Goal: Information Seeking & Learning: Learn about a topic

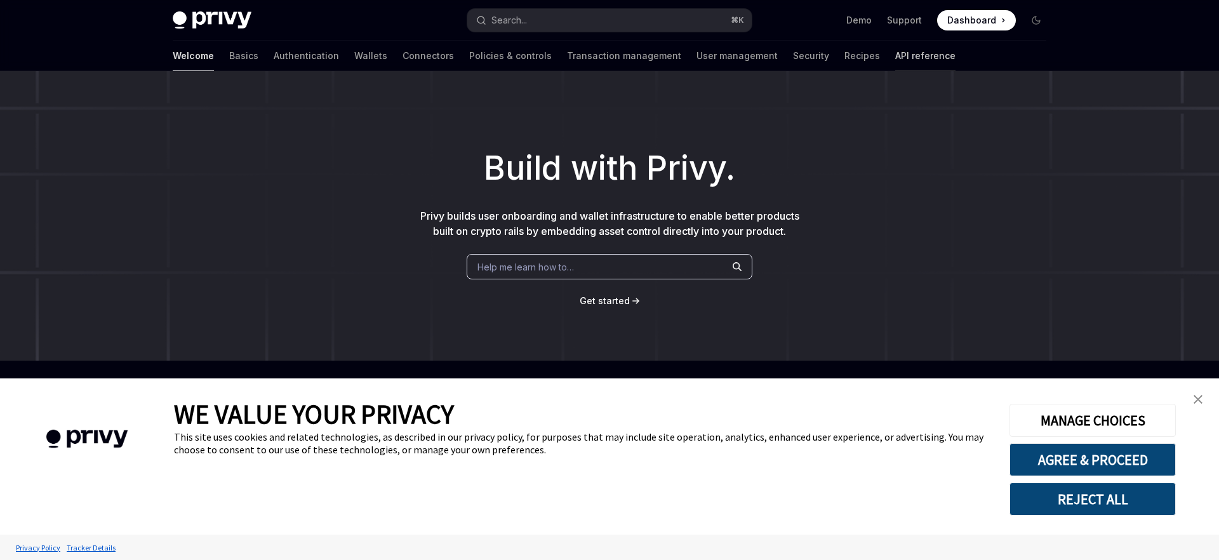
click at [895, 65] on link "API reference" at bounding box center [925, 56] width 60 height 30
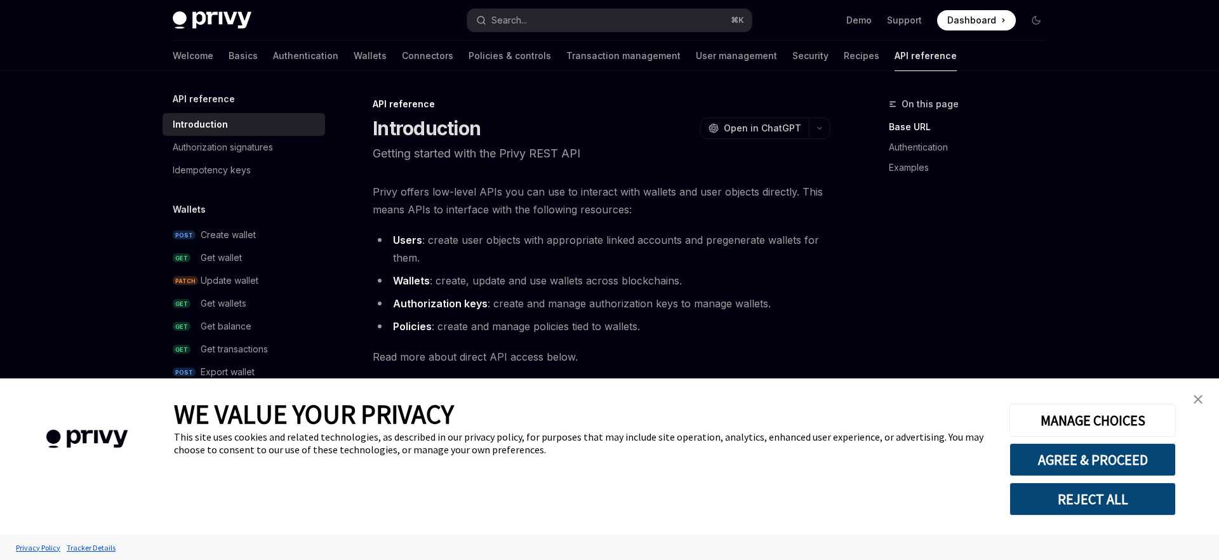
click at [1201, 403] on img "close banner" at bounding box center [1198, 399] width 9 height 9
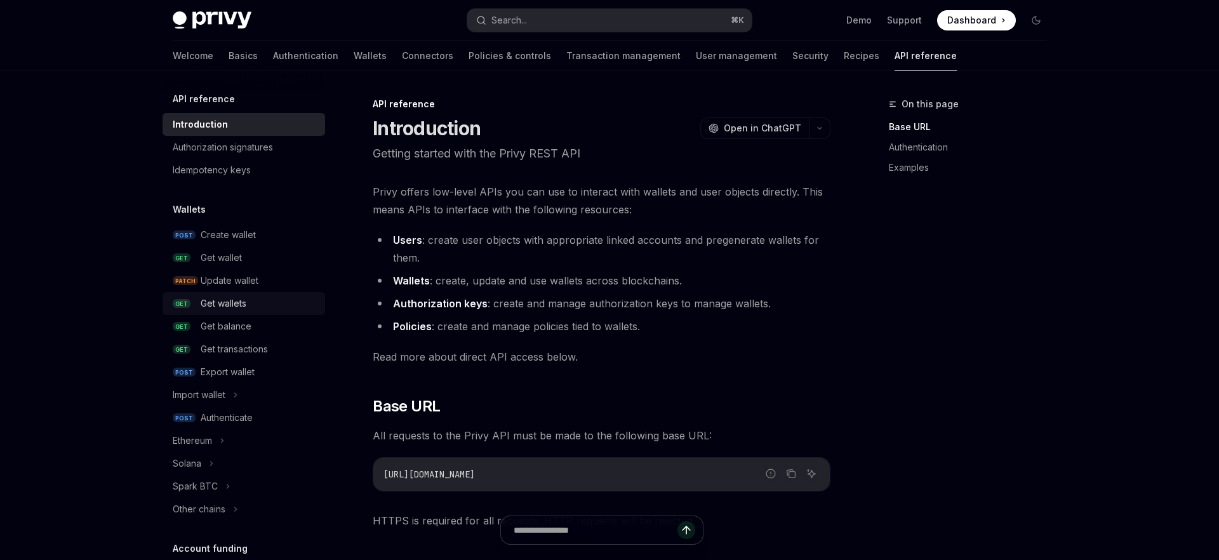
click at [244, 297] on div "Get wallets" at bounding box center [224, 303] width 46 height 15
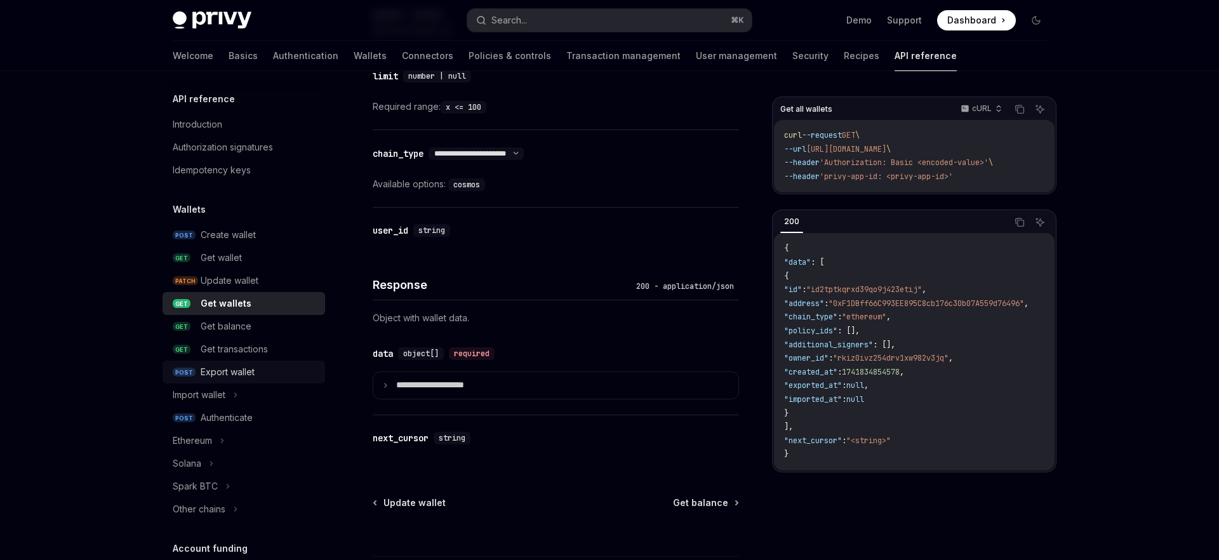
scroll to position [542, 0]
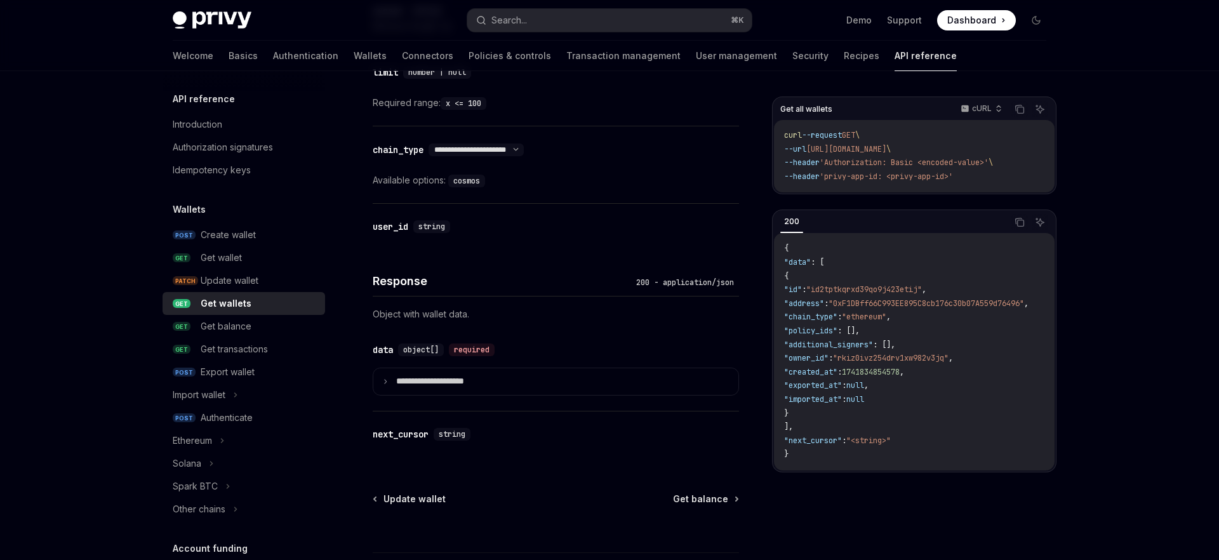
click at [185, 205] on h5 "Wallets" at bounding box center [189, 209] width 33 height 15
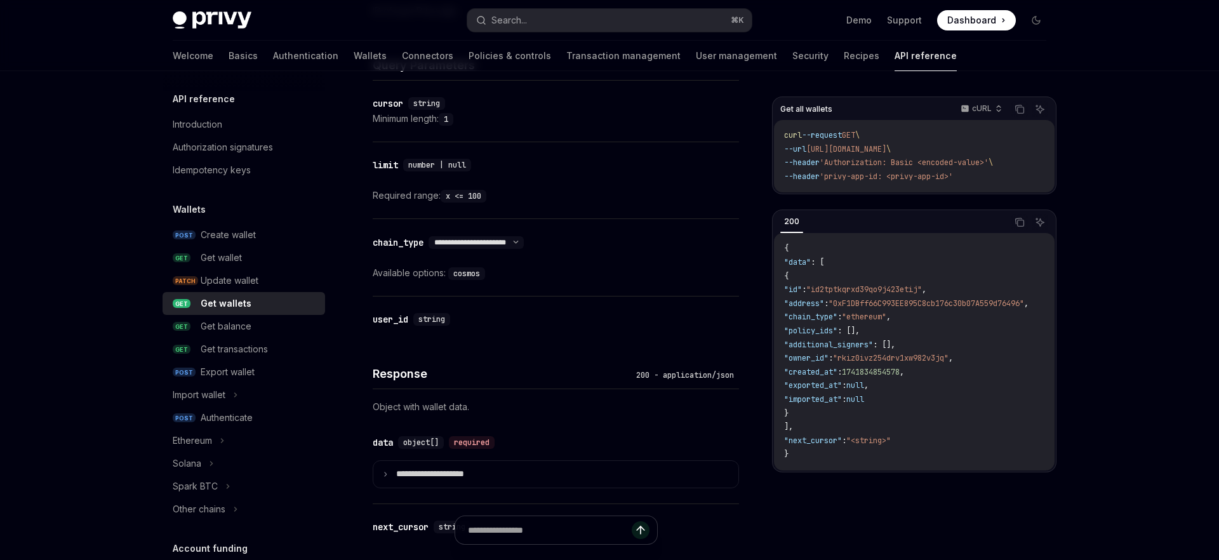
scroll to position [434, 0]
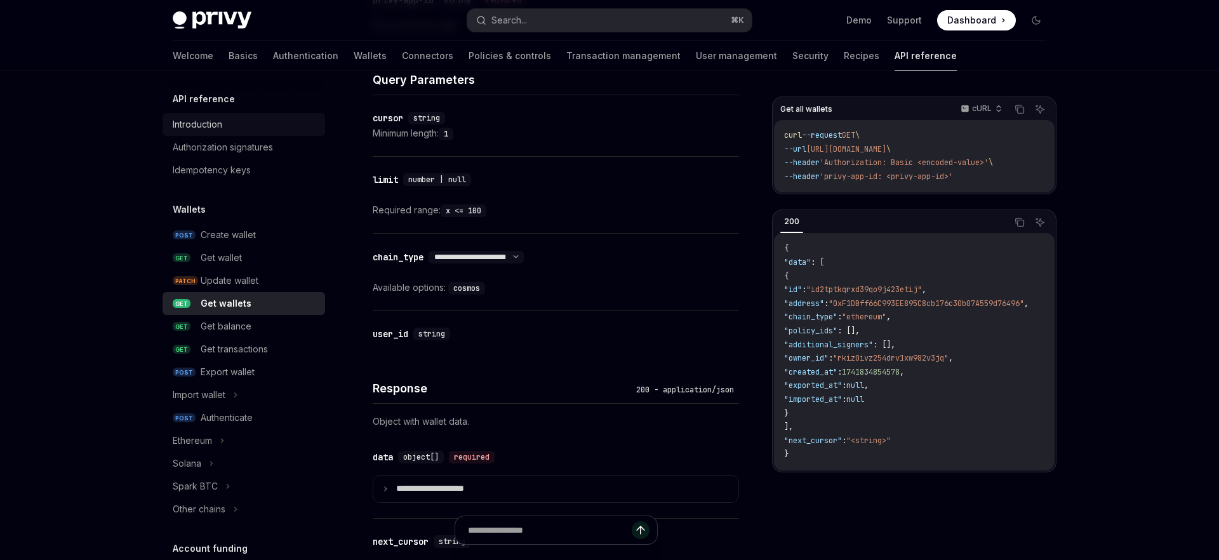
click at [204, 121] on div "Introduction" at bounding box center [198, 124] width 50 height 15
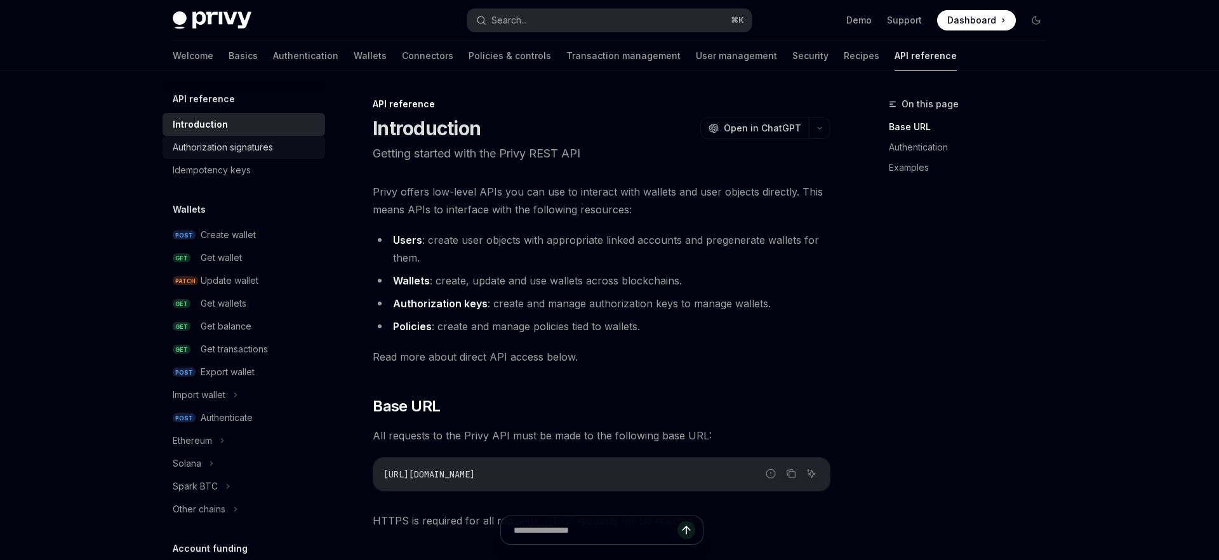
click at [205, 143] on div "Authorization signatures" at bounding box center [223, 147] width 100 height 15
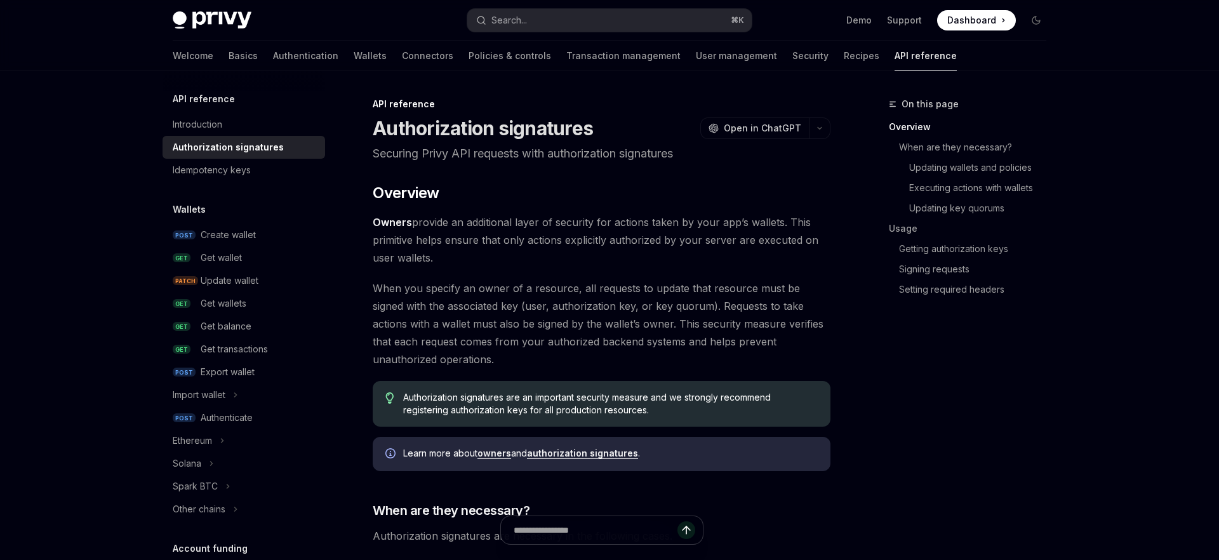
click at [202, 155] on link "Authorization signatures" at bounding box center [244, 147] width 163 height 23
click at [199, 167] on div "Idempotency keys" at bounding box center [212, 170] width 78 height 15
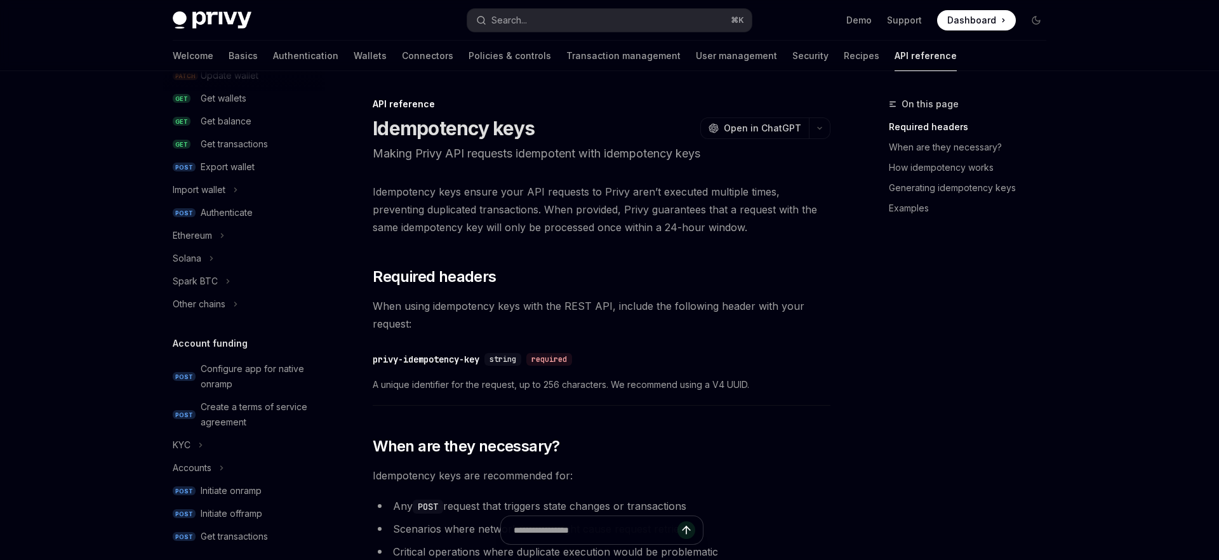
scroll to position [249, 0]
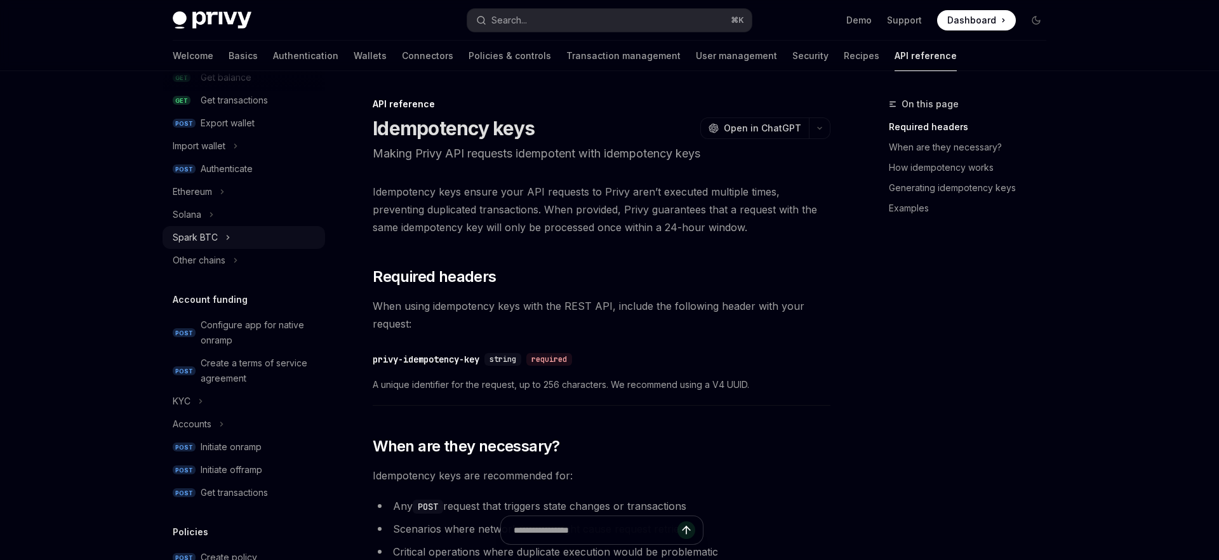
click at [197, 241] on div "Spark BTC" at bounding box center [195, 237] width 45 height 15
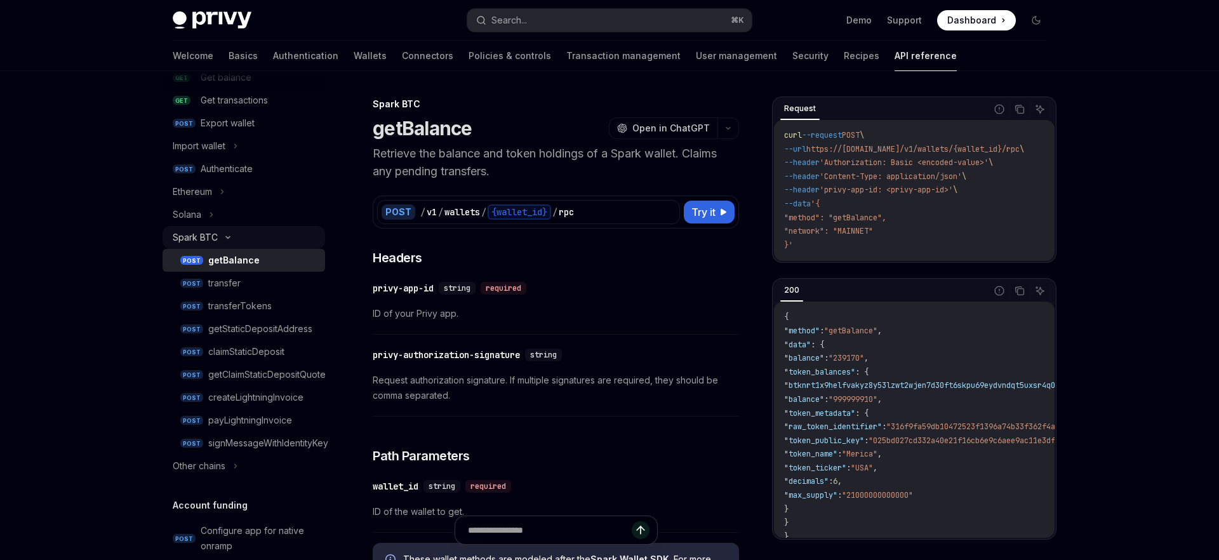
click at [197, 241] on div "Spark BTC" at bounding box center [195, 237] width 45 height 15
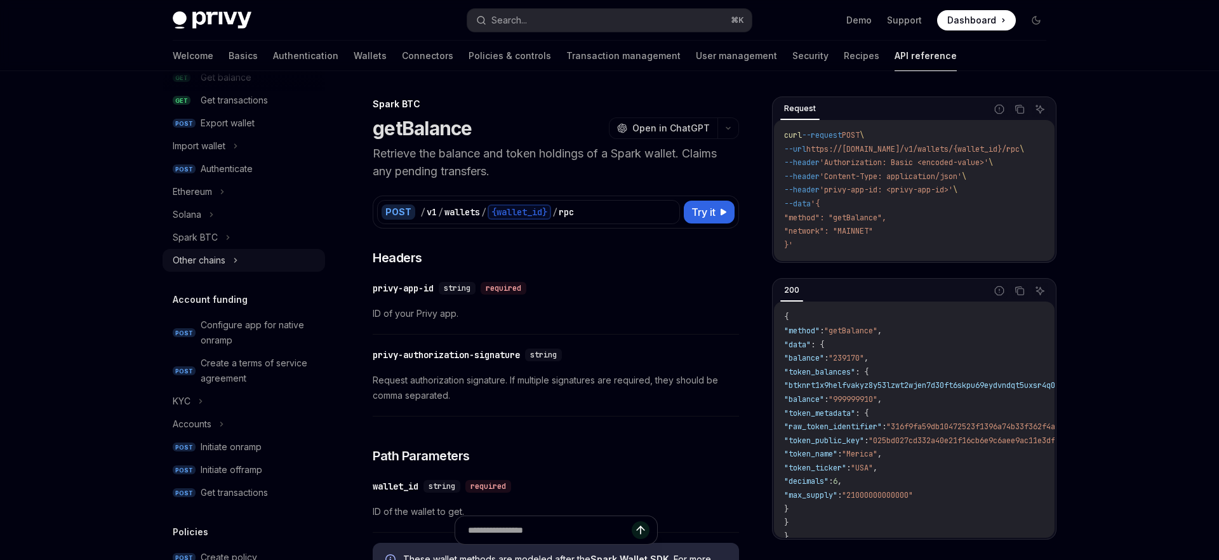
click at [195, 267] on div "Other chains" at bounding box center [199, 260] width 53 height 15
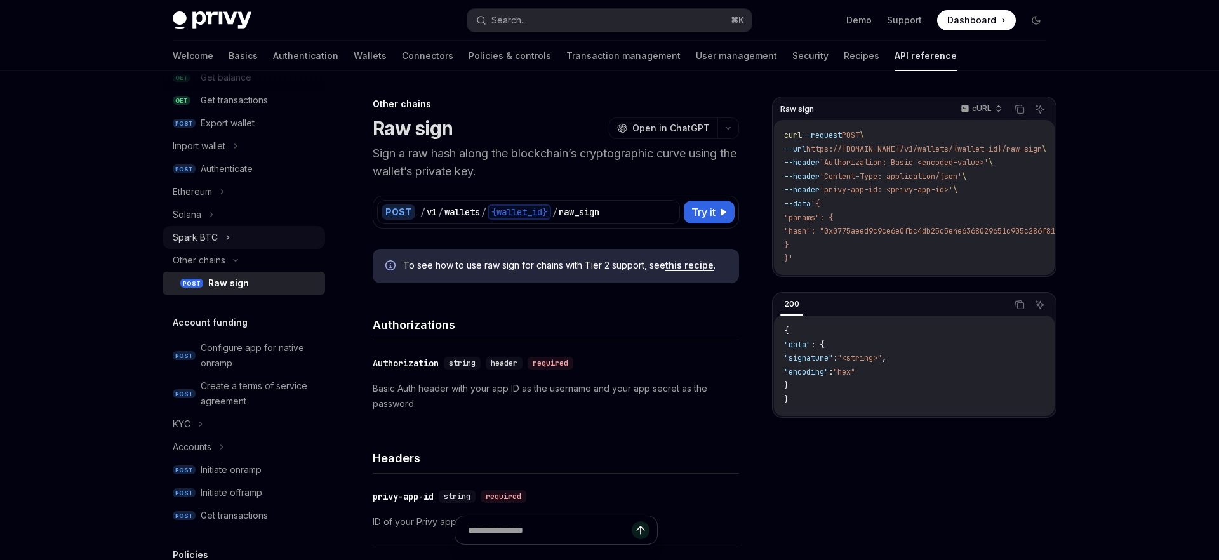
click at [197, 241] on div "Spark BTC" at bounding box center [195, 237] width 45 height 15
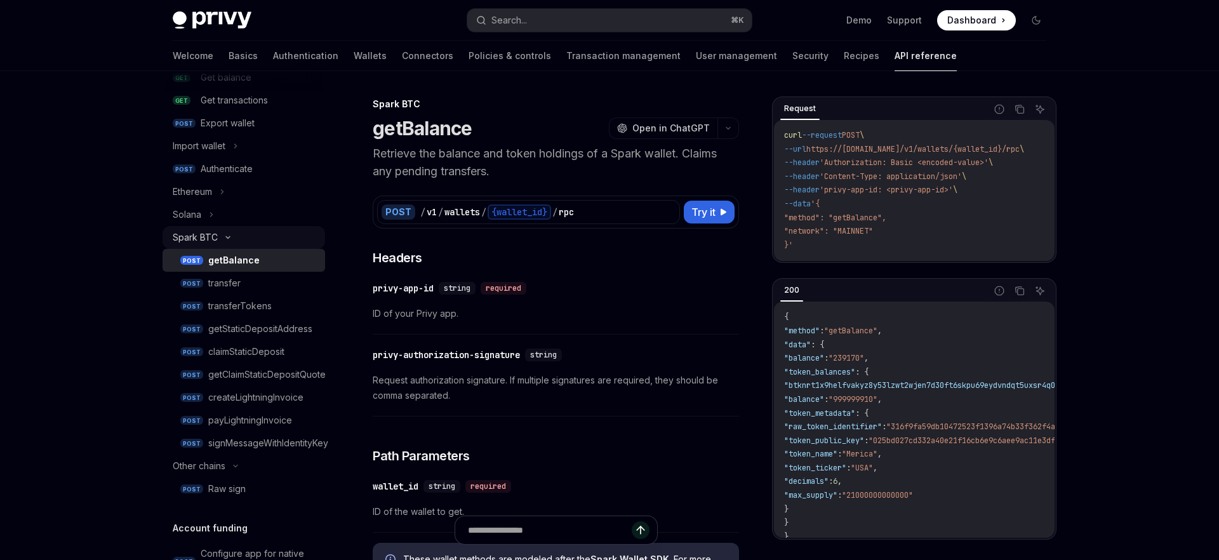
click at [197, 241] on div "Spark BTC" at bounding box center [195, 237] width 45 height 15
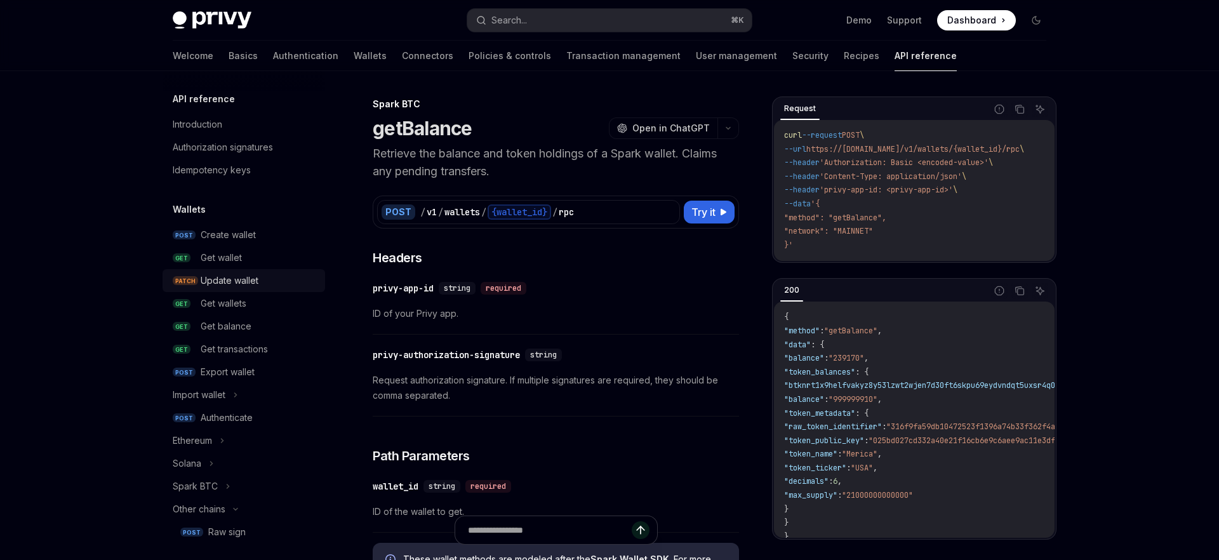
click at [194, 271] on link "PATCH Update wallet" at bounding box center [244, 280] width 163 height 23
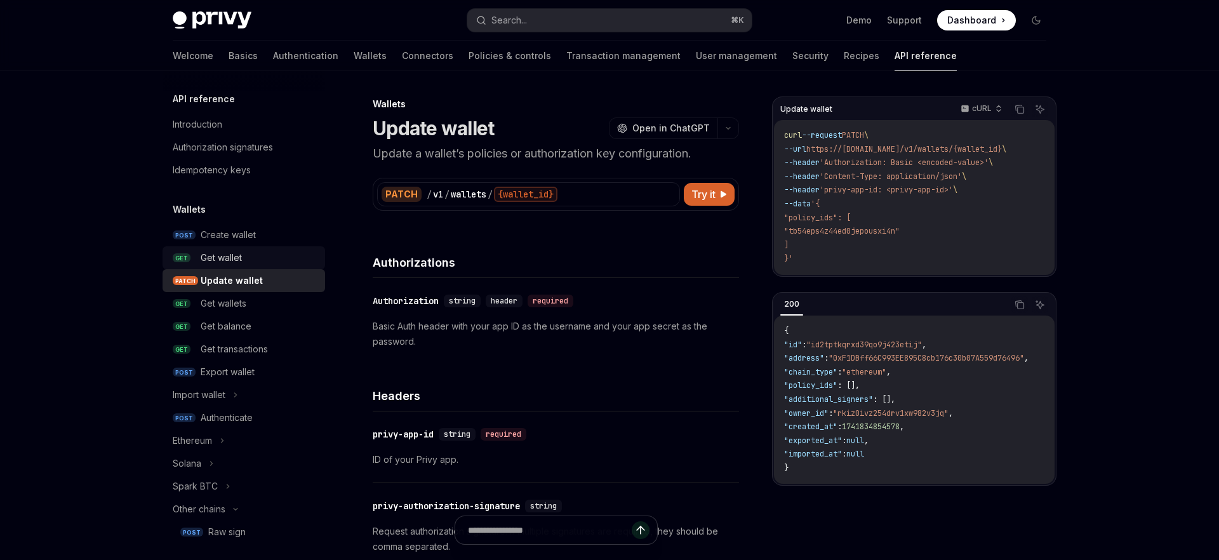
click at [194, 257] on link "GET Get wallet" at bounding box center [244, 257] width 163 height 23
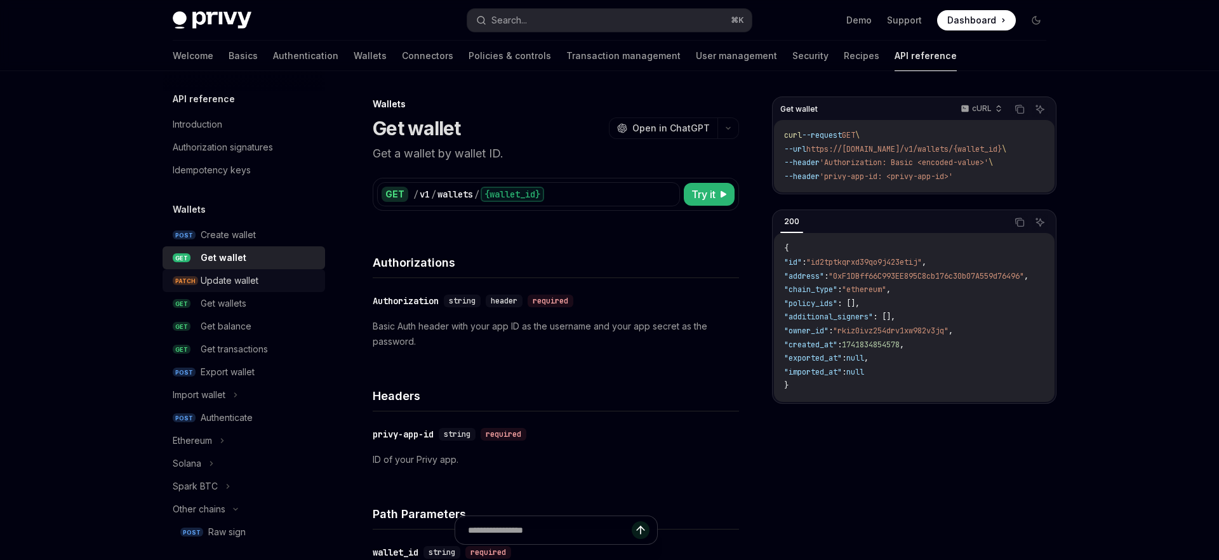
click at [187, 291] on link "PATCH Update wallet" at bounding box center [244, 280] width 163 height 23
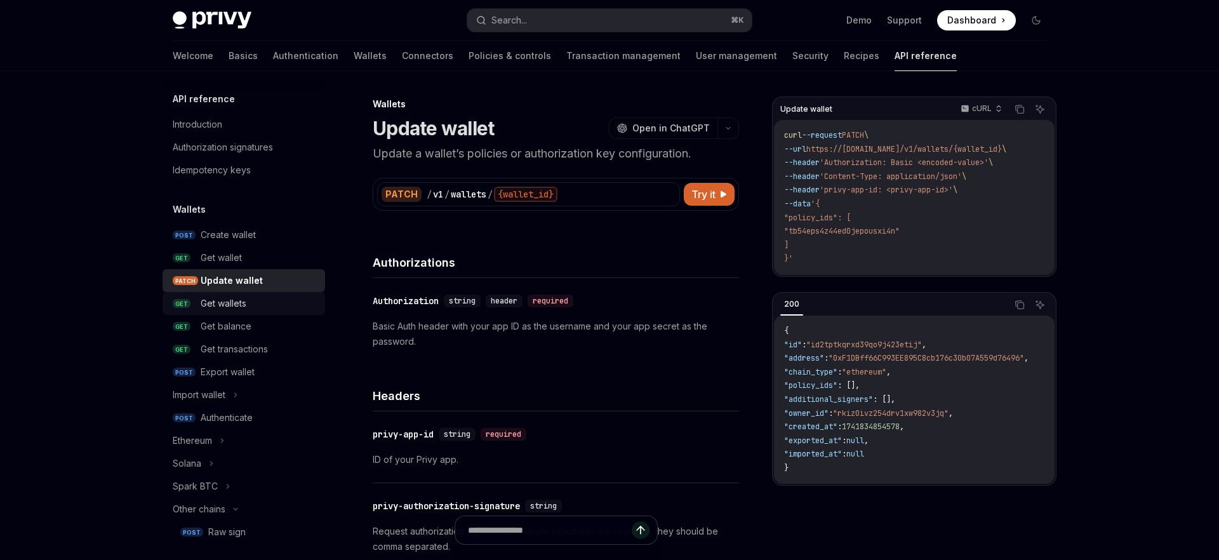
click at [184, 305] on span "GET" at bounding box center [182, 304] width 18 height 10
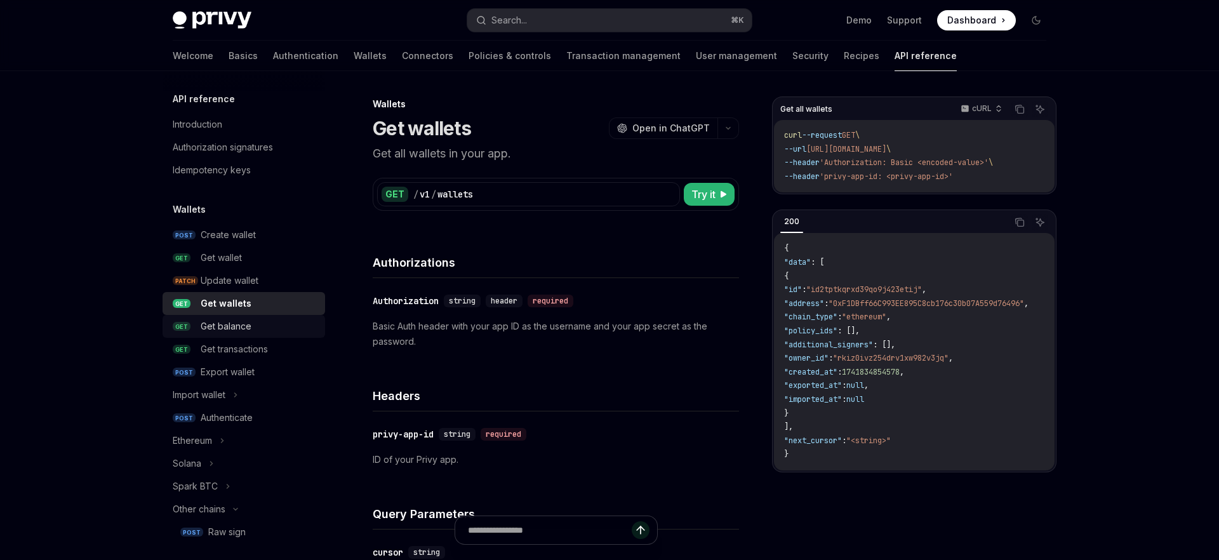
click at [181, 324] on span "GET" at bounding box center [182, 327] width 18 height 10
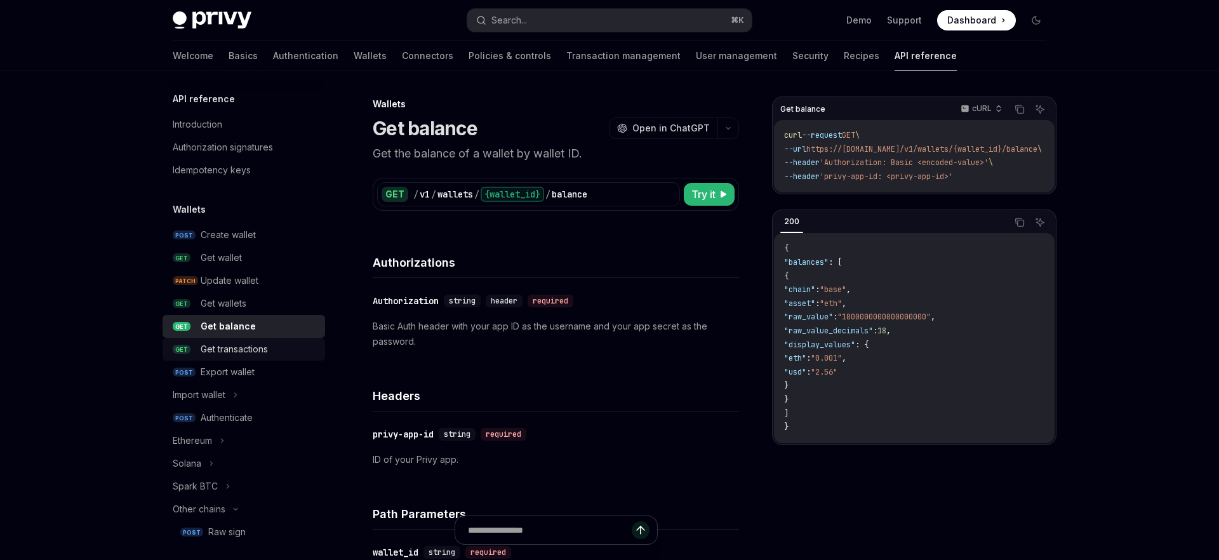
click at [181, 347] on span "GET" at bounding box center [182, 350] width 18 height 10
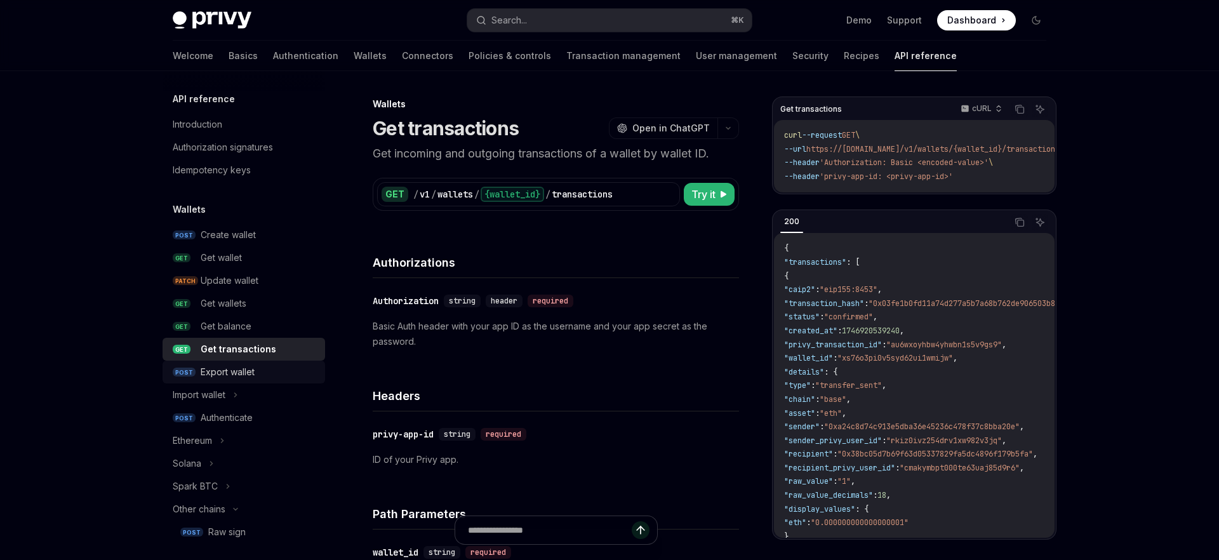
click at [178, 363] on link "POST Export wallet" at bounding box center [244, 372] width 163 height 23
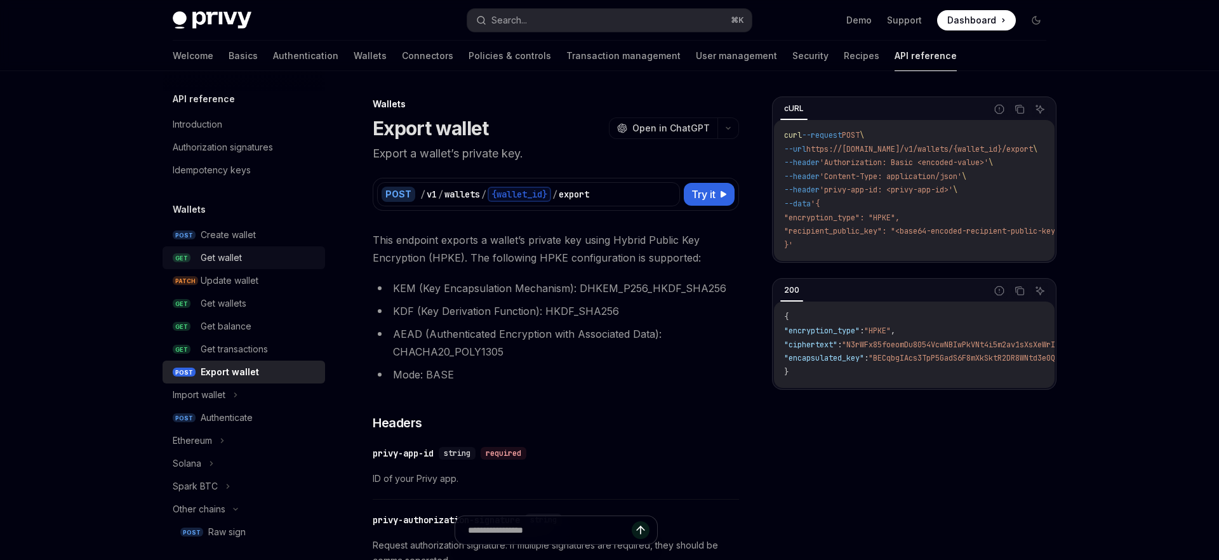
click at [193, 251] on link "GET Get wallet" at bounding box center [244, 257] width 163 height 23
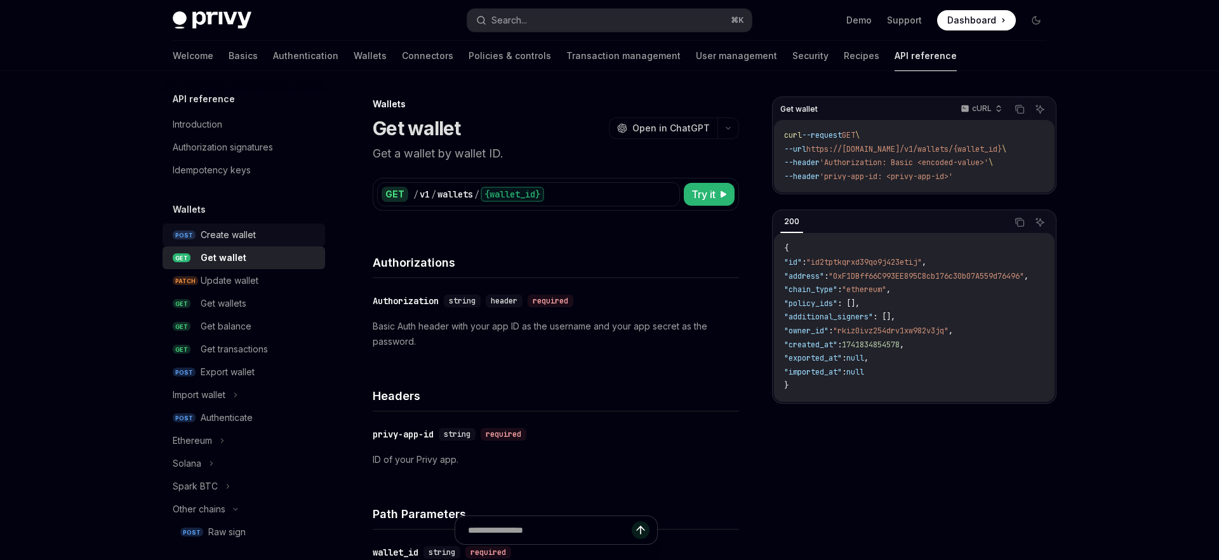
click at [193, 234] on link "POST Create wallet" at bounding box center [244, 235] width 163 height 23
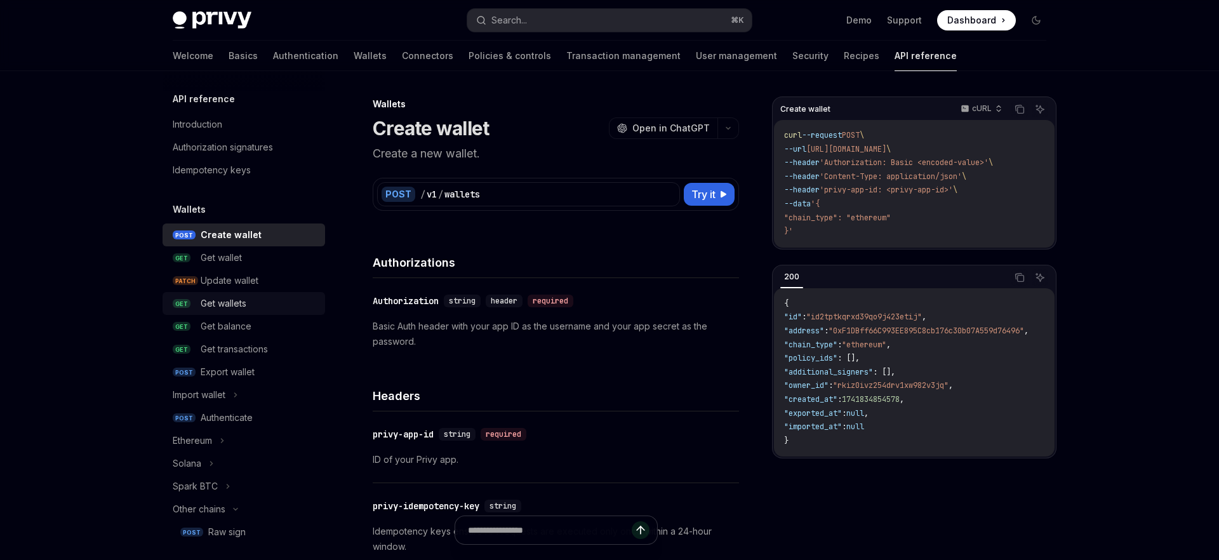
click at [180, 304] on span "GET" at bounding box center [182, 304] width 18 height 10
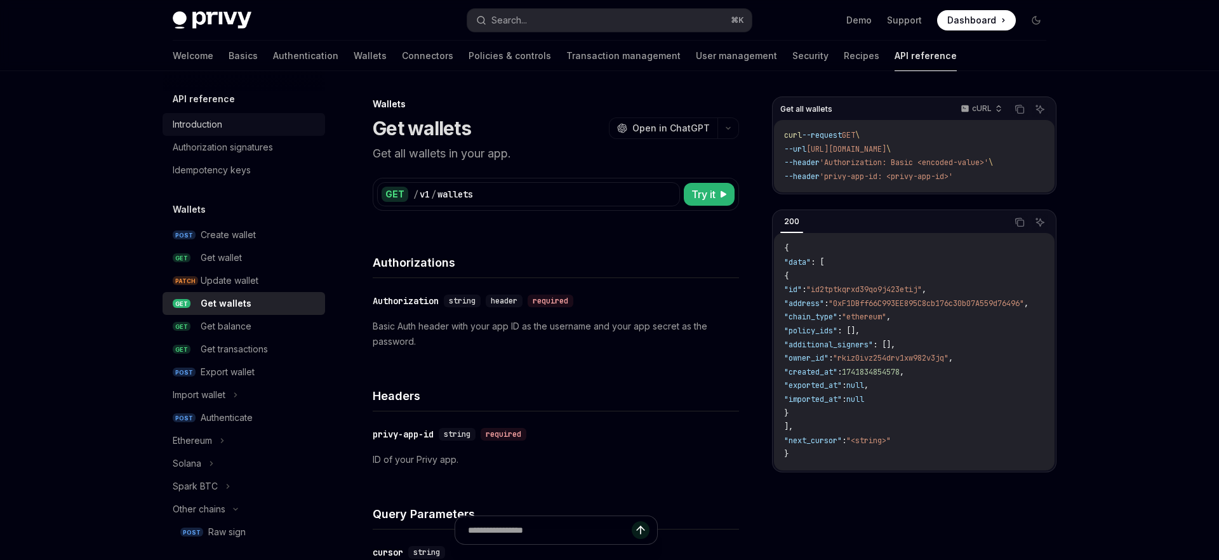
click at [231, 127] on div "Introduction" at bounding box center [245, 124] width 145 height 15
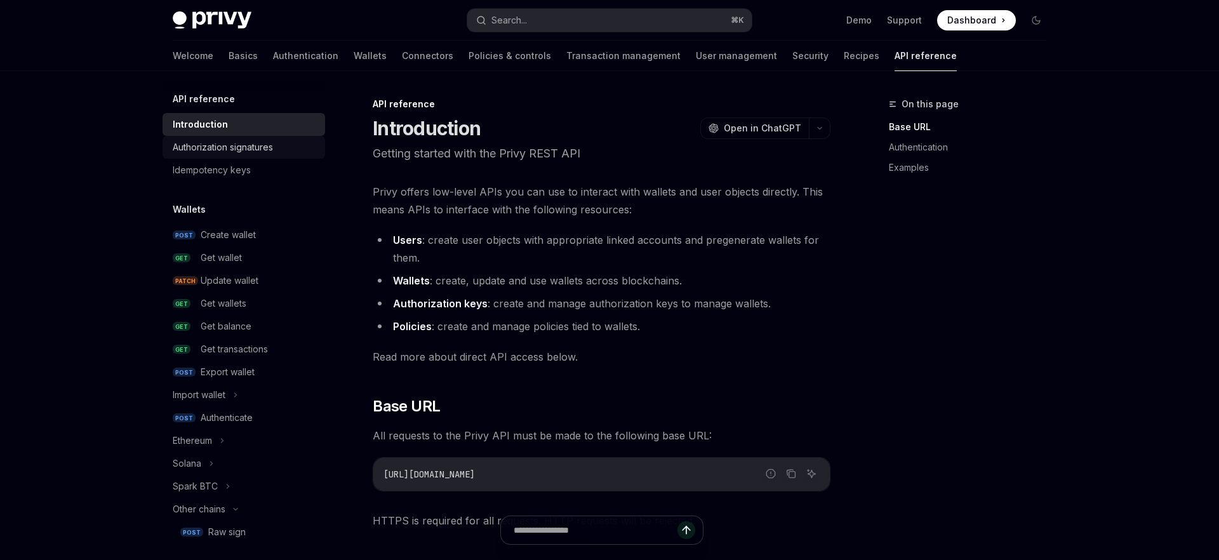
click at [231, 144] on div "Authorization signatures" at bounding box center [223, 147] width 100 height 15
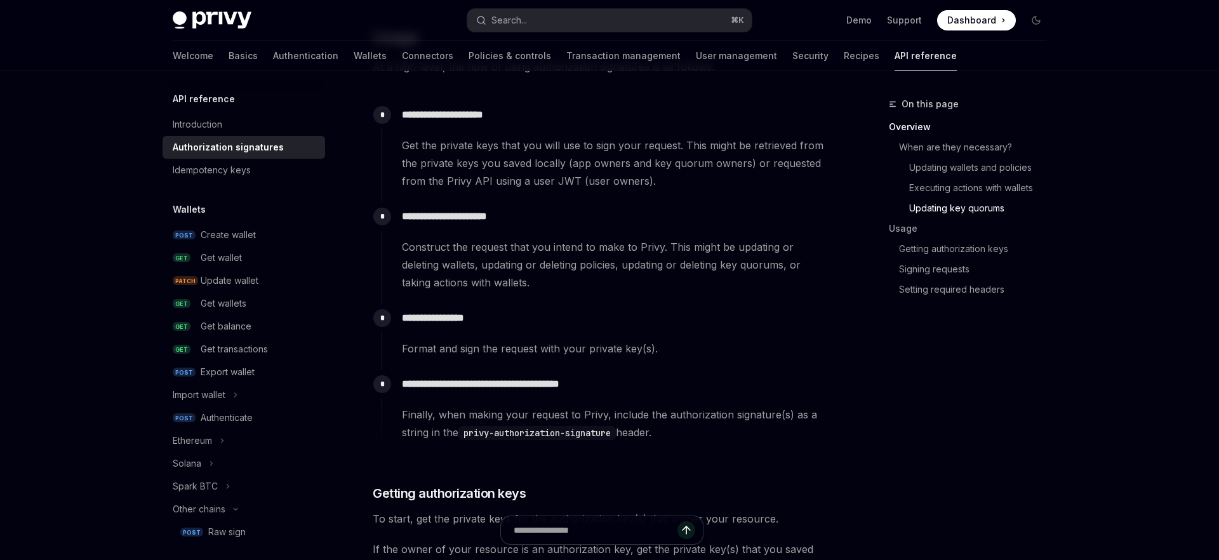
scroll to position [1230, 0]
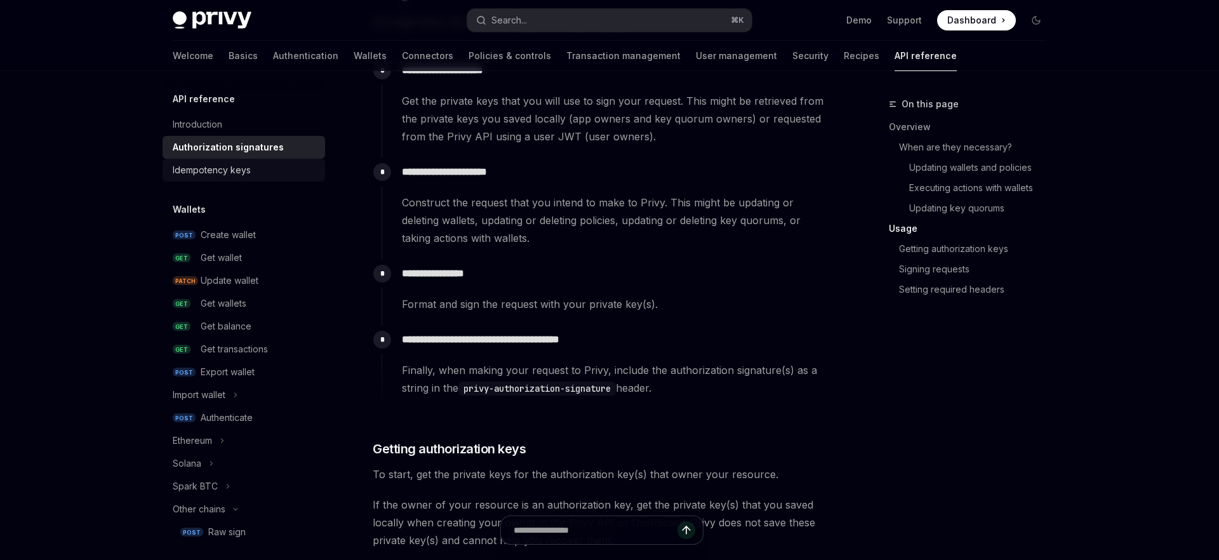
click at [272, 175] on div "Idempotency keys" at bounding box center [245, 170] width 145 height 15
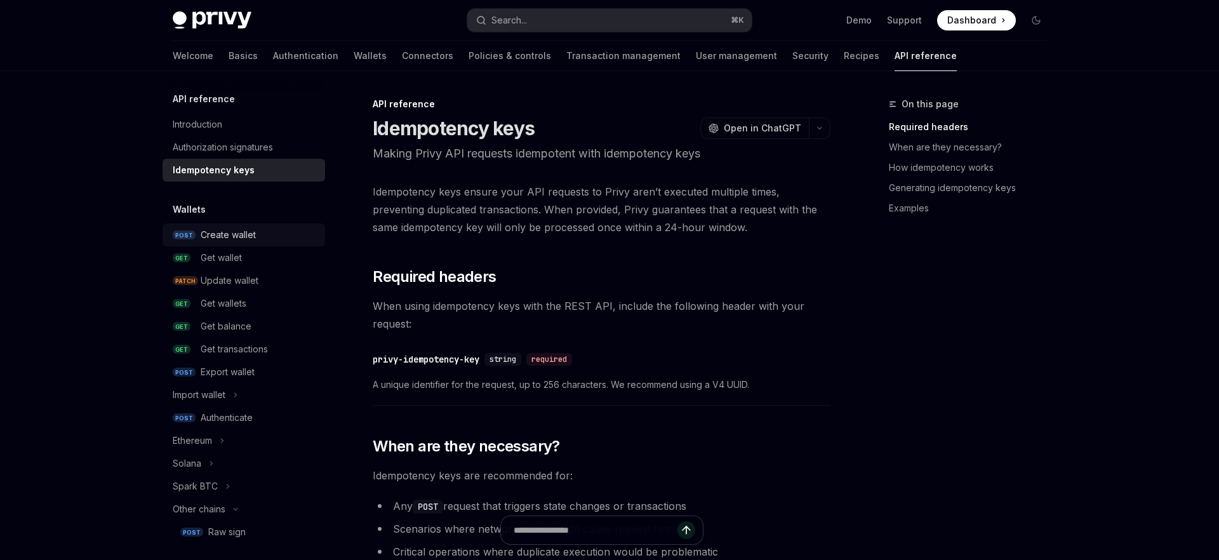
click at [250, 239] on div "Create wallet" at bounding box center [228, 234] width 55 height 15
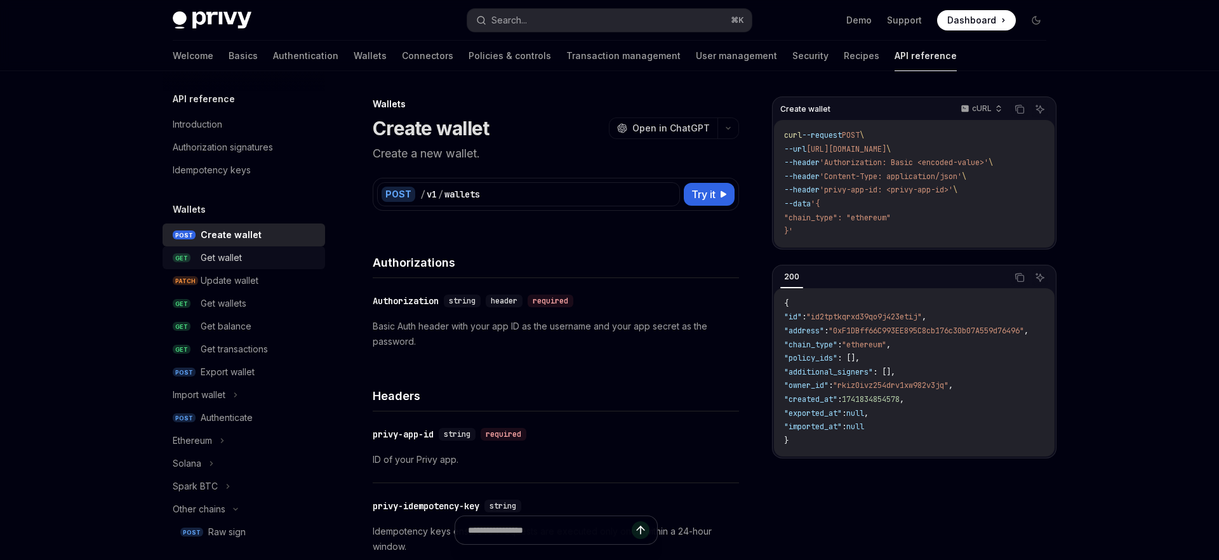
click at [242, 250] on link "GET Get wallet" at bounding box center [244, 257] width 163 height 23
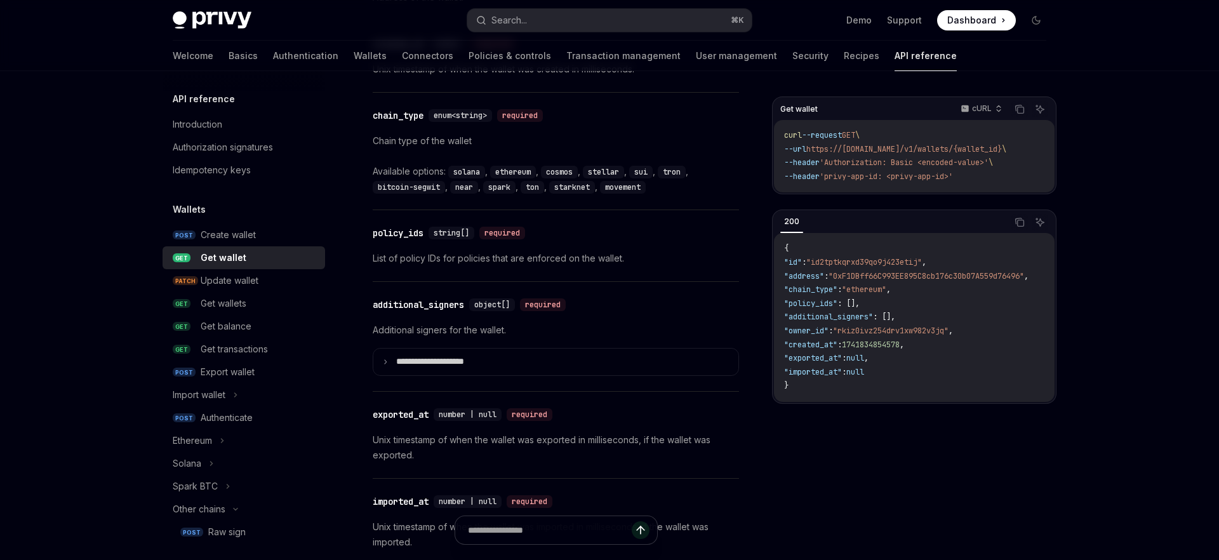
scroll to position [815, 0]
click at [389, 364] on summary "**********" at bounding box center [555, 362] width 365 height 27
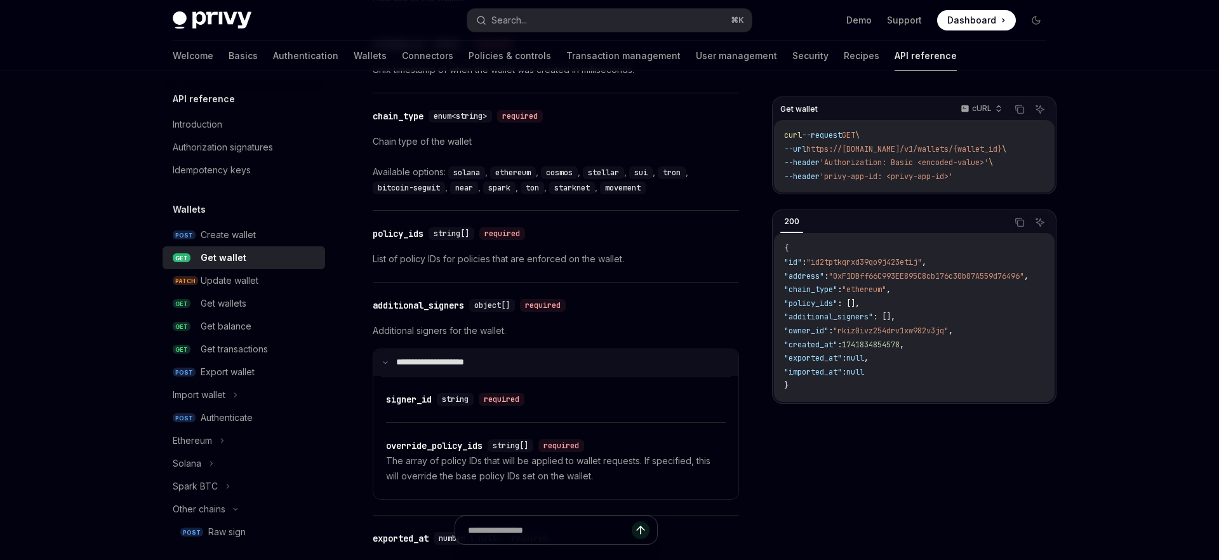
click at [389, 364] on summary "**********" at bounding box center [555, 362] width 365 height 27
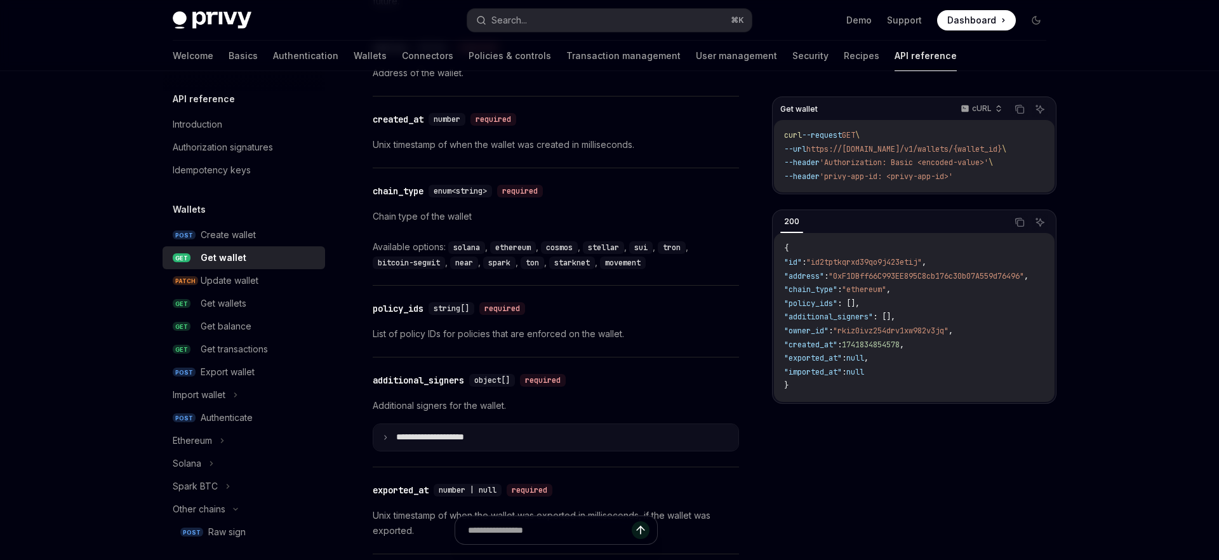
scroll to position [657, 0]
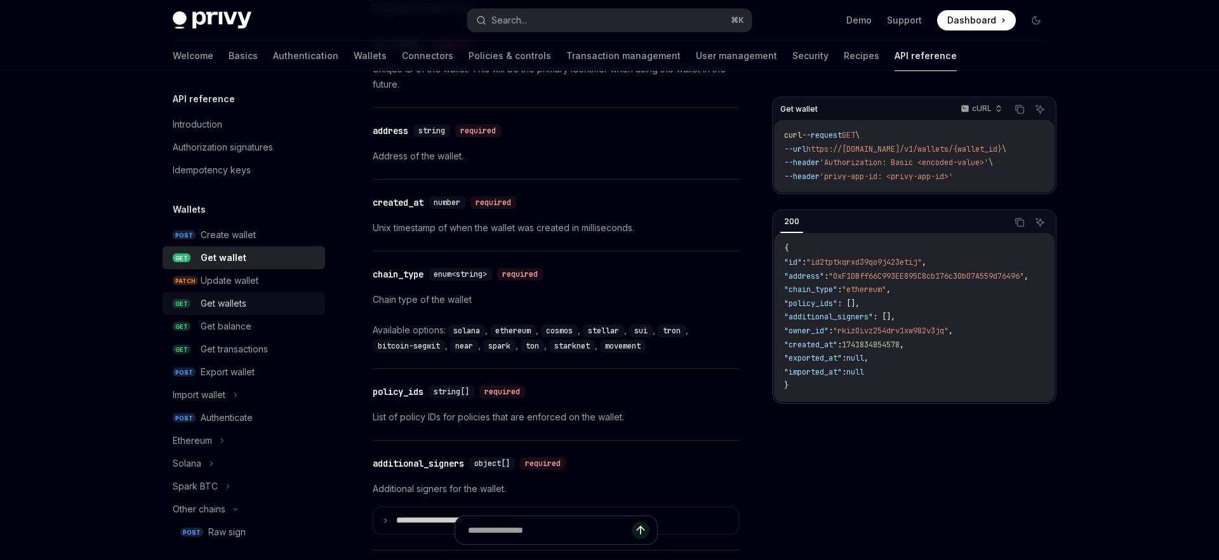
click at [251, 308] on div "Get wallets" at bounding box center [259, 303] width 117 height 15
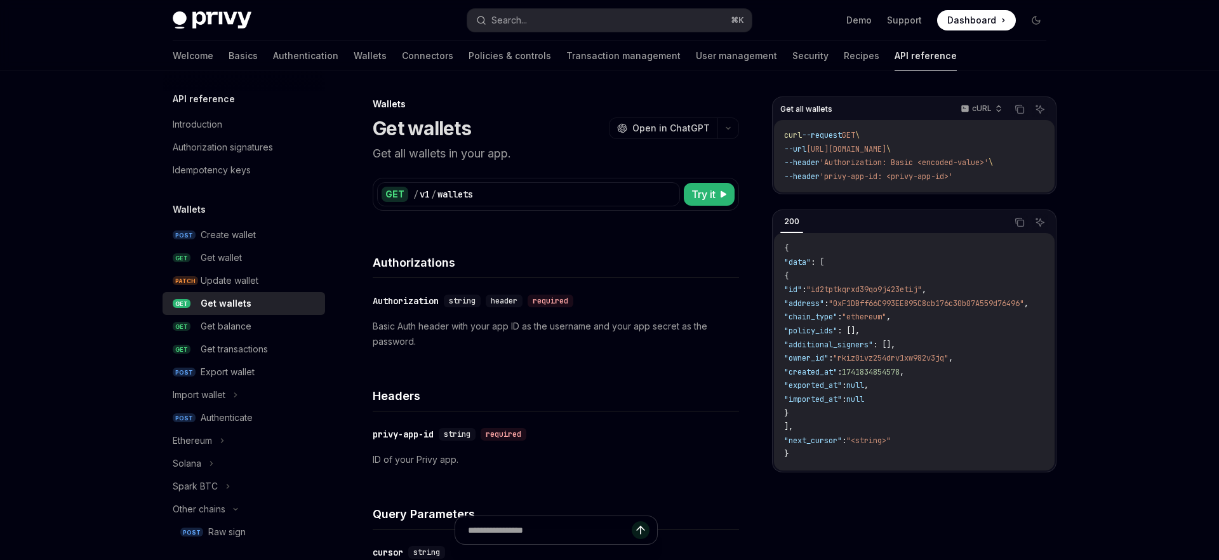
click at [515, 333] on p "Basic Auth header with your app ID as the username and your app secret as the p…" at bounding box center [556, 334] width 366 height 30
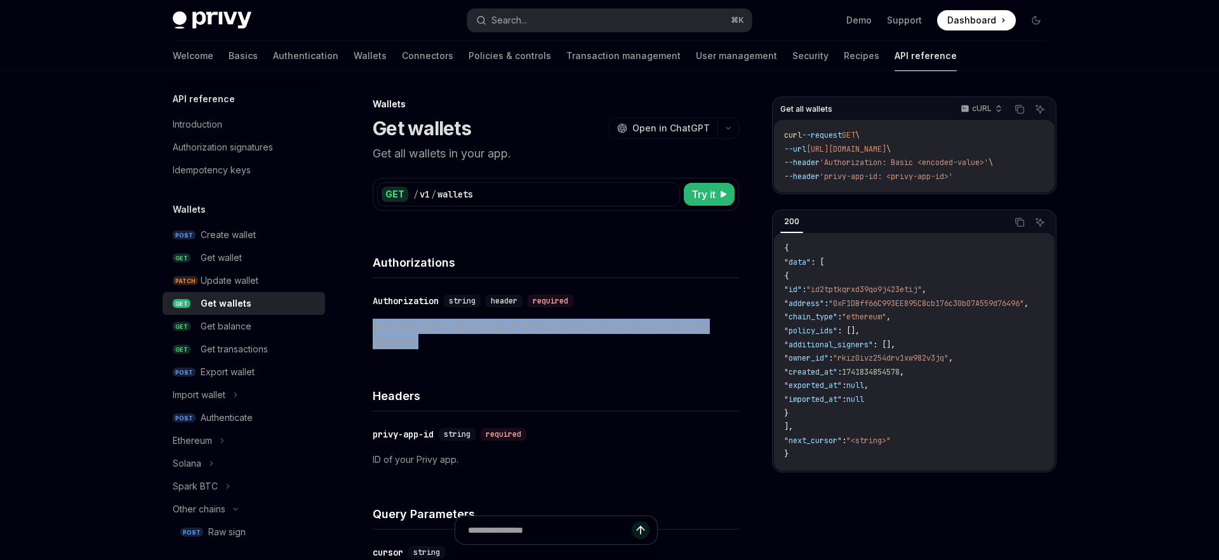
click at [515, 333] on p "Basic Auth header with your app ID as the username and your app secret as the p…" at bounding box center [556, 334] width 366 height 30
click at [526, 342] on p "Basic Auth header with your app ID as the username and your app secret as the p…" at bounding box center [556, 334] width 366 height 30
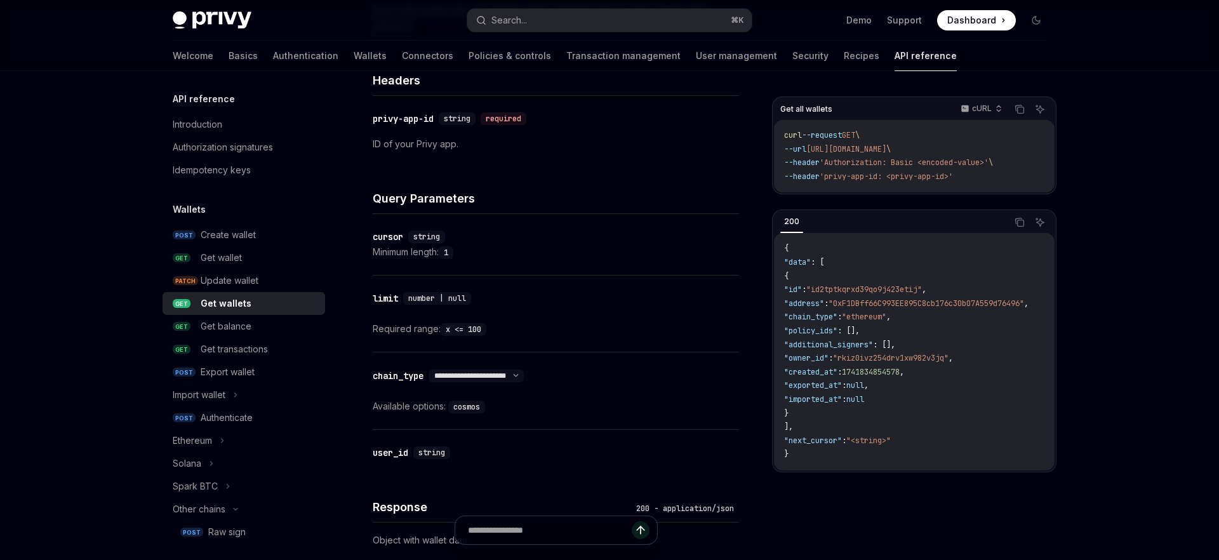
scroll to position [326, 0]
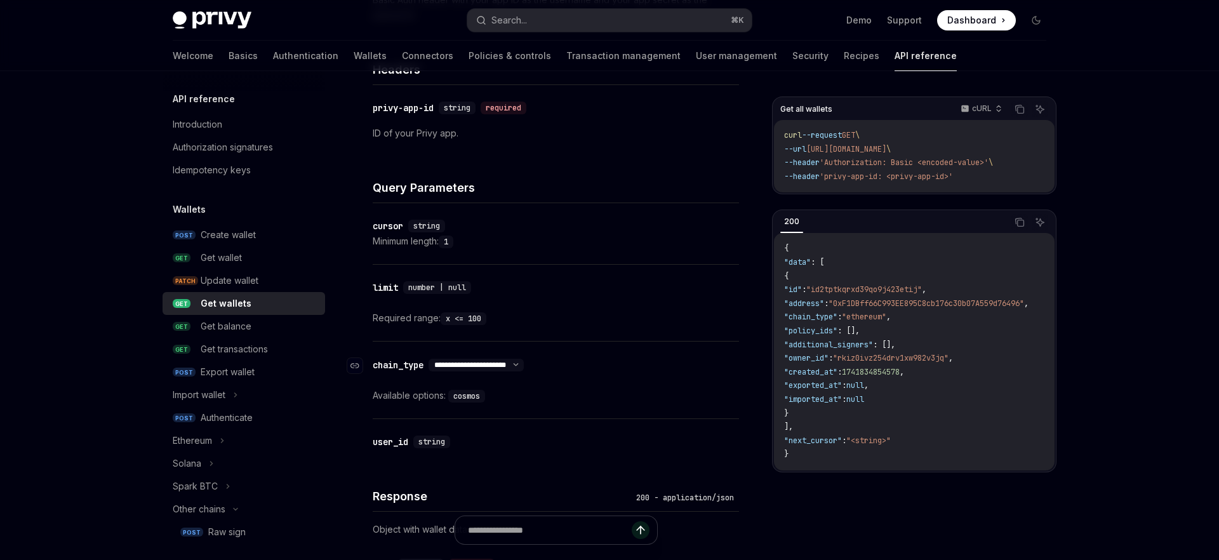
click at [523, 363] on select "**********" at bounding box center [476, 365] width 95 height 10
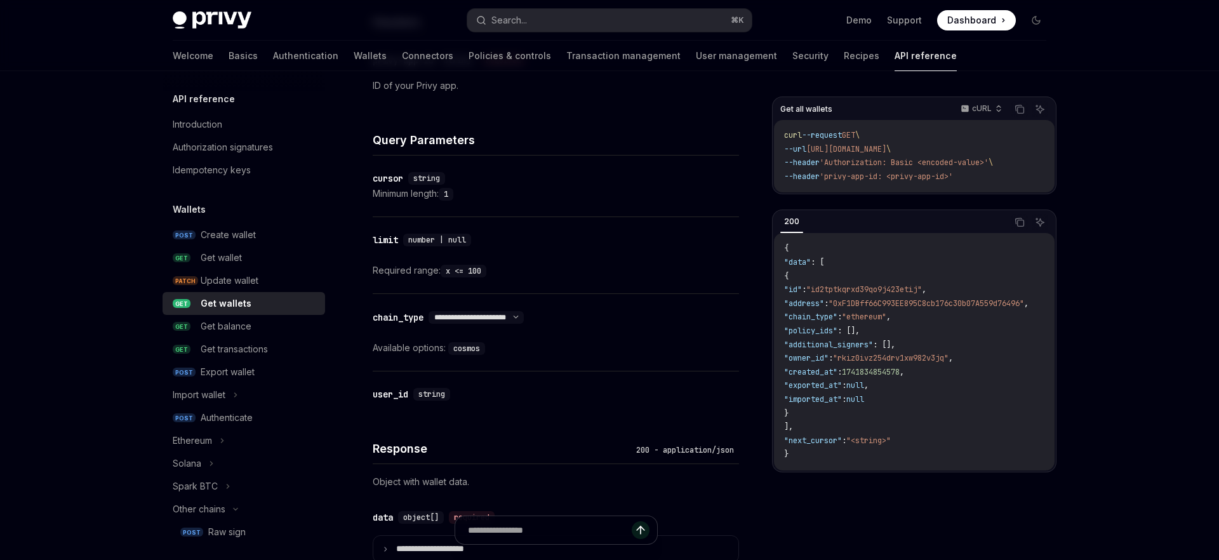
scroll to position [378, 0]
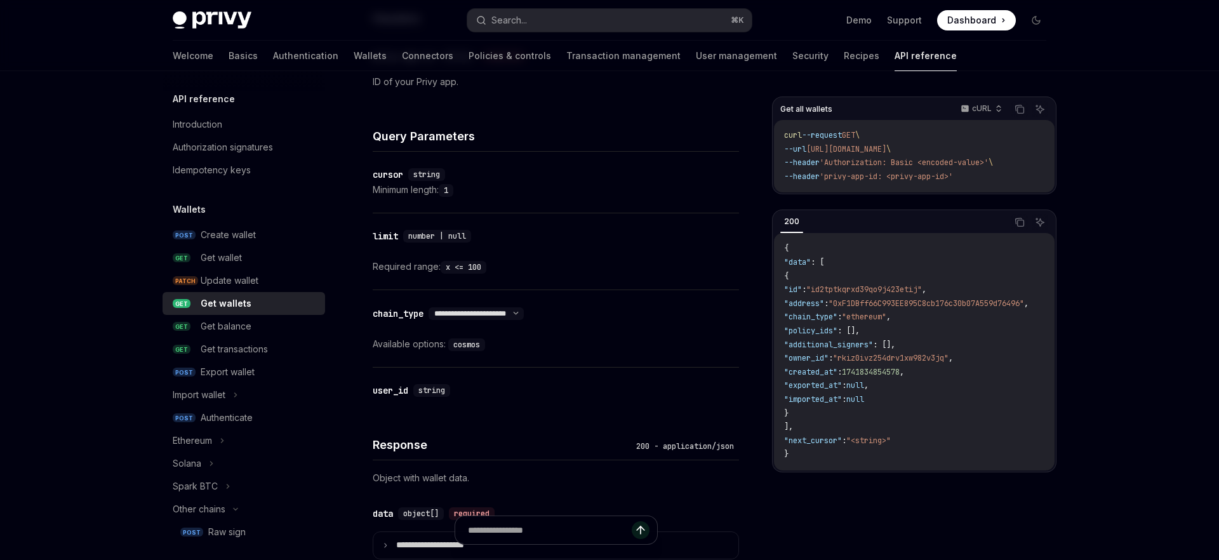
click at [471, 348] on code "cosmos" at bounding box center [466, 344] width 37 height 13
click at [518, 316] on select "**********" at bounding box center [476, 314] width 95 height 10
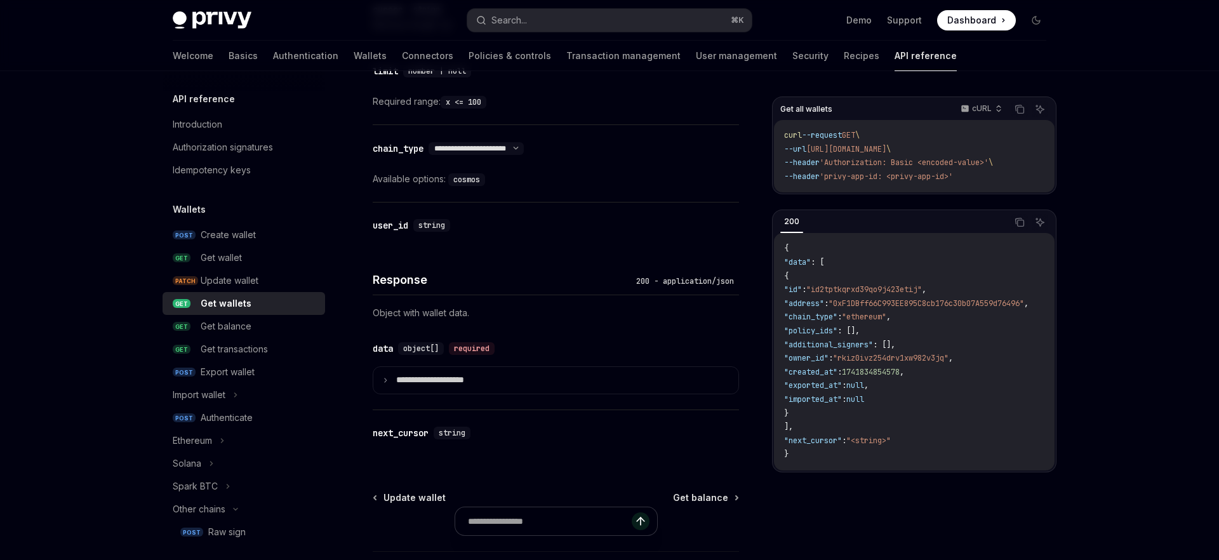
scroll to position [545, 0]
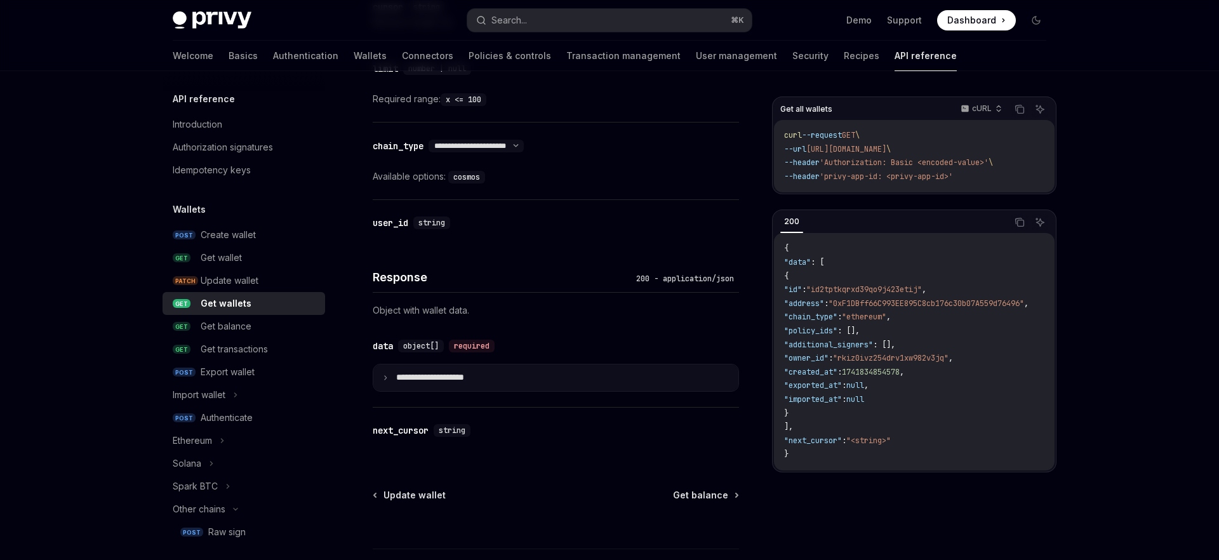
click at [399, 375] on p "**********" at bounding box center [440, 377] width 88 height 11
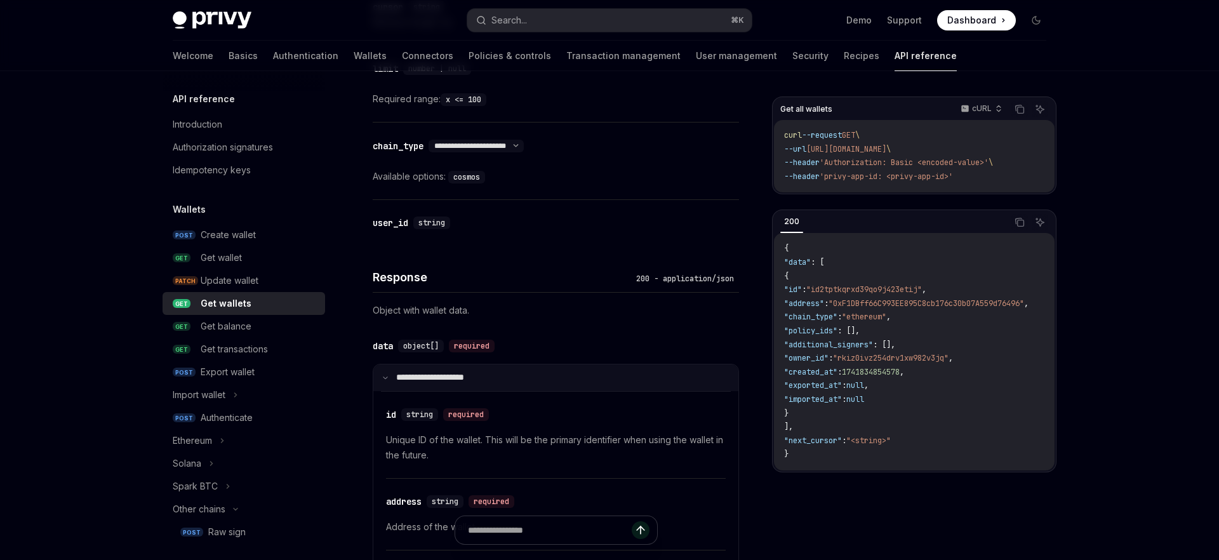
click at [399, 375] on p "**********" at bounding box center [438, 377] width 84 height 11
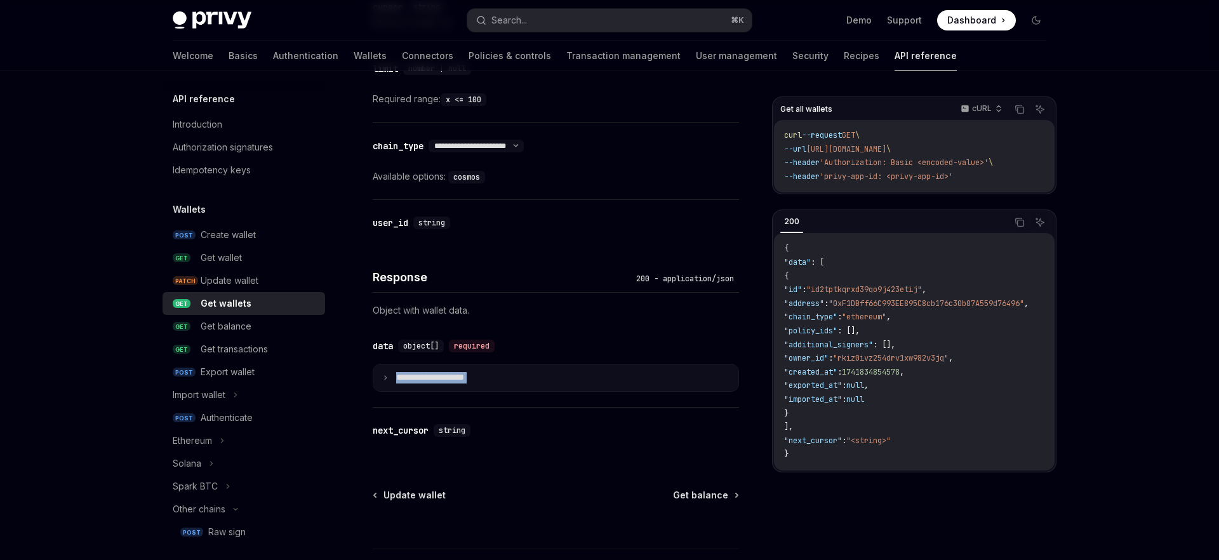
click at [399, 375] on p "**********" at bounding box center [440, 377] width 88 height 11
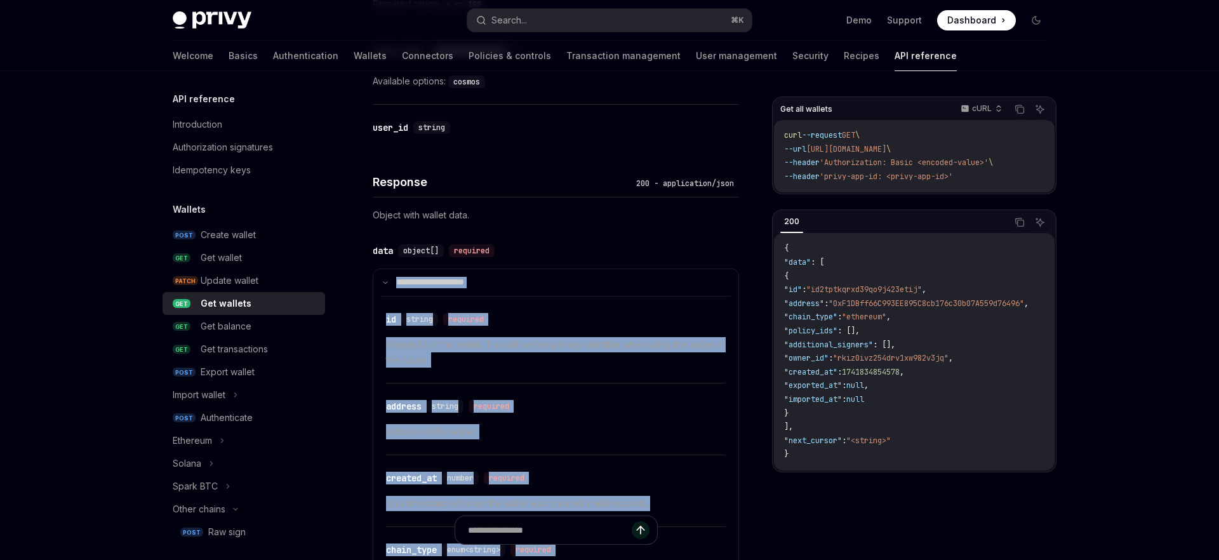
scroll to position [645, 0]
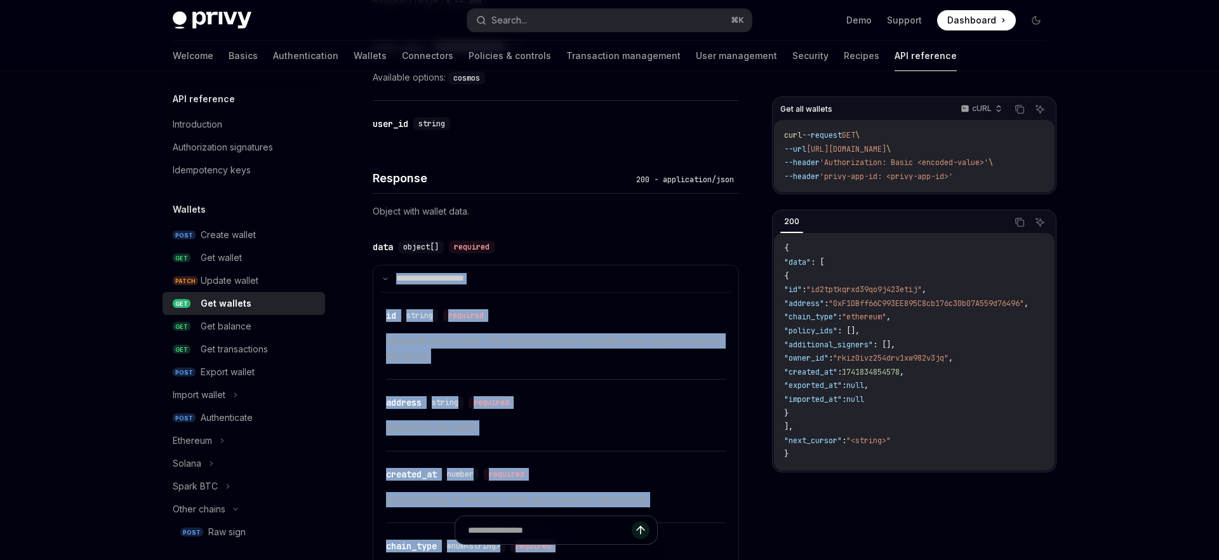
click at [615, 427] on p "Address of the wallet." at bounding box center [556, 427] width 340 height 15
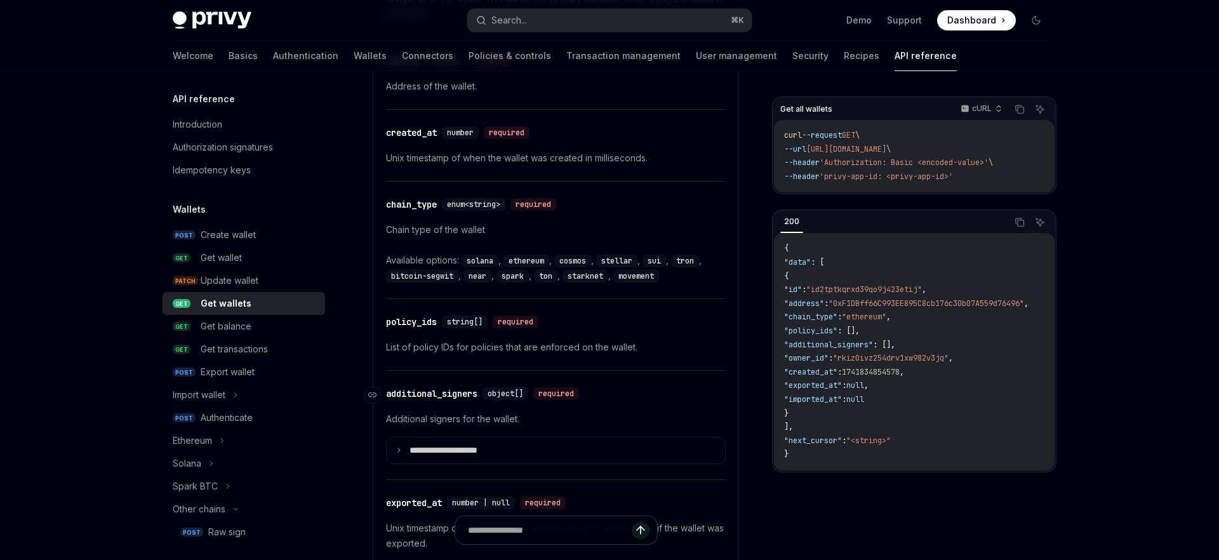
scroll to position [992, 0]
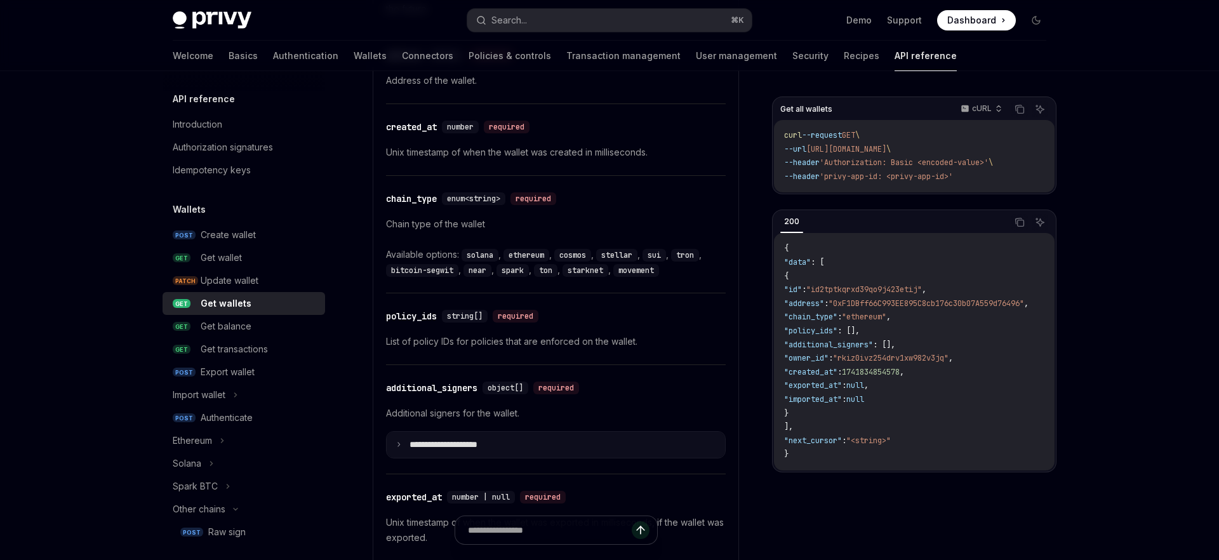
click at [403, 447] on summary "**********" at bounding box center [556, 445] width 338 height 27
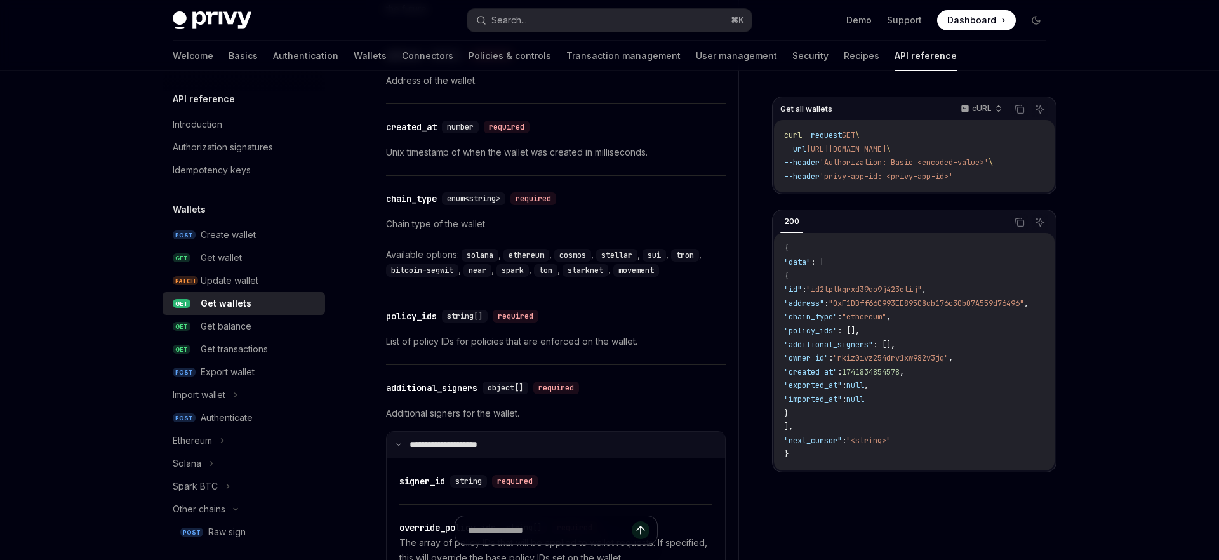
click at [403, 447] on summary "**********" at bounding box center [556, 445] width 338 height 27
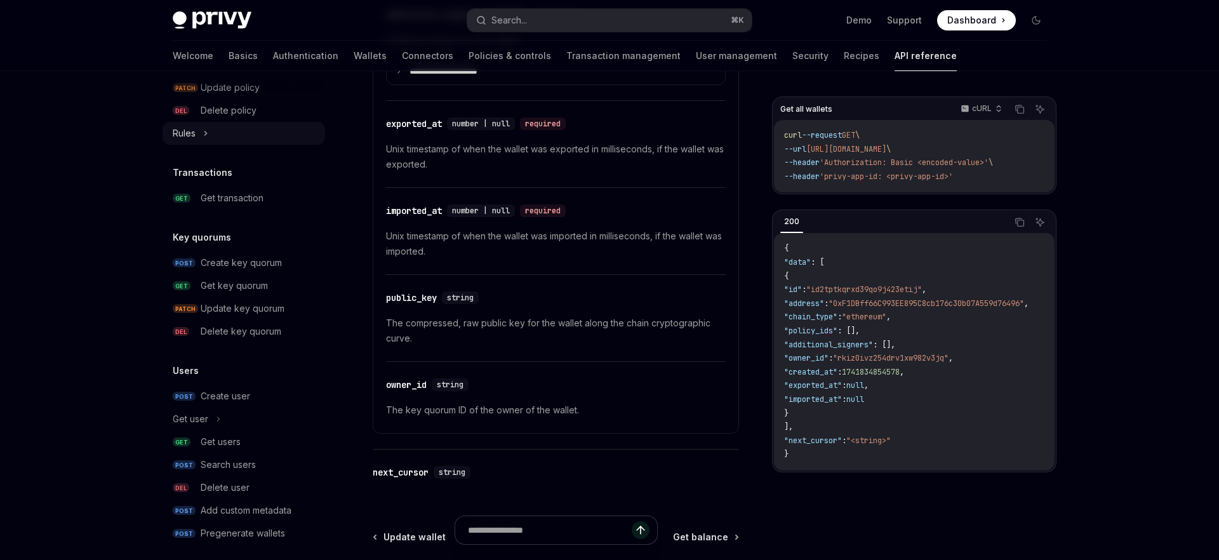
scroll to position [798, 0]
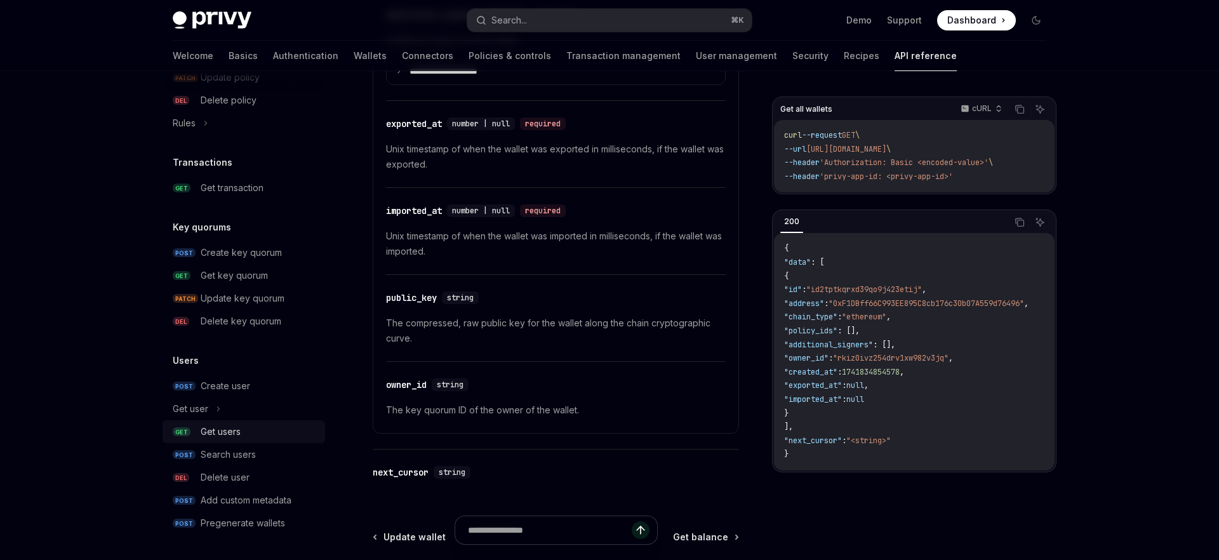
click at [213, 428] on div "Get users" at bounding box center [221, 431] width 40 height 15
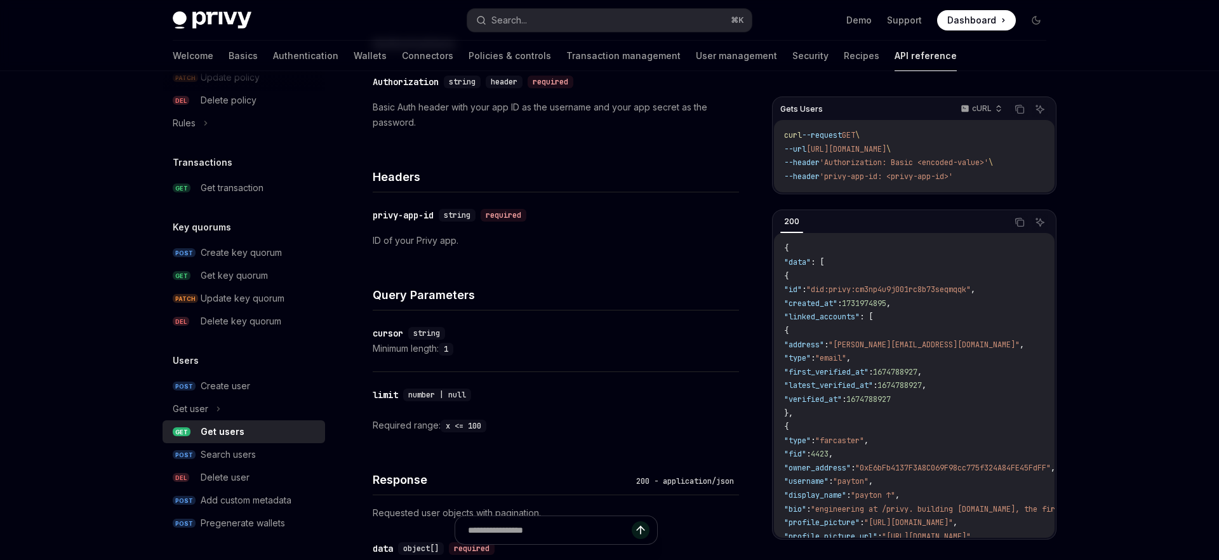
scroll to position [207, 0]
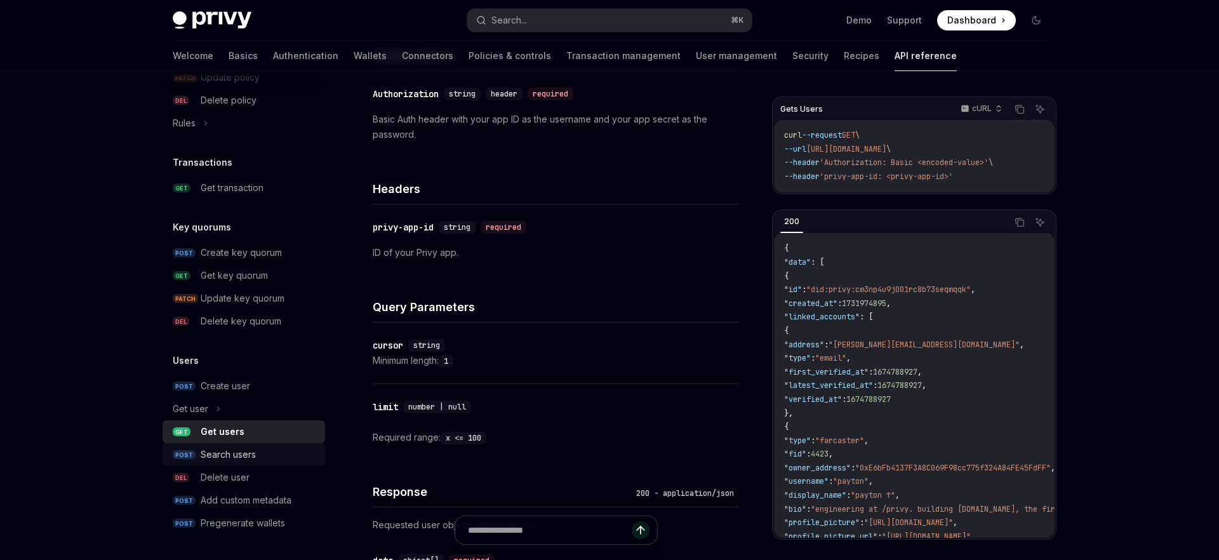
click at [311, 443] on link "POST Search users" at bounding box center [244, 454] width 163 height 23
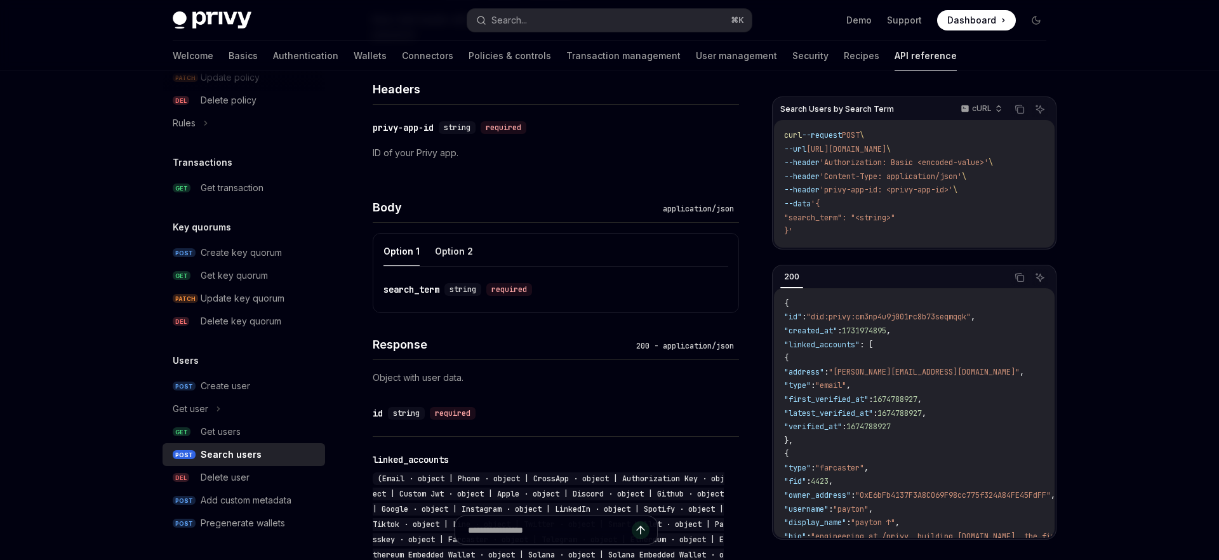
scroll to position [324, 0]
click at [460, 251] on button "Option 2" at bounding box center [454, 252] width 38 height 30
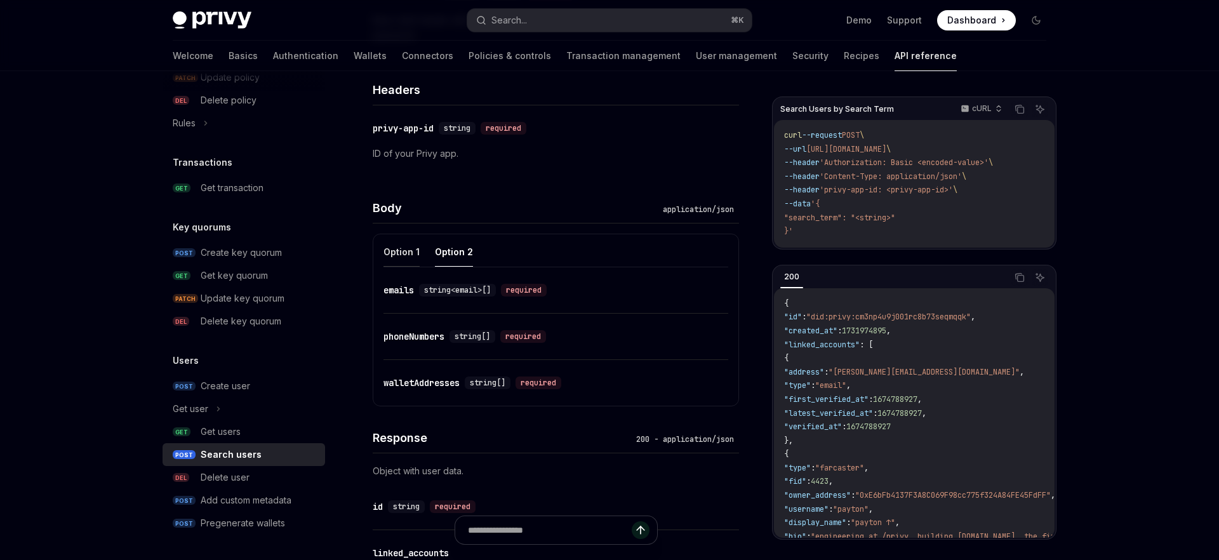
click at [406, 257] on button "Option 1" at bounding box center [402, 252] width 36 height 30
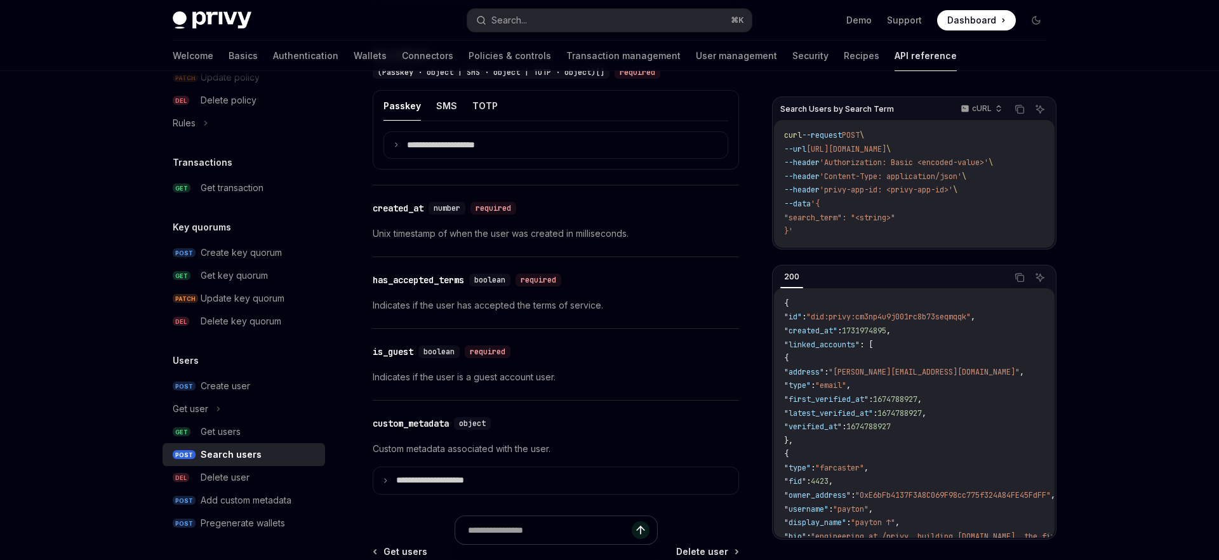
scroll to position [1147, 0]
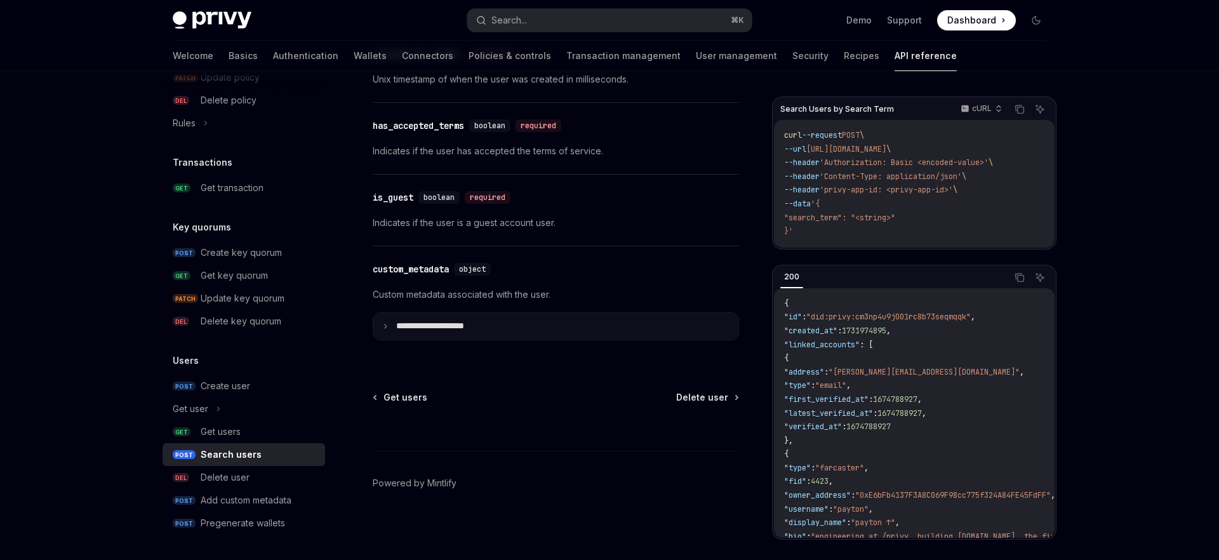
click at [453, 331] on p "**********" at bounding box center [440, 326] width 88 height 11
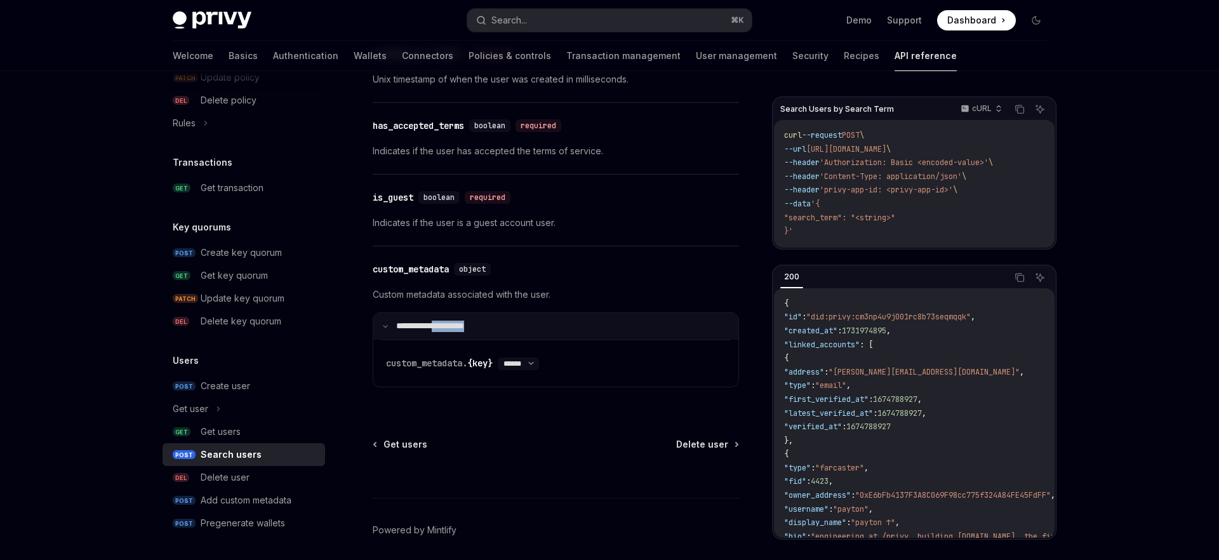
click at [453, 331] on p "**********" at bounding box center [438, 326] width 84 height 11
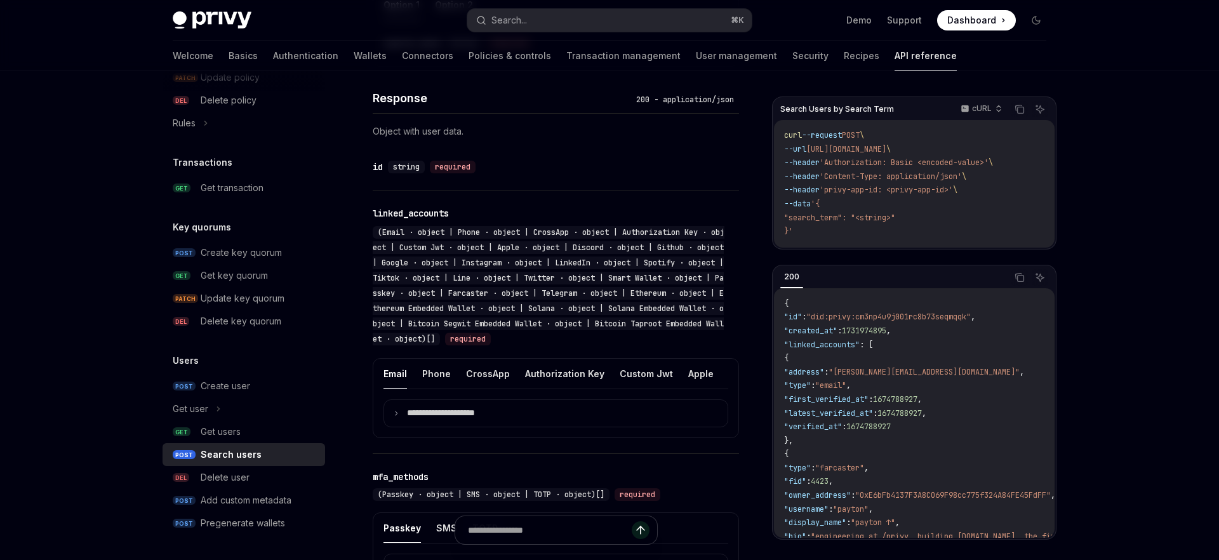
scroll to position [574, 0]
click at [447, 368] on button "Phone" at bounding box center [436, 371] width 29 height 30
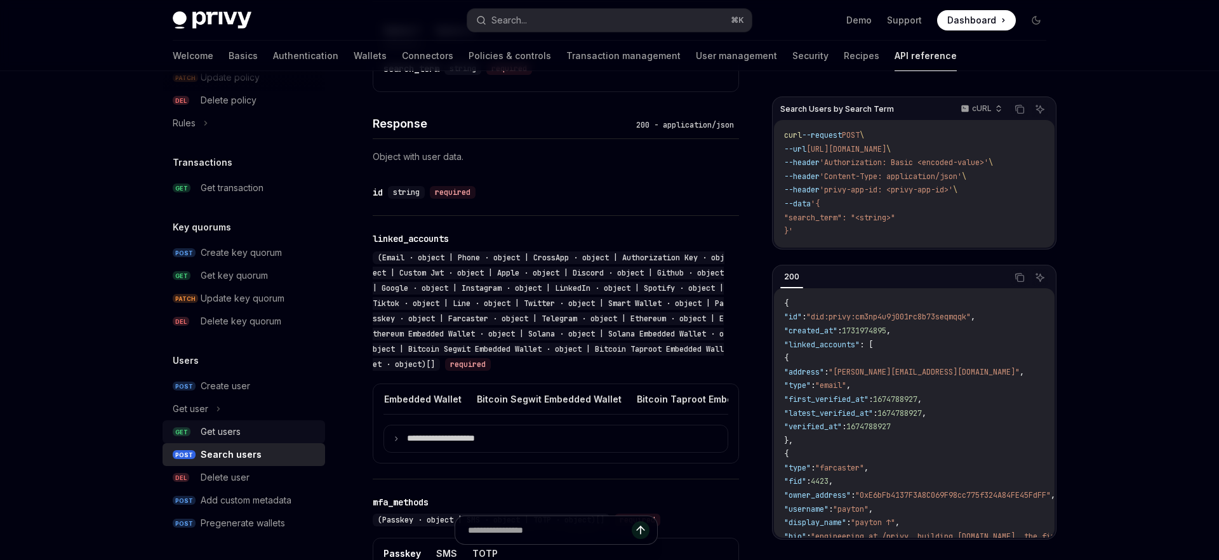
click at [236, 434] on div "Get users" at bounding box center [221, 431] width 40 height 15
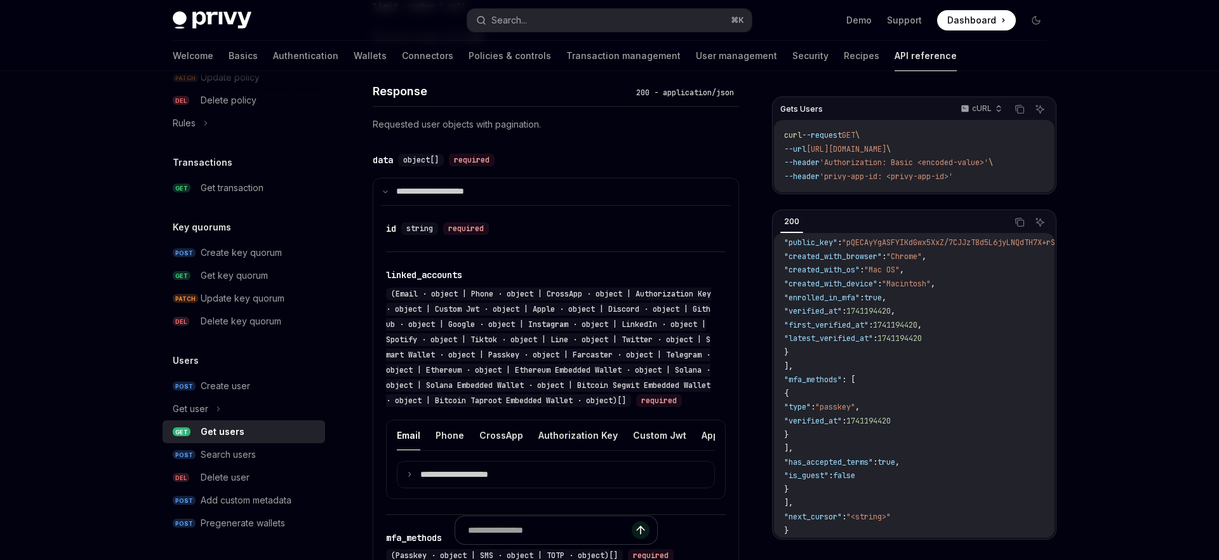
scroll to position [608, 0]
click at [808, 424] on code "{ "data" : [ { "id" : "did:privy:cm3np4u9j001rc8b73seqmqqk" , "created_at" : 17…" at bounding box center [1098, 181] width 628 height 713
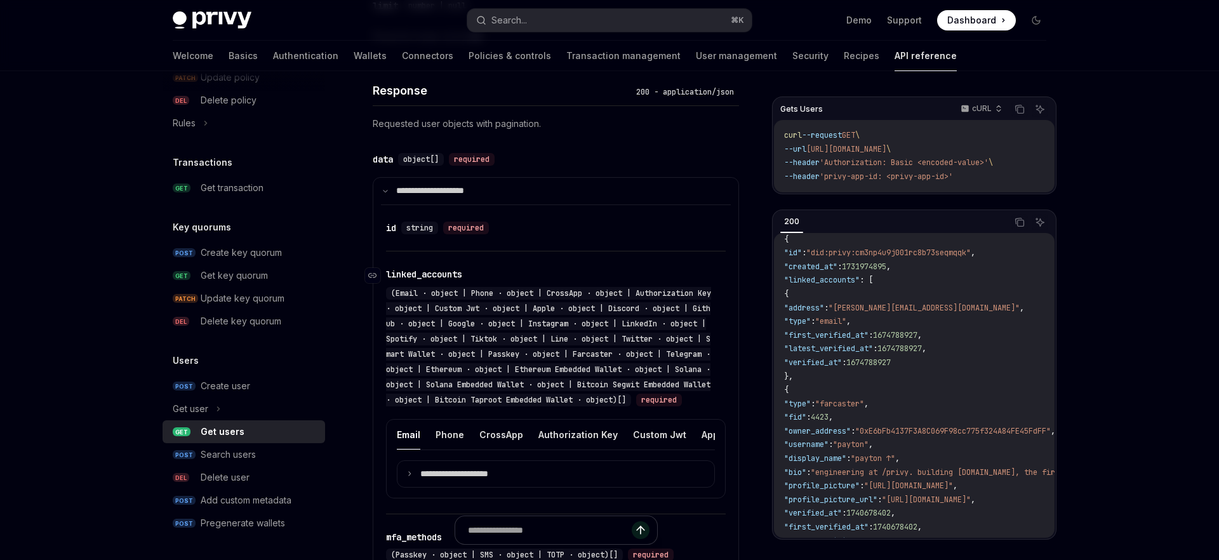
scroll to position [609, 0]
click at [384, 189] on icon at bounding box center [385, 190] width 6 height 6
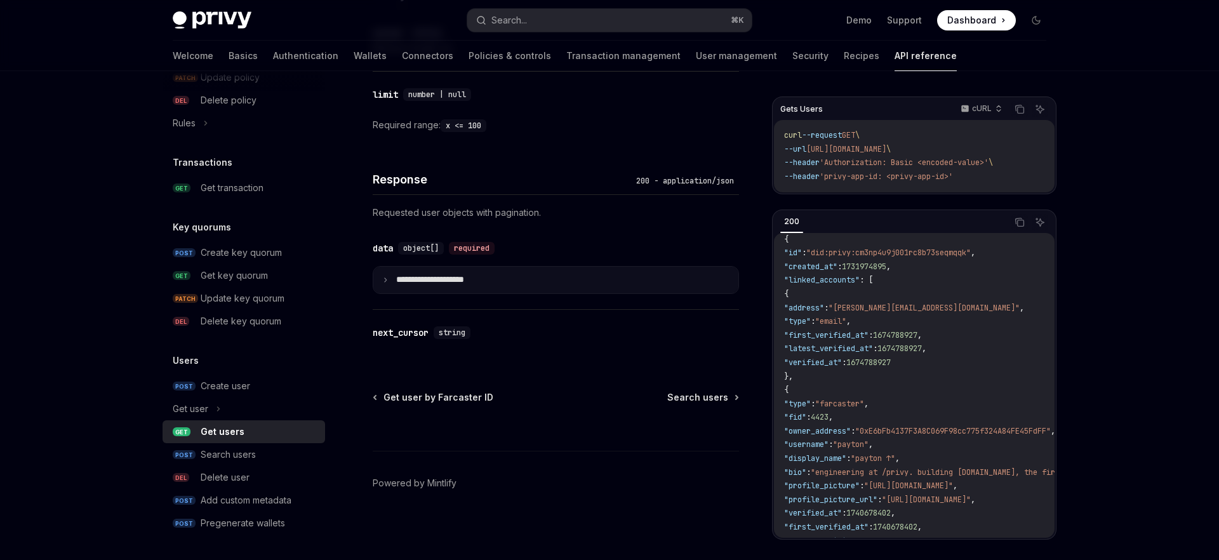
click at [388, 281] on icon at bounding box center [385, 280] width 6 height 6
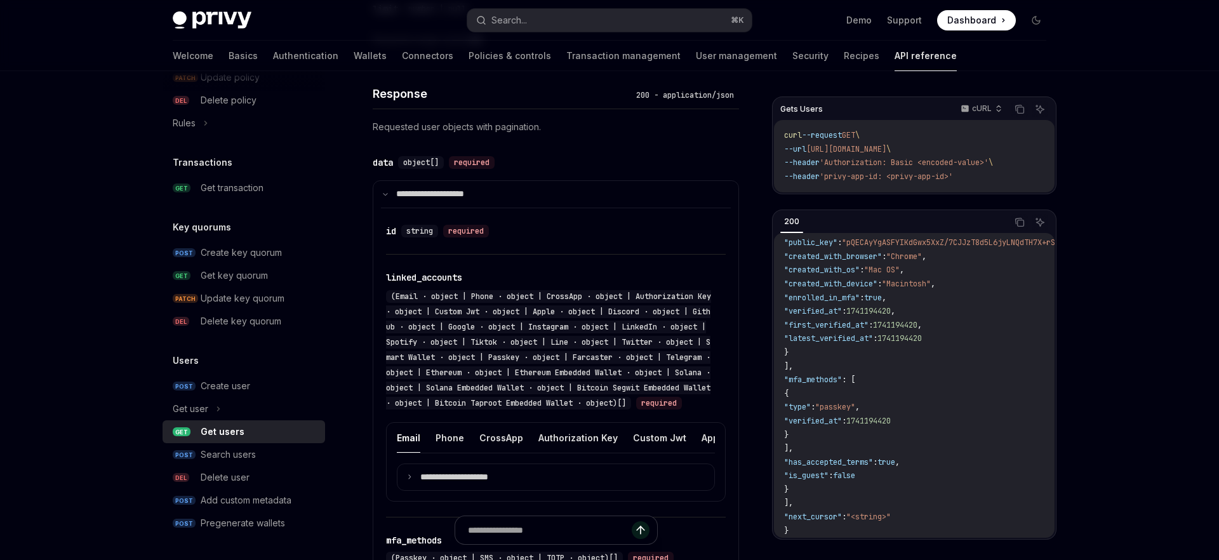
scroll to position [0, 0]
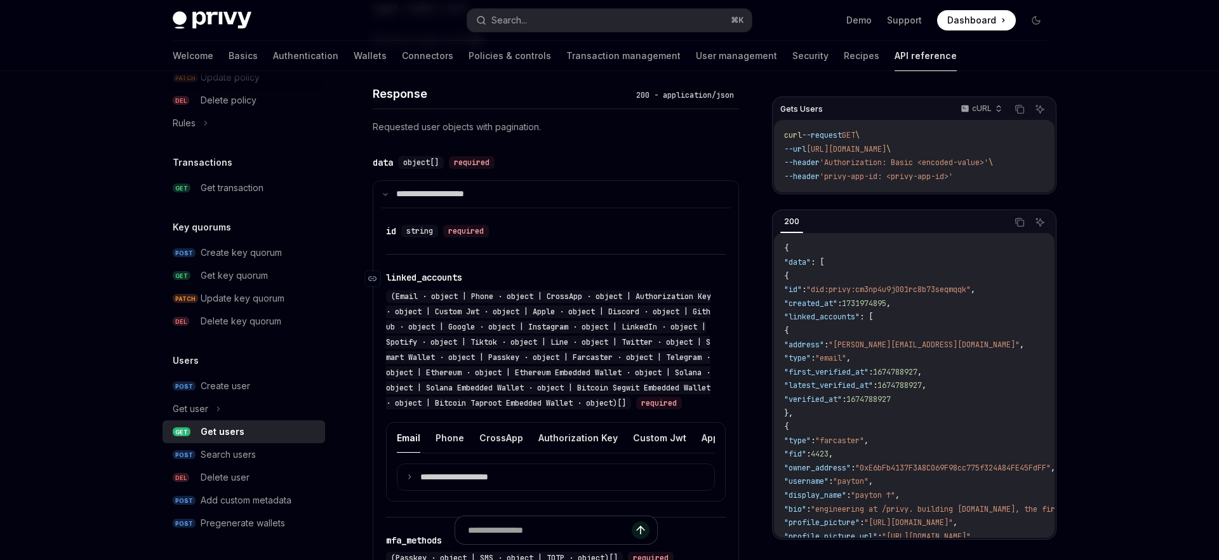
click at [431, 405] on span "(Email · object | Phone · object | CrossApp · object | Authorization Key · obje…" at bounding box center [548, 349] width 325 height 117
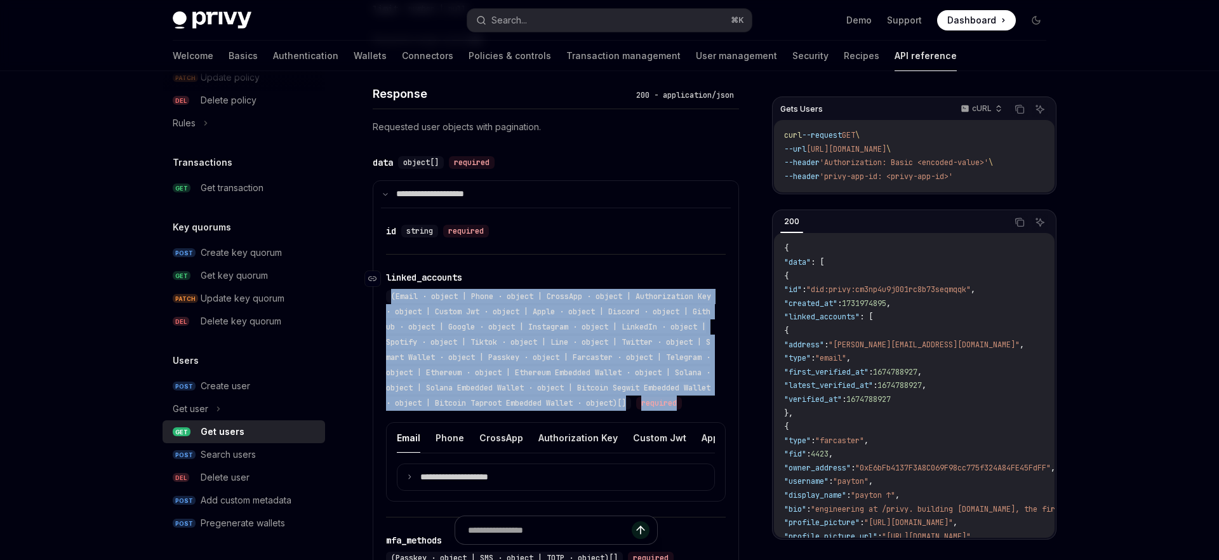
click at [431, 405] on span "(Email · object | Phone · object | CrossApp · object | Authorization Key · obje…" at bounding box center [548, 349] width 325 height 117
click at [435, 405] on span "(Email · object | Phone · object | CrossApp · object | Authorization Key · obje…" at bounding box center [548, 349] width 325 height 117
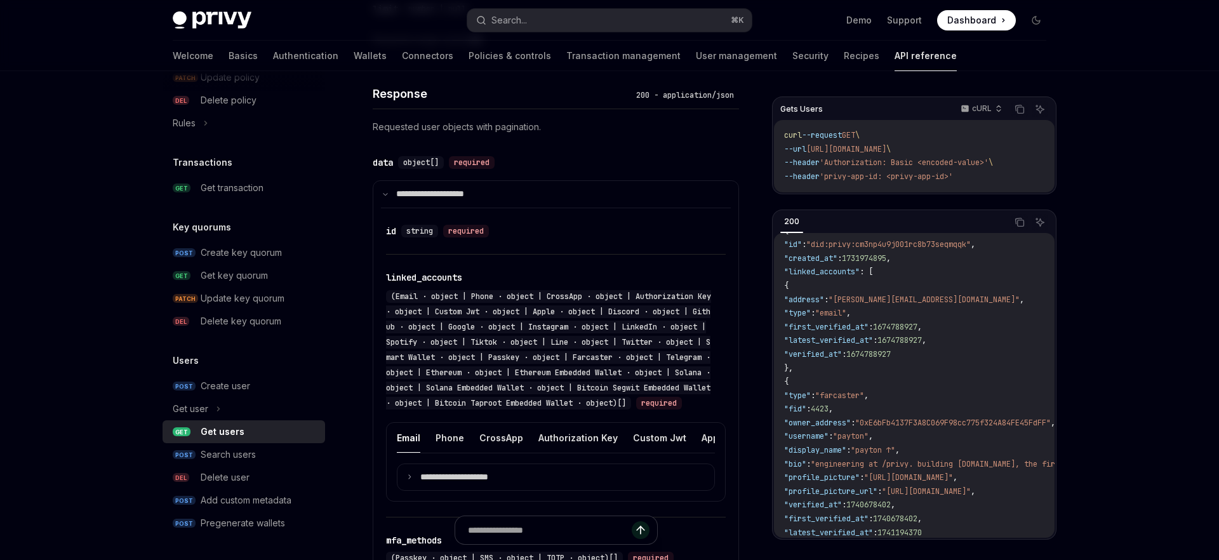
scroll to position [45, 3]
click at [512, 405] on span "(Email · object | Phone · object | CrossApp · object | Authorization Key · obje…" at bounding box center [548, 349] width 325 height 117
drag, startPoint x: 512, startPoint y: 405, endPoint x: 667, endPoint y: 404, distance: 154.9
click at [667, 404] on span "(Email · object | Phone · object | CrossApp · object | Authorization Key · obje…" at bounding box center [548, 349] width 325 height 117
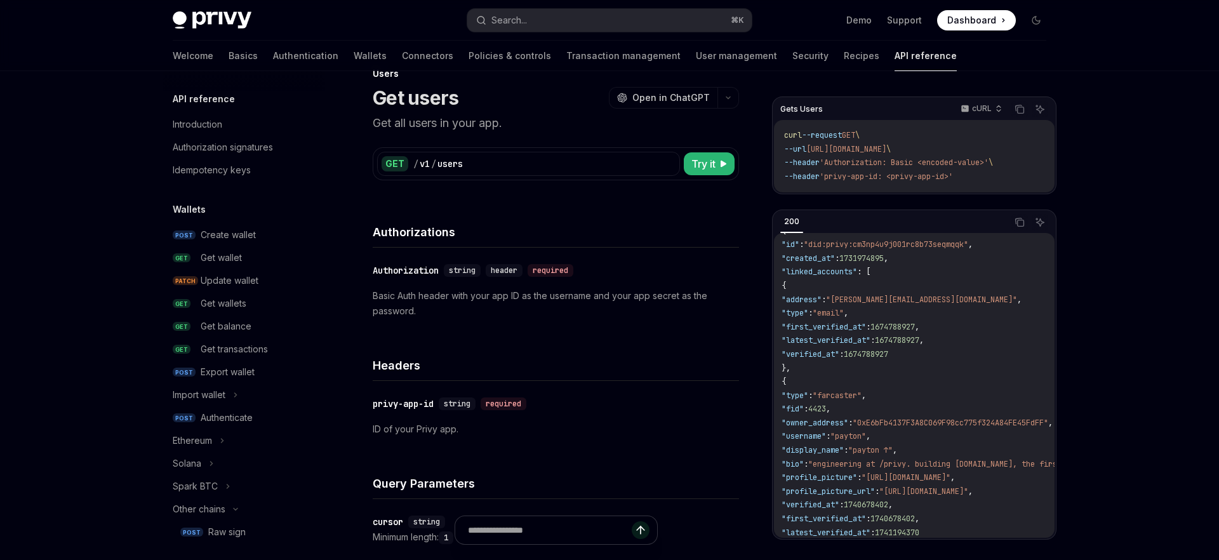
scroll to position [0, 0]
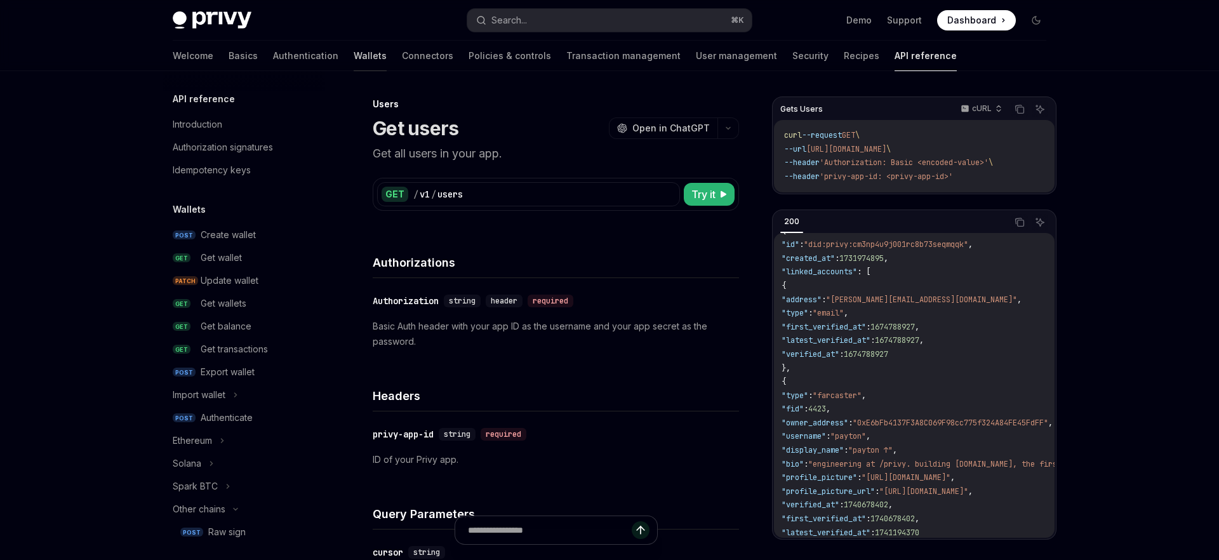
click at [354, 53] on link "Wallets" at bounding box center [370, 56] width 33 height 30
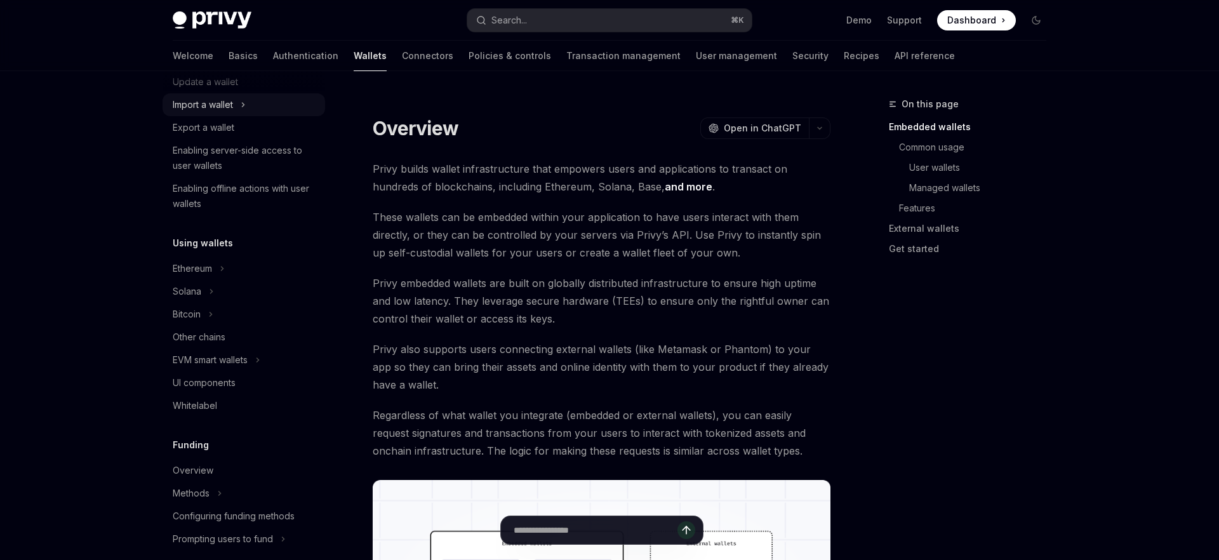
scroll to position [163, 0]
click at [231, 281] on div "Solana" at bounding box center [244, 289] width 163 height 23
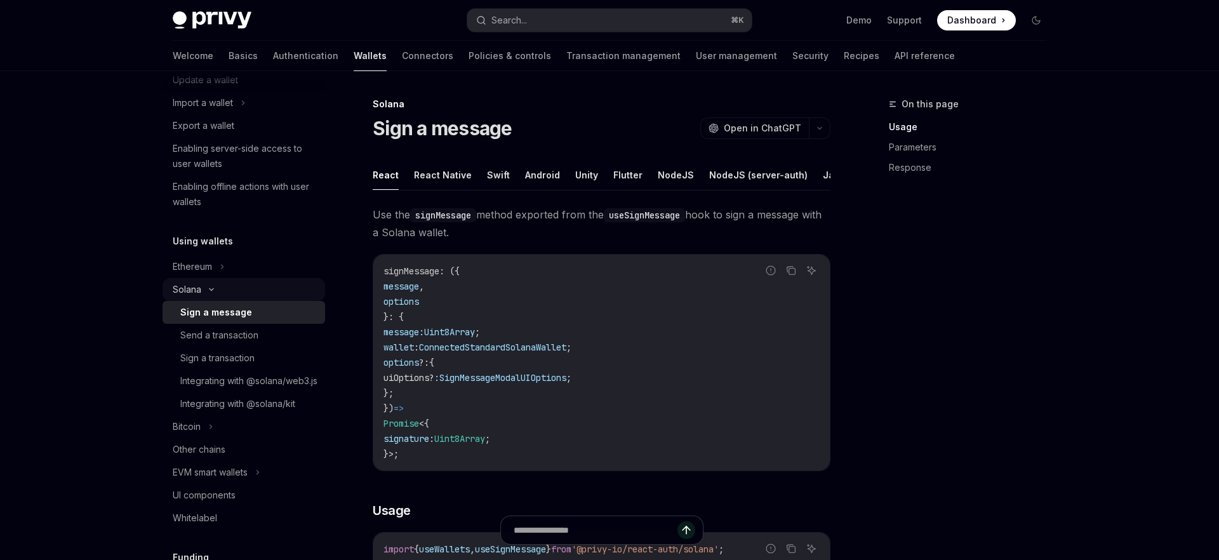
click at [231, 281] on div "Solana" at bounding box center [244, 289] width 163 height 23
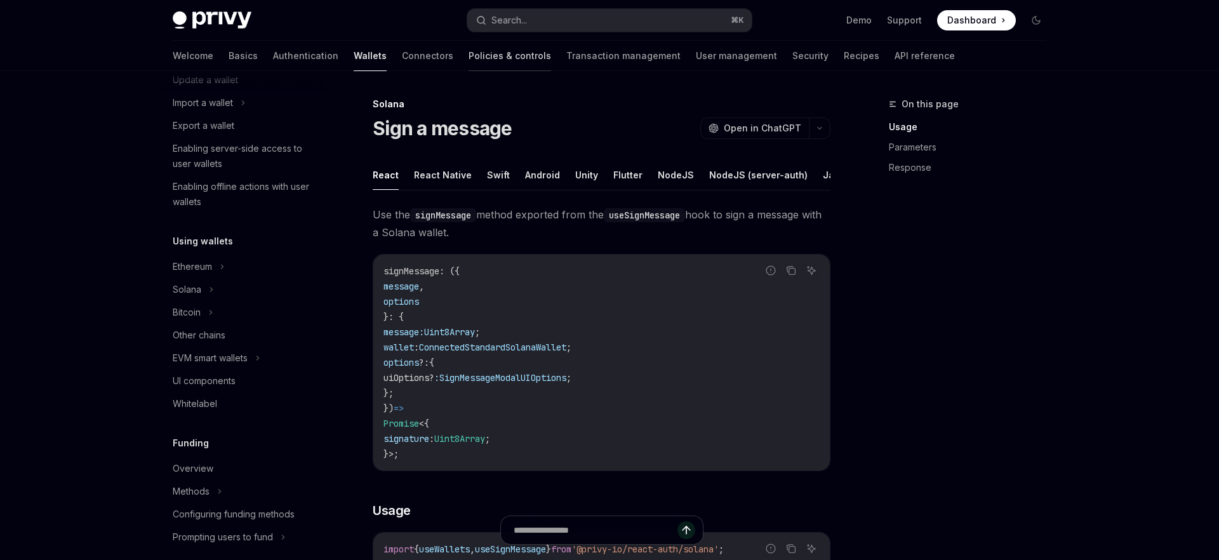
click at [469, 64] on link "Policies & controls" at bounding box center [510, 56] width 83 height 30
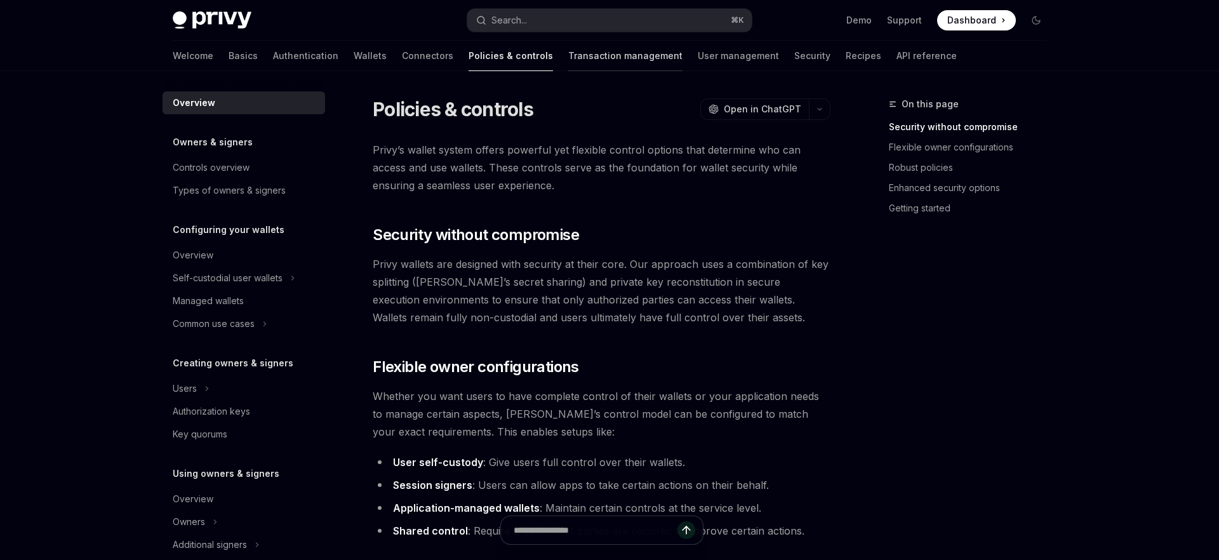
click at [568, 64] on link "Transaction management" at bounding box center [625, 56] width 114 height 30
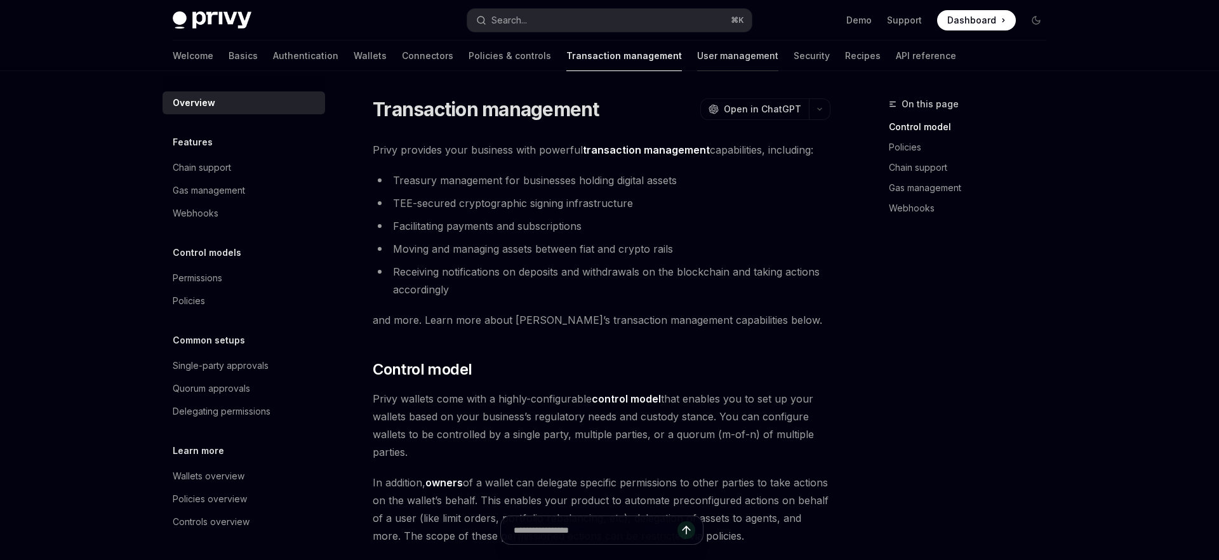
click at [697, 64] on link "User management" at bounding box center [737, 56] width 81 height 30
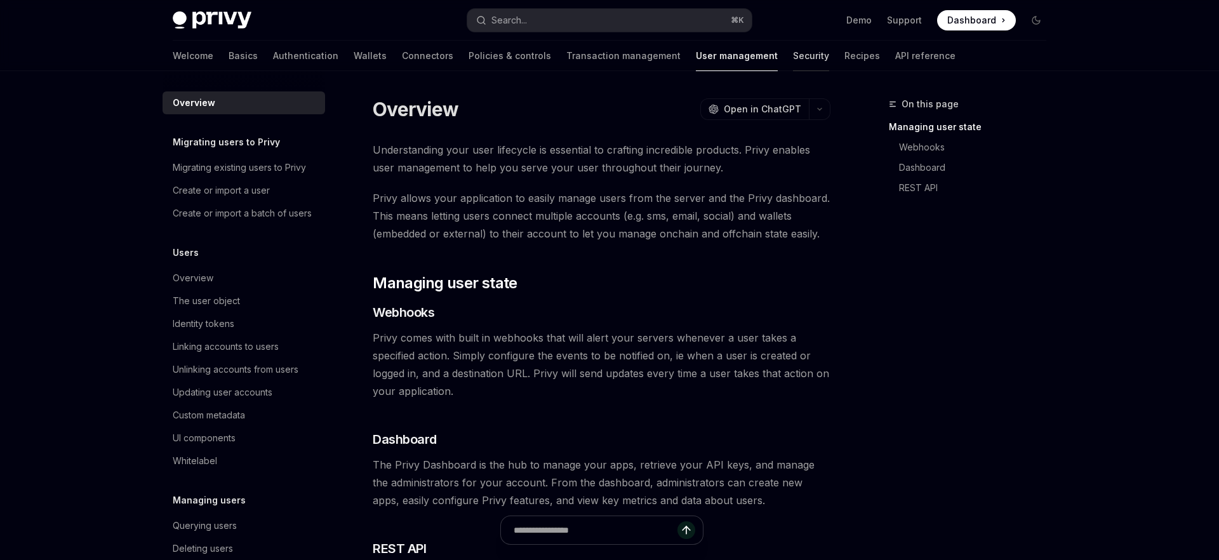
click at [793, 64] on link "Security" at bounding box center [811, 56] width 36 height 30
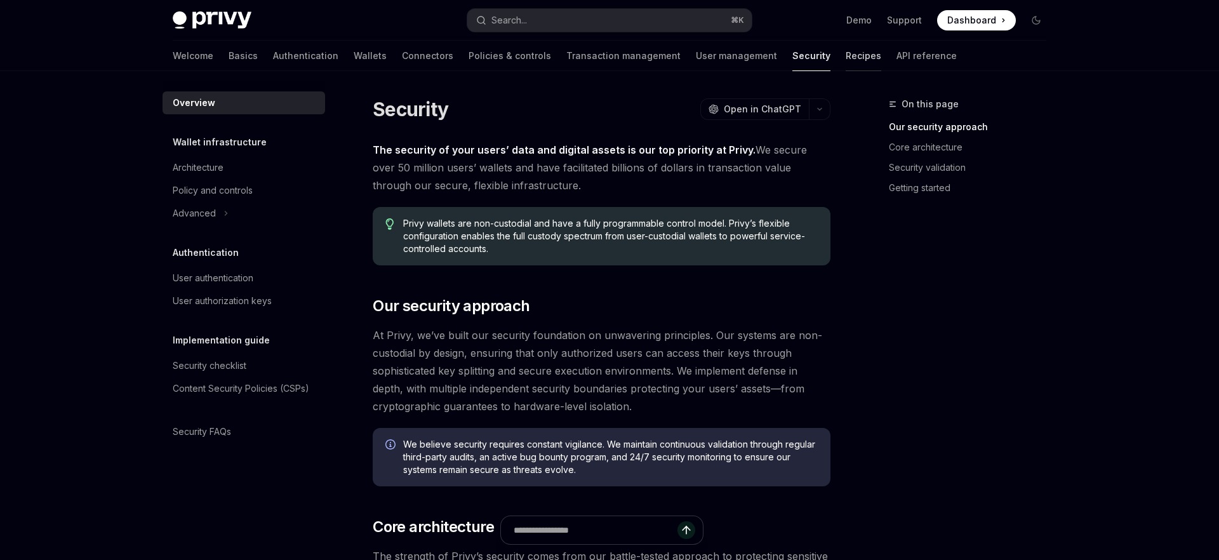
click at [846, 54] on link "Recipes" at bounding box center [864, 56] width 36 height 30
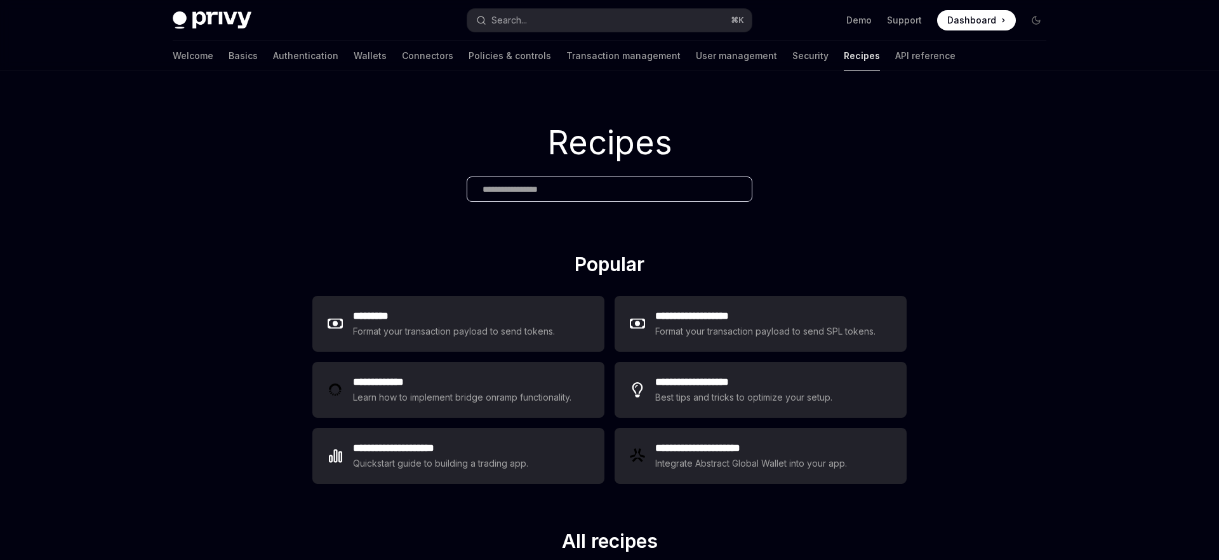
click at [876, 58] on div "Welcome Basics Authentication Wallets Connectors Policies & controls Transactio…" at bounding box center [609, 56] width 935 height 30
click at [895, 60] on link "API reference" at bounding box center [925, 56] width 60 height 30
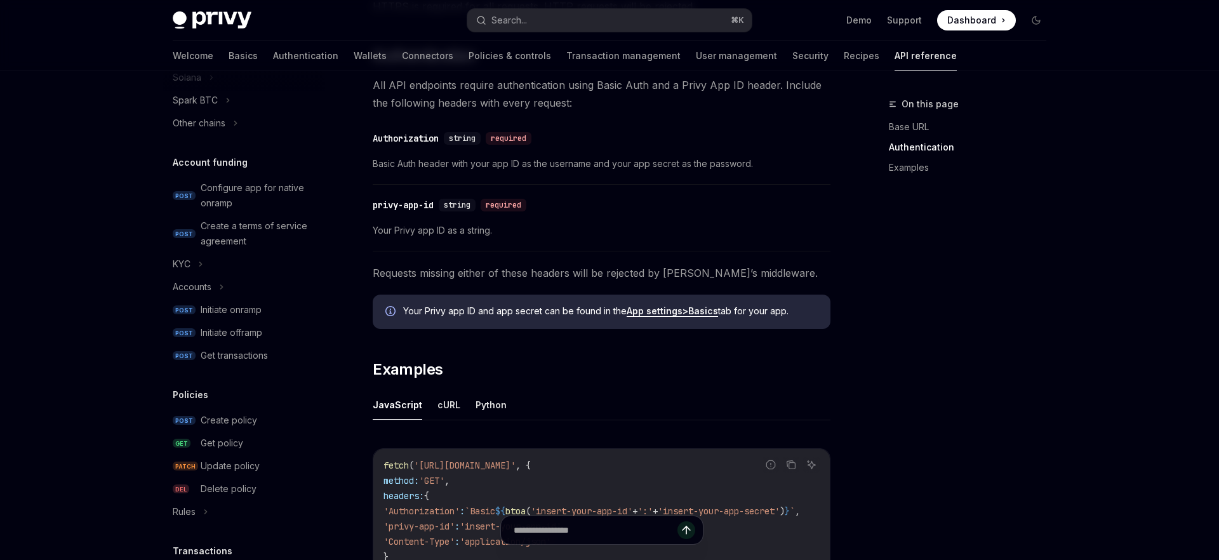
scroll to position [775, 0]
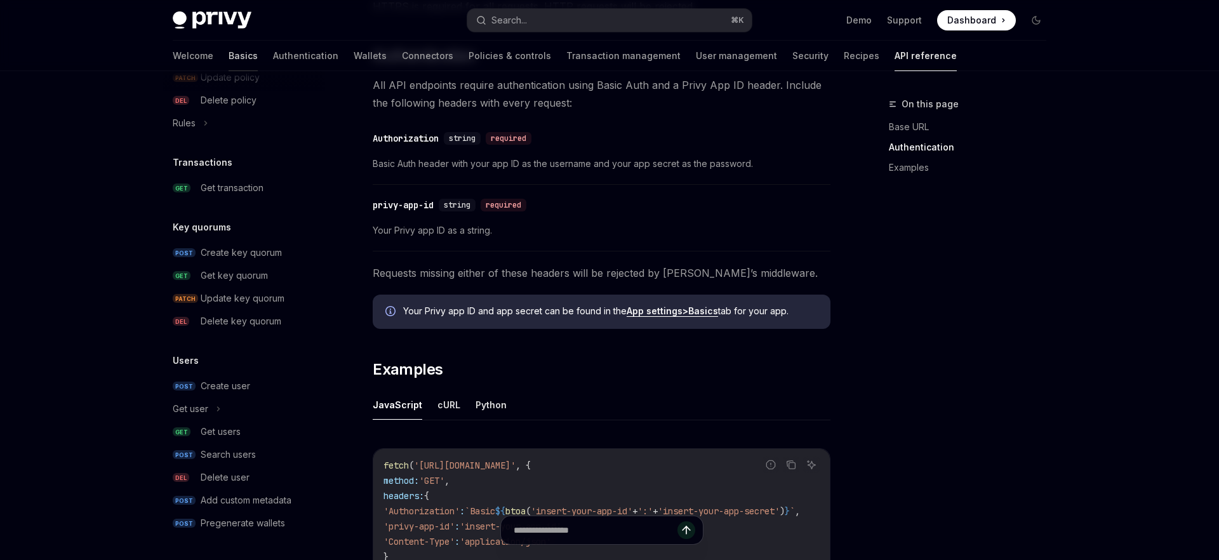
click at [229, 55] on link "Basics" at bounding box center [243, 56] width 29 height 30
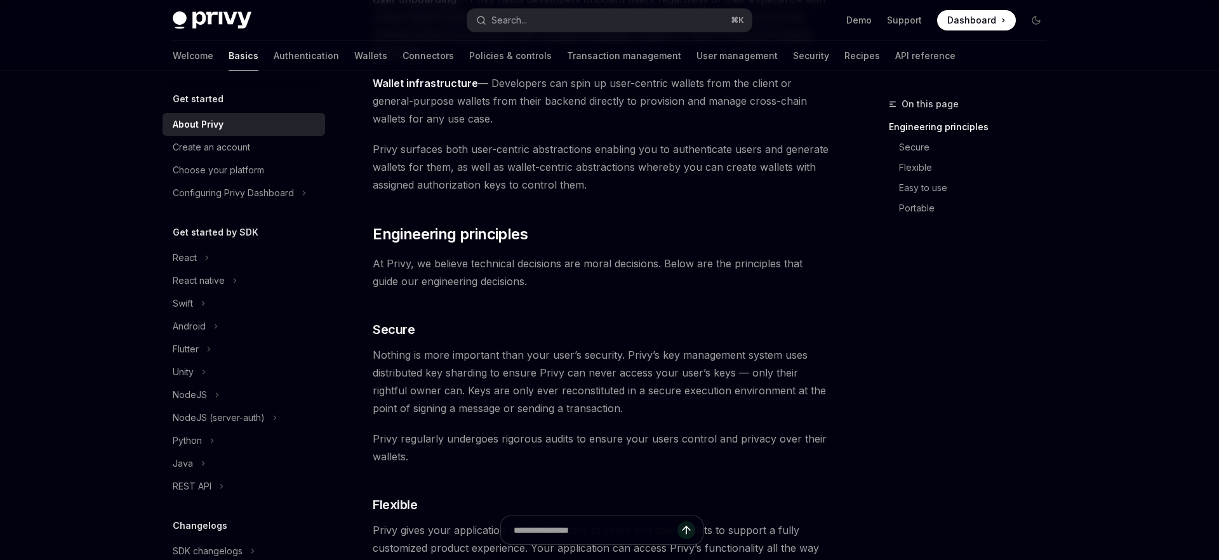
click at [244, 39] on div "Privy Docs home page Search... ⌘ K Demo Support Dashboard Dashboard Search..." at bounding box center [610, 20] width 874 height 41
click at [274, 62] on link "Authentication" at bounding box center [306, 56] width 65 height 30
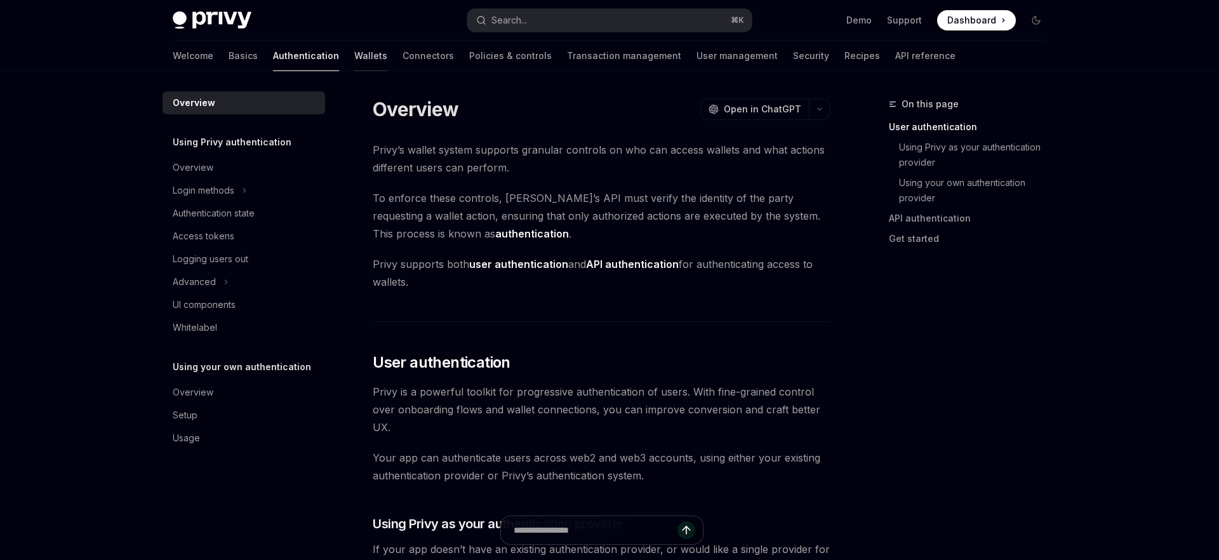
click at [354, 57] on link "Wallets" at bounding box center [370, 56] width 33 height 30
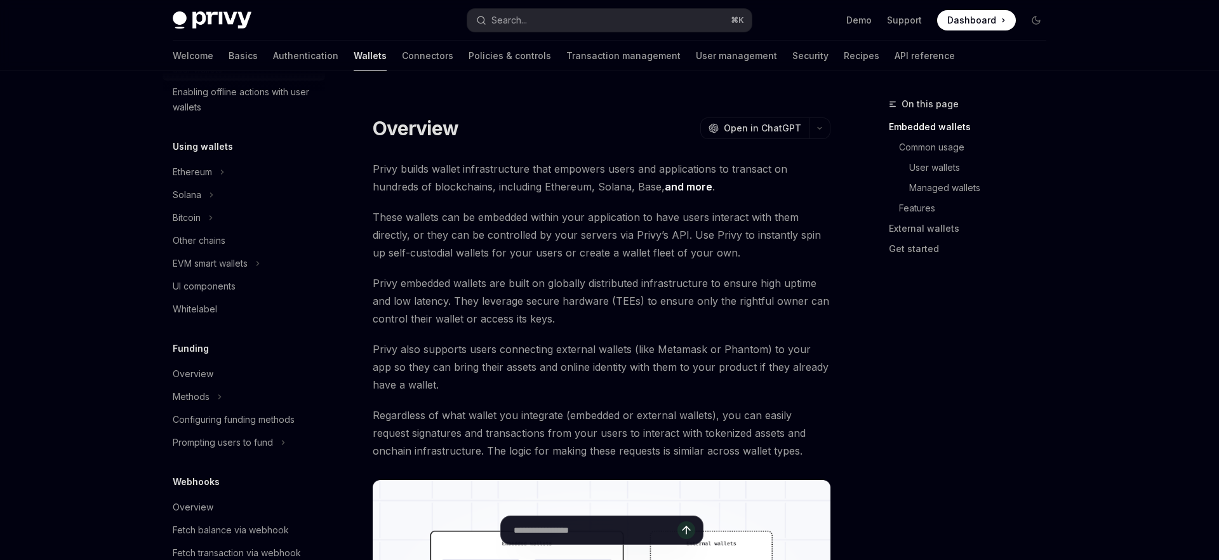
scroll to position [251, 0]
click at [258, 200] on div "Solana" at bounding box center [244, 200] width 163 height 23
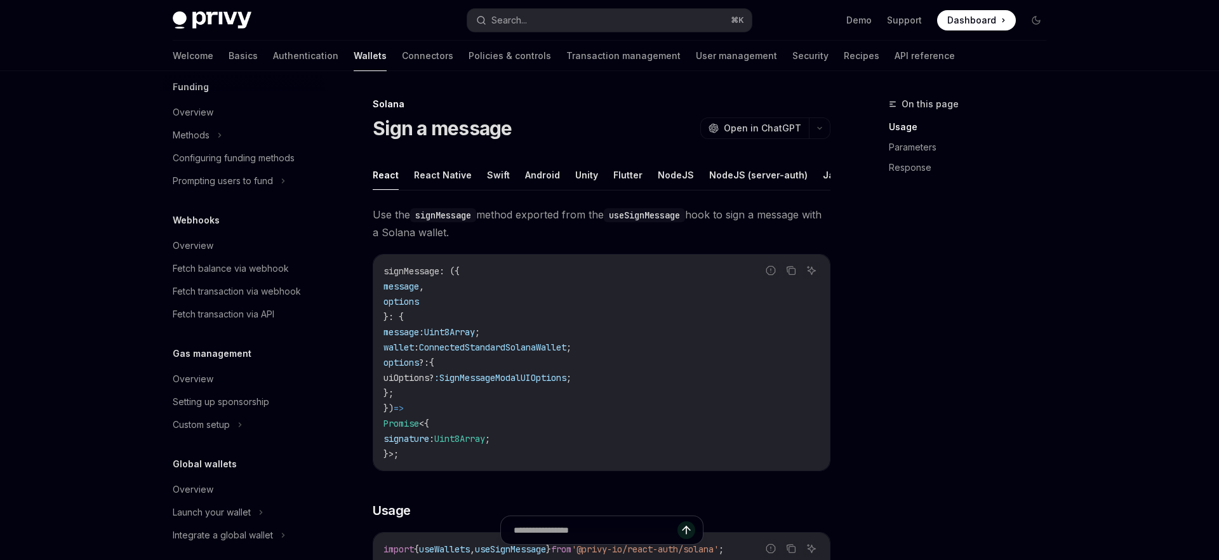
scroll to position [660, 0]
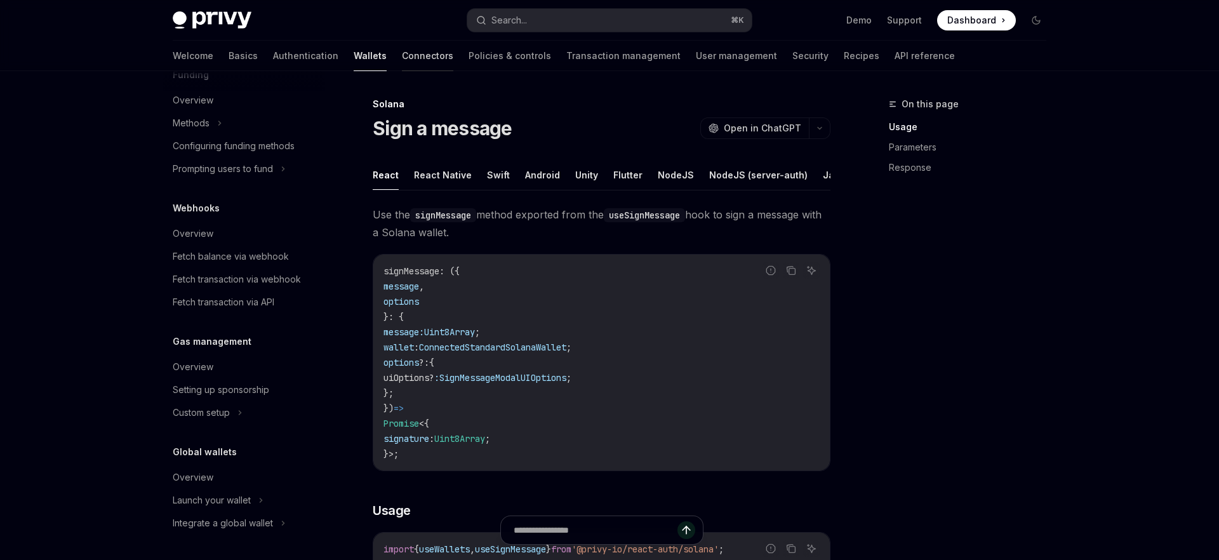
click at [402, 53] on link "Connectors" at bounding box center [427, 56] width 51 height 30
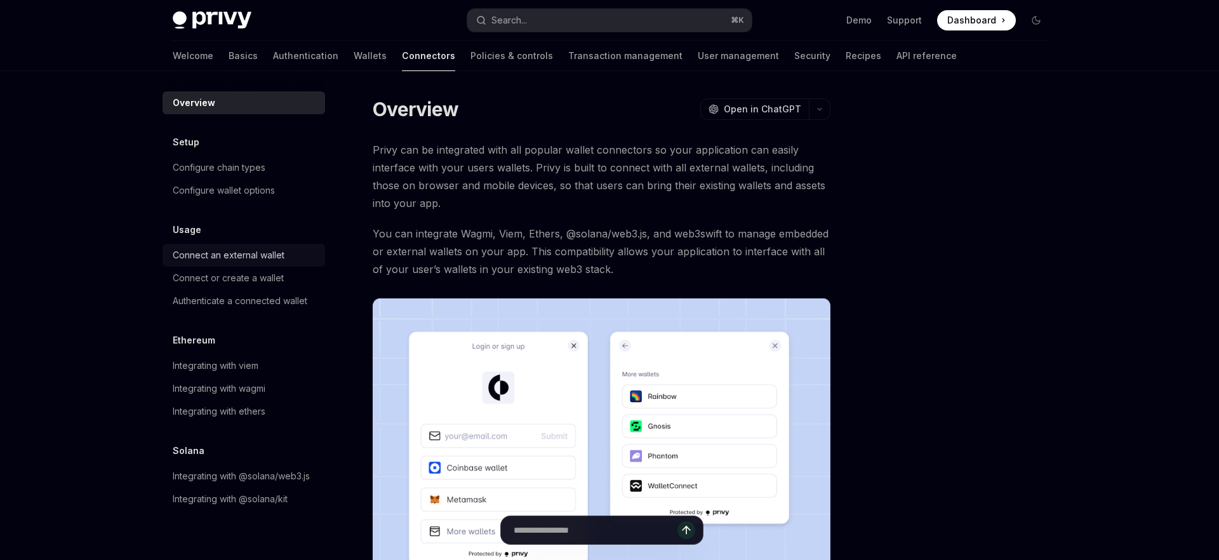
click at [283, 251] on div "Connect an external wallet" at bounding box center [229, 255] width 112 height 15
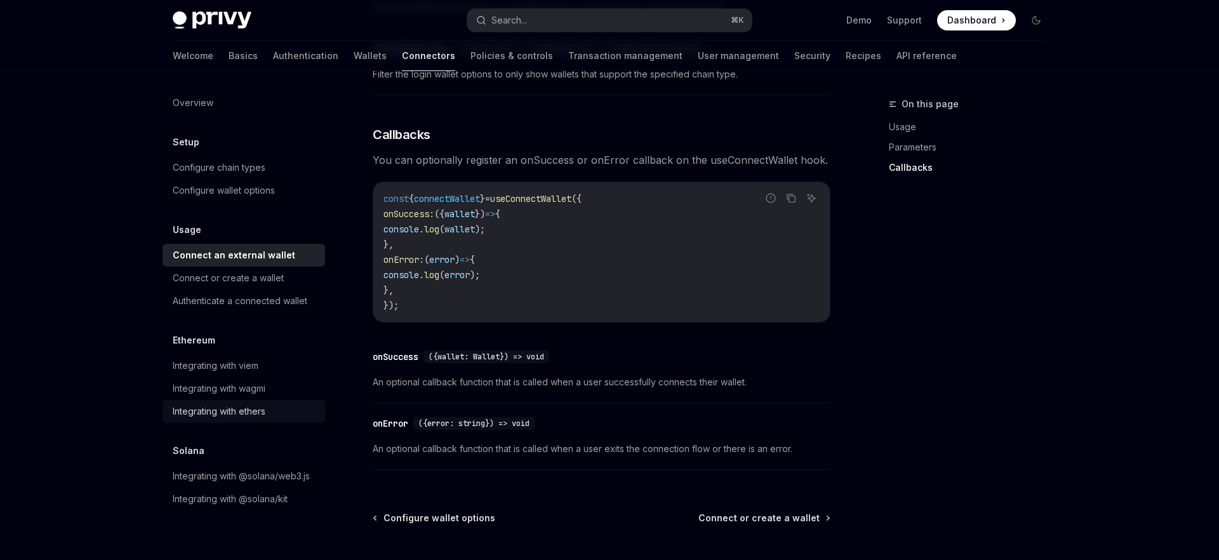
scroll to position [791, 0]
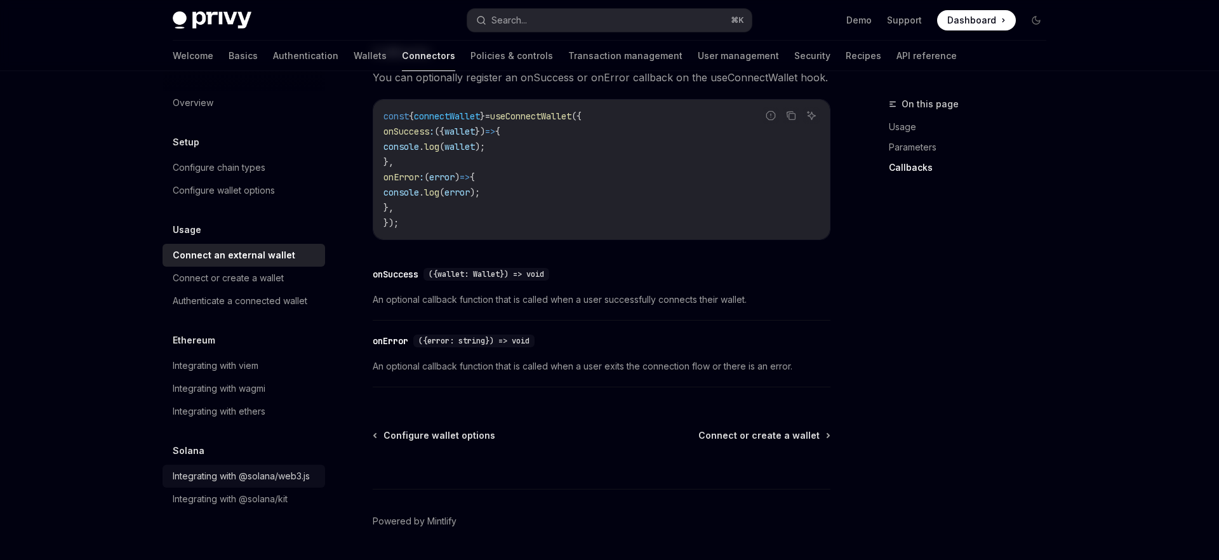
click at [304, 479] on div "Integrating with @solana/web3.js" at bounding box center [241, 476] width 137 height 15
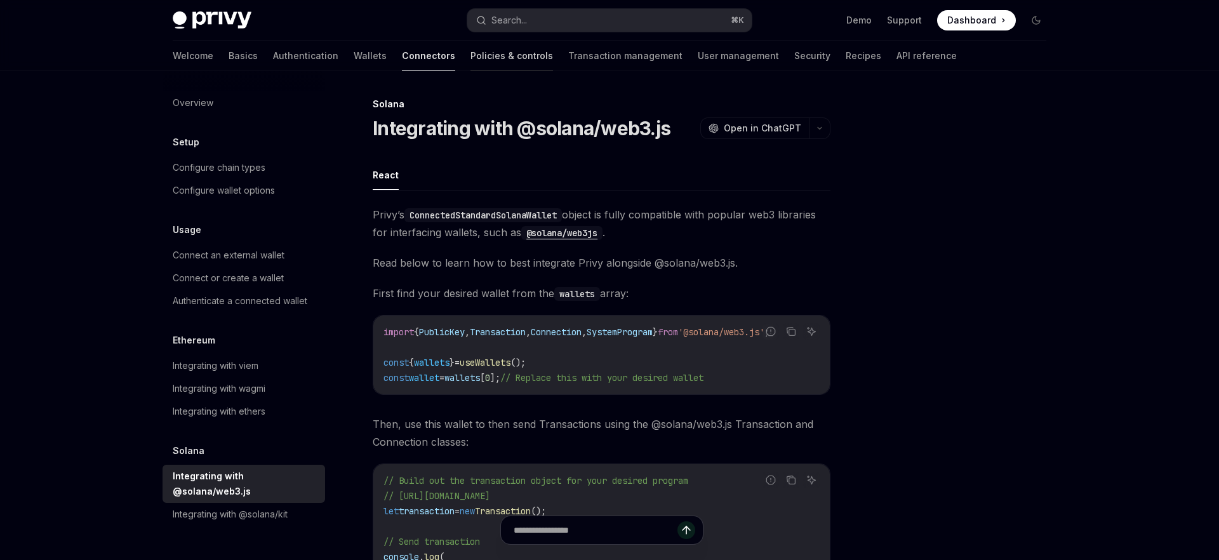
click at [471, 64] on link "Policies & controls" at bounding box center [512, 56] width 83 height 30
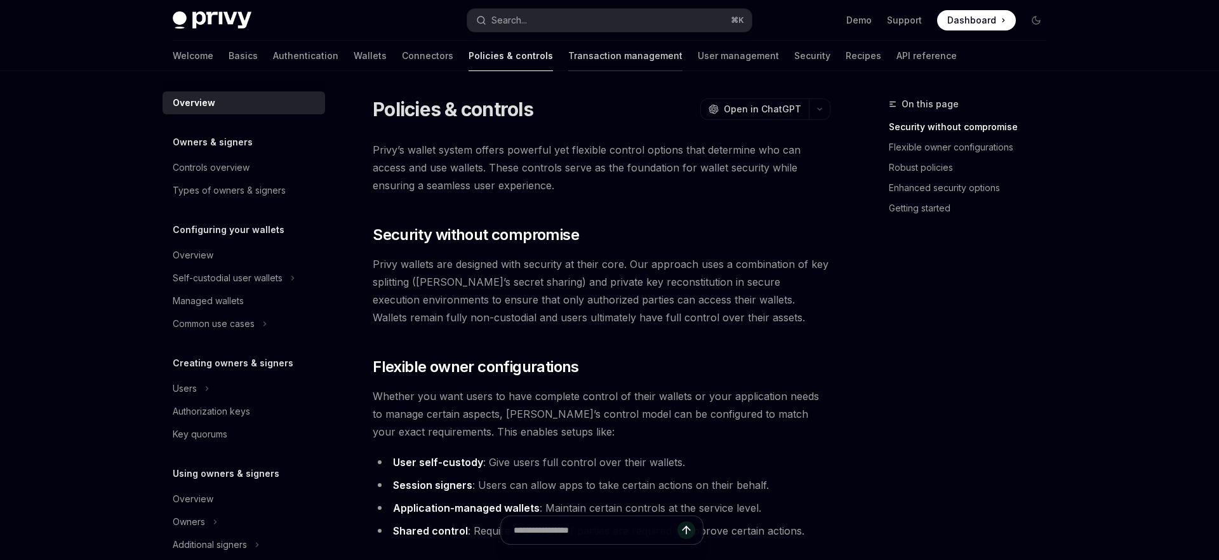
click at [568, 63] on link "Transaction management" at bounding box center [625, 56] width 114 height 30
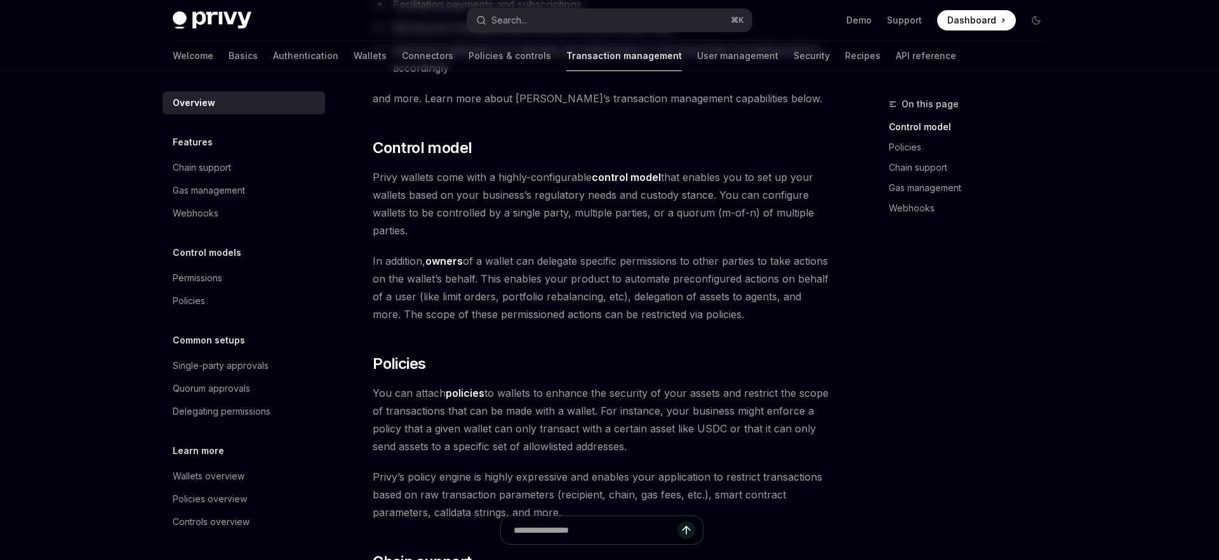
scroll to position [389, 0]
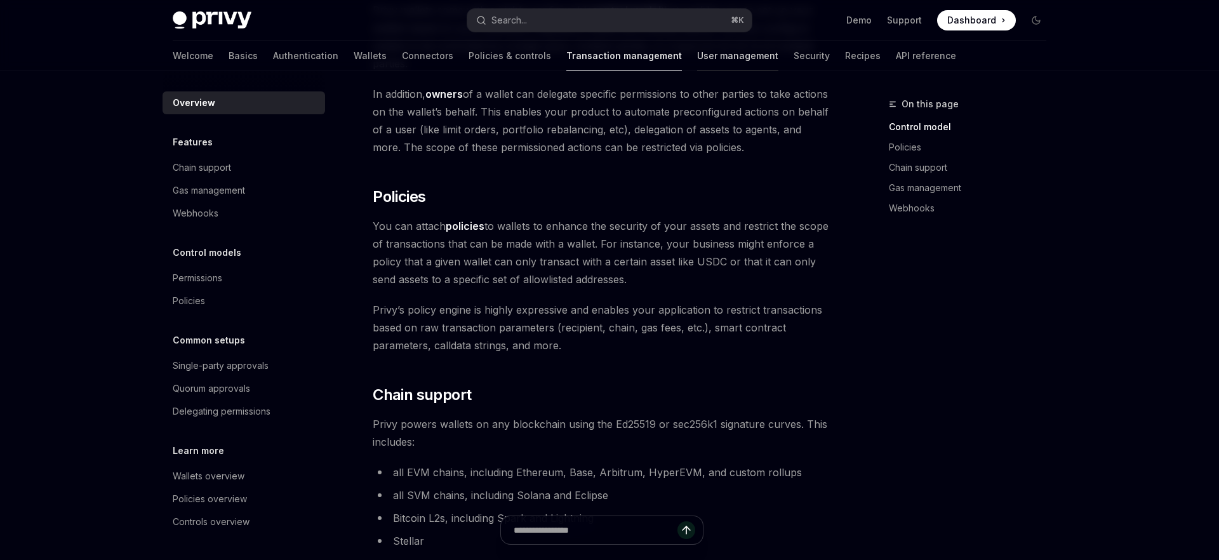
click at [697, 60] on link "User management" at bounding box center [737, 56] width 81 height 30
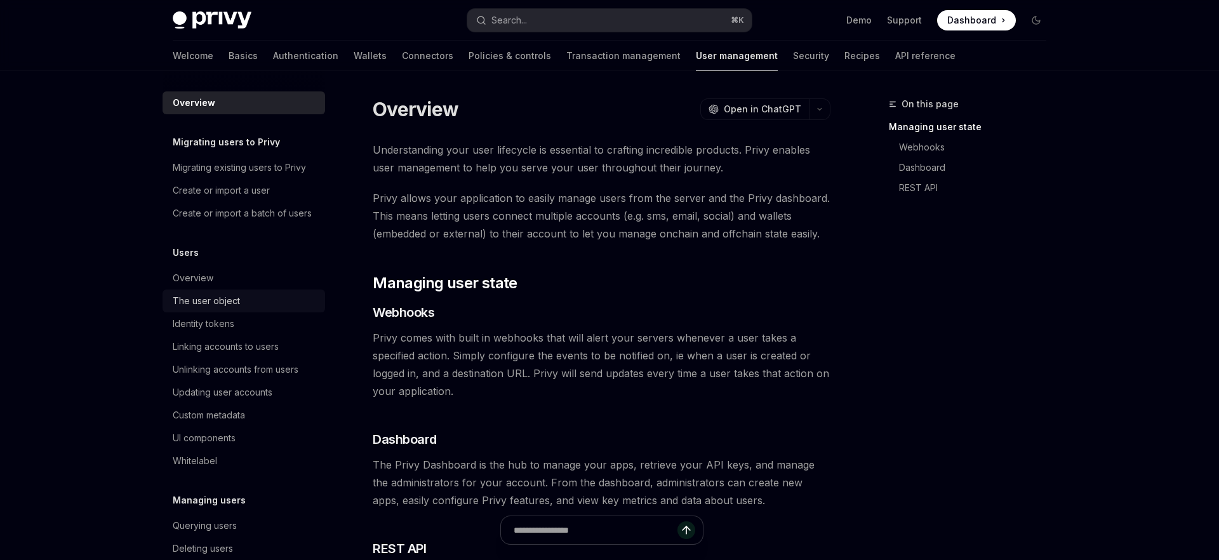
click at [248, 304] on div "The user object" at bounding box center [245, 300] width 145 height 15
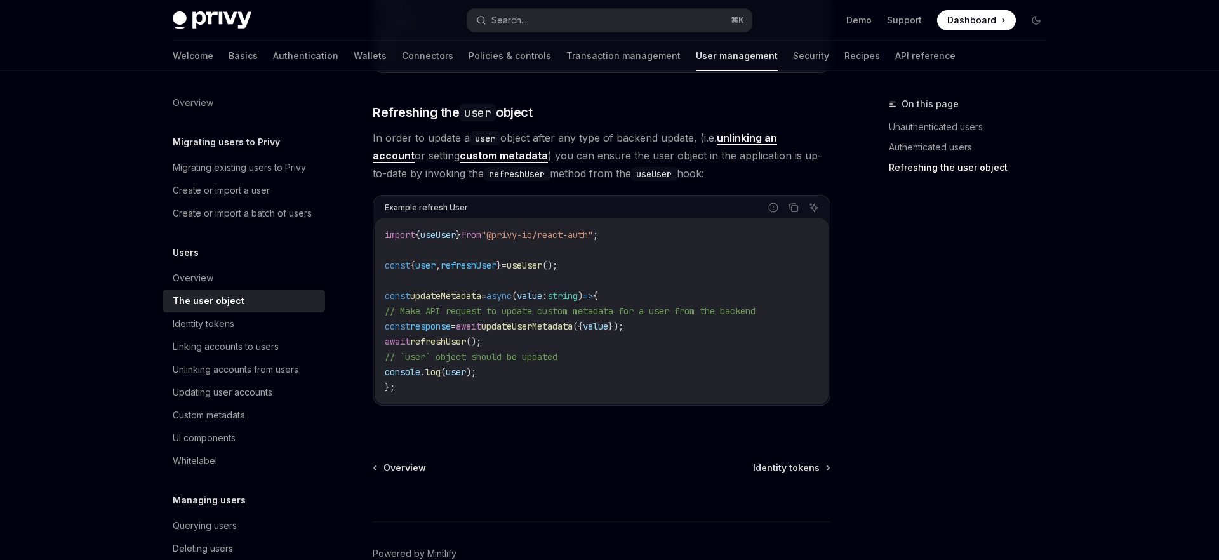
scroll to position [1741, 0]
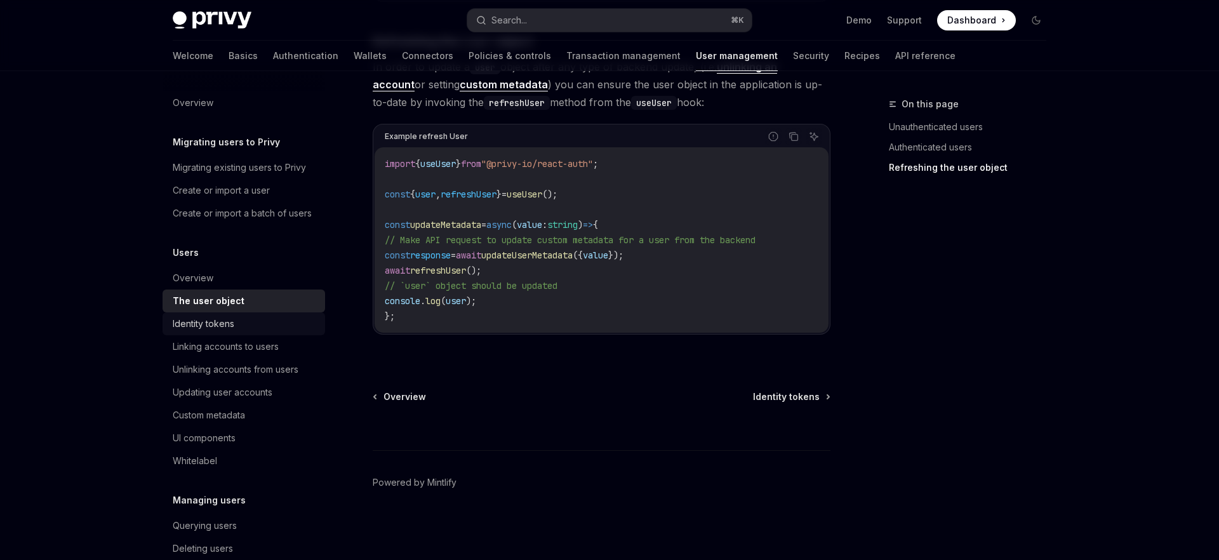
click at [191, 325] on div "Identity tokens" at bounding box center [204, 323] width 62 height 15
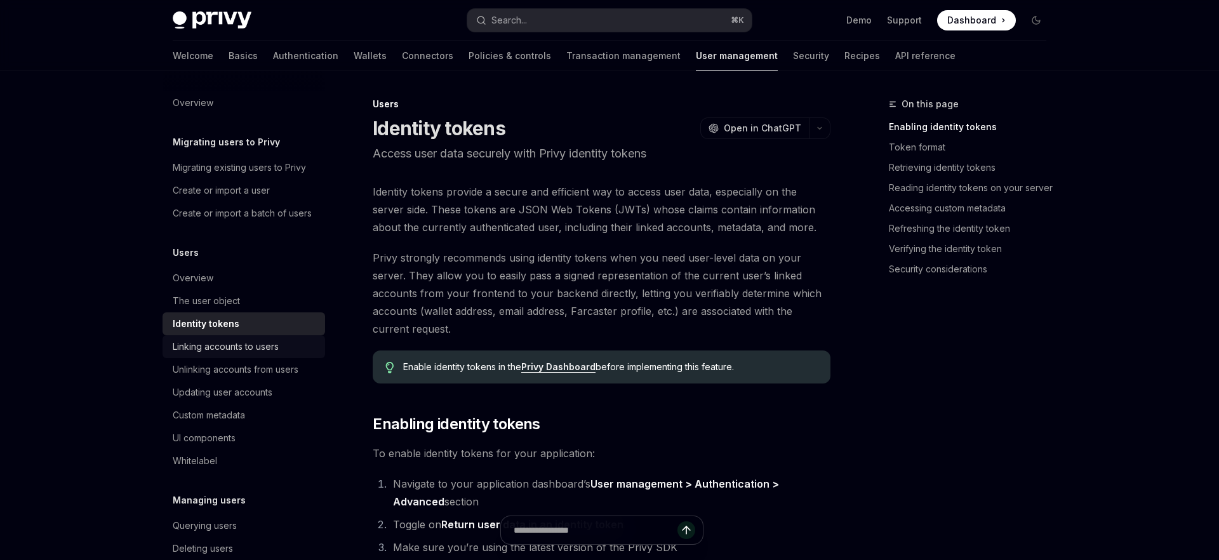
click at [192, 351] on div "Linking accounts to users" at bounding box center [226, 346] width 106 height 15
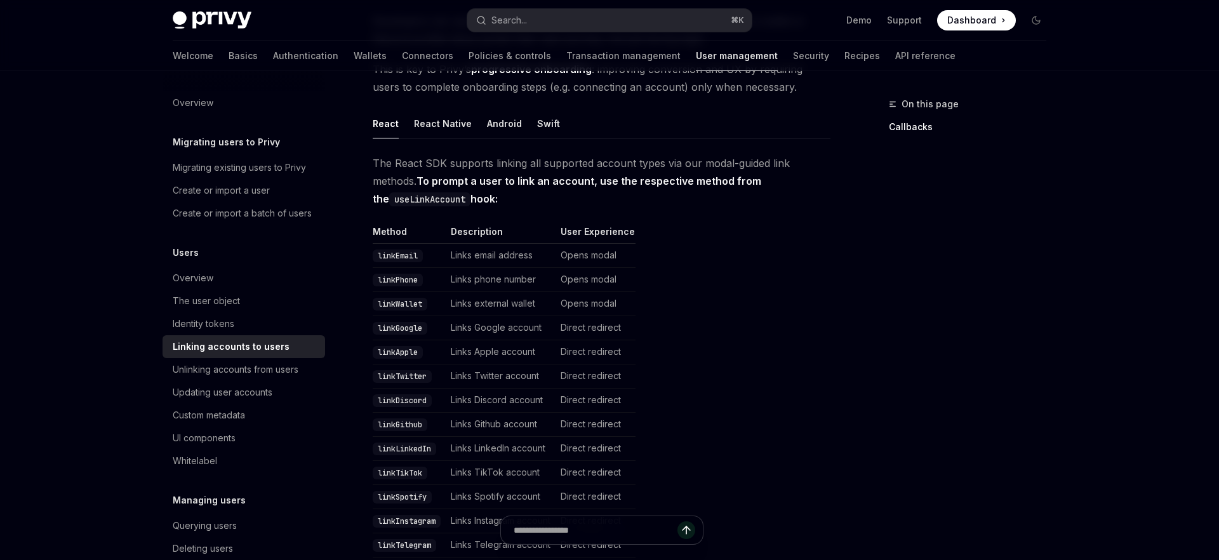
scroll to position [578, 0]
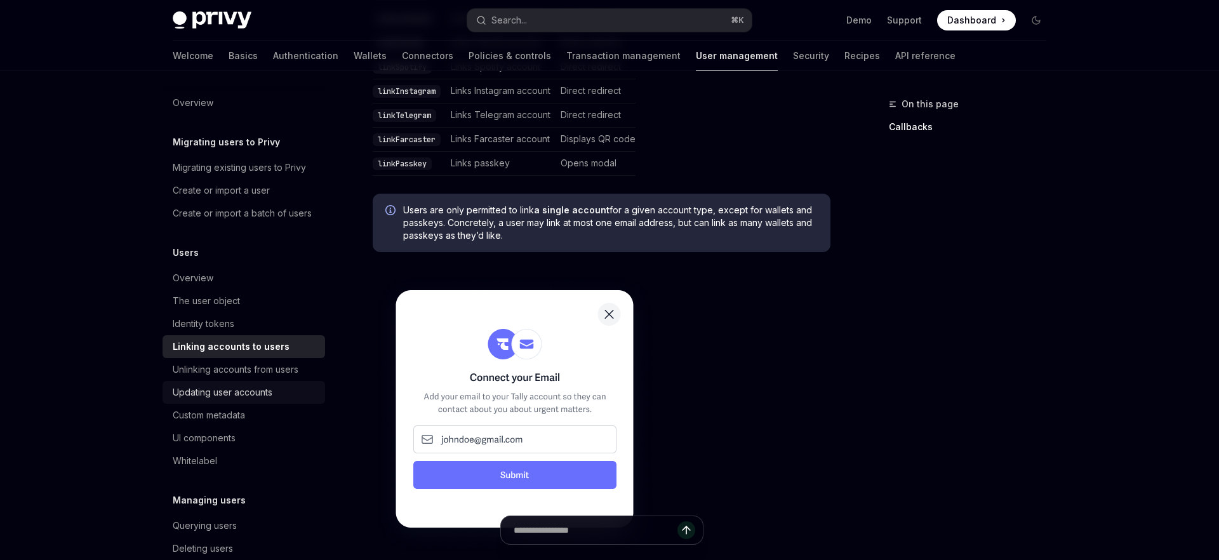
click at [316, 381] on link "Updating user accounts" at bounding box center [244, 392] width 163 height 23
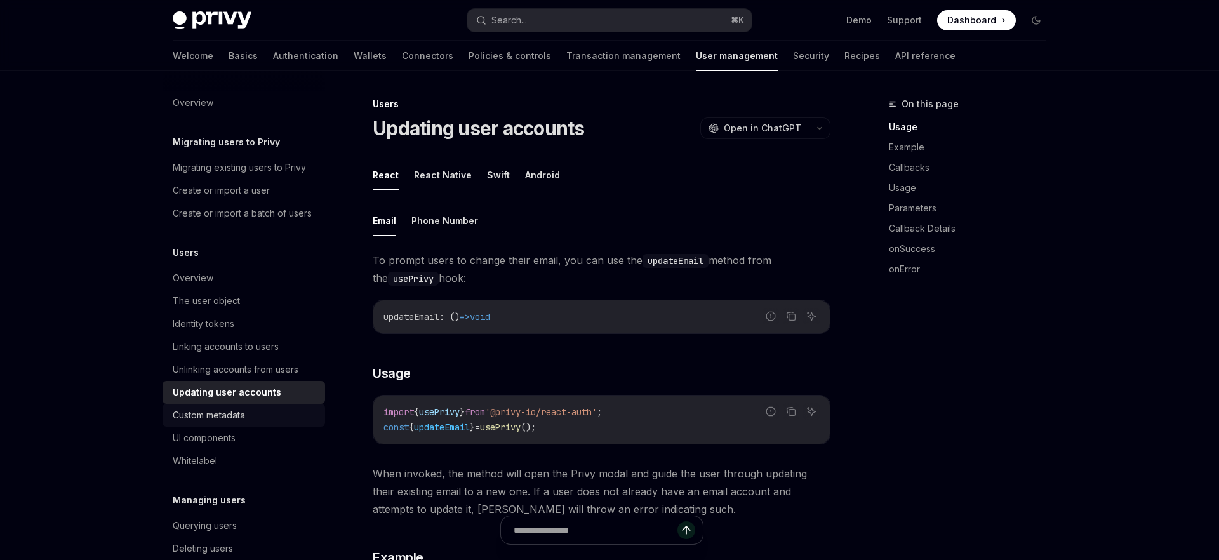
click at [284, 410] on div "Custom metadata" at bounding box center [245, 415] width 145 height 15
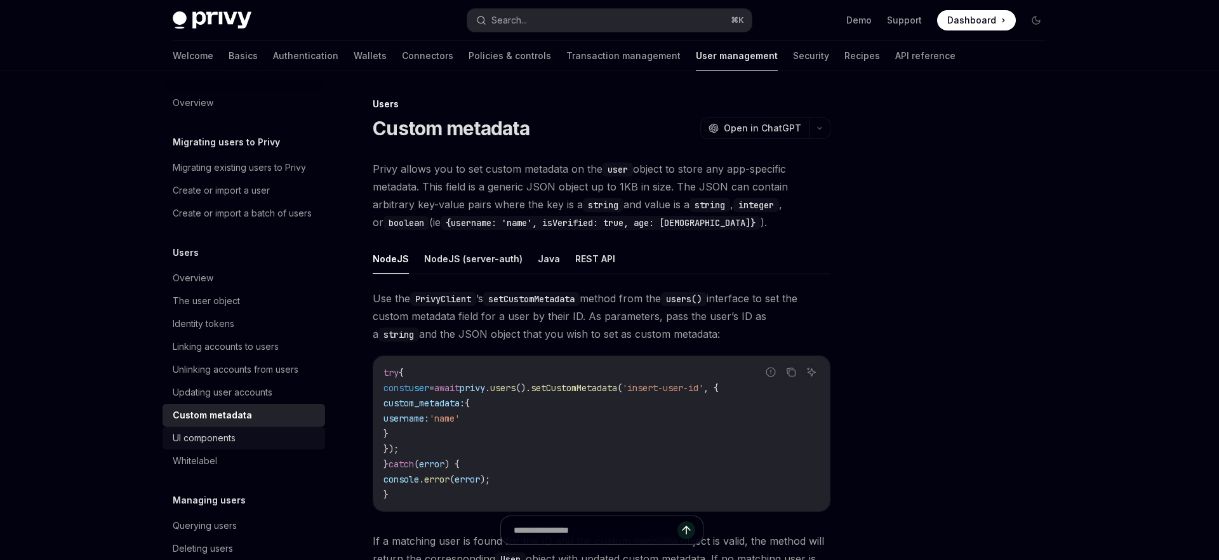
click at [262, 447] on link "UI components" at bounding box center [244, 438] width 163 height 23
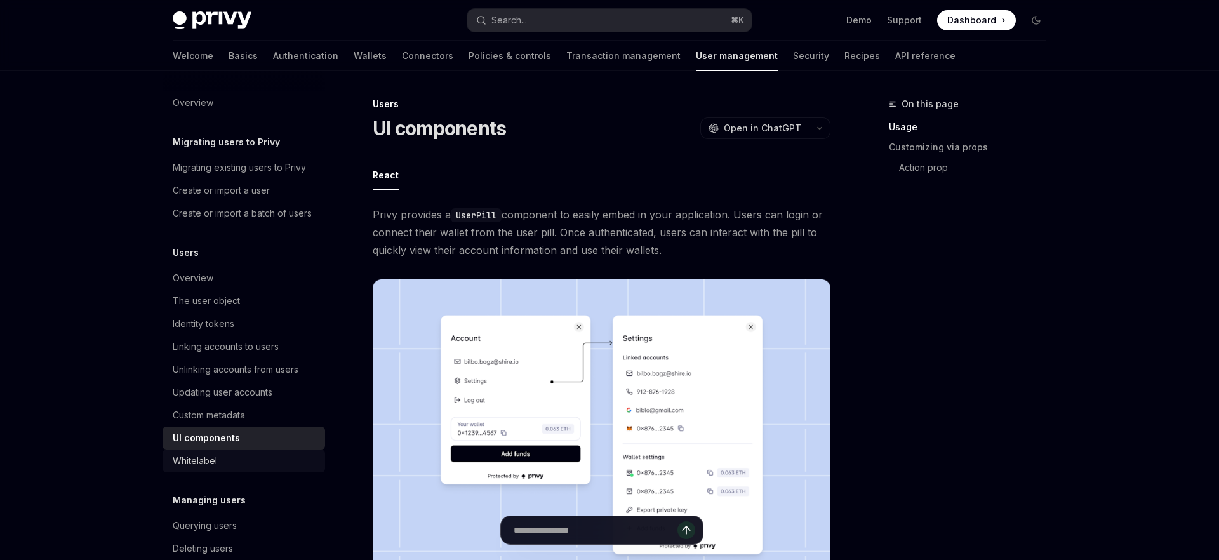
click at [253, 458] on div "Whitelabel" at bounding box center [245, 460] width 145 height 15
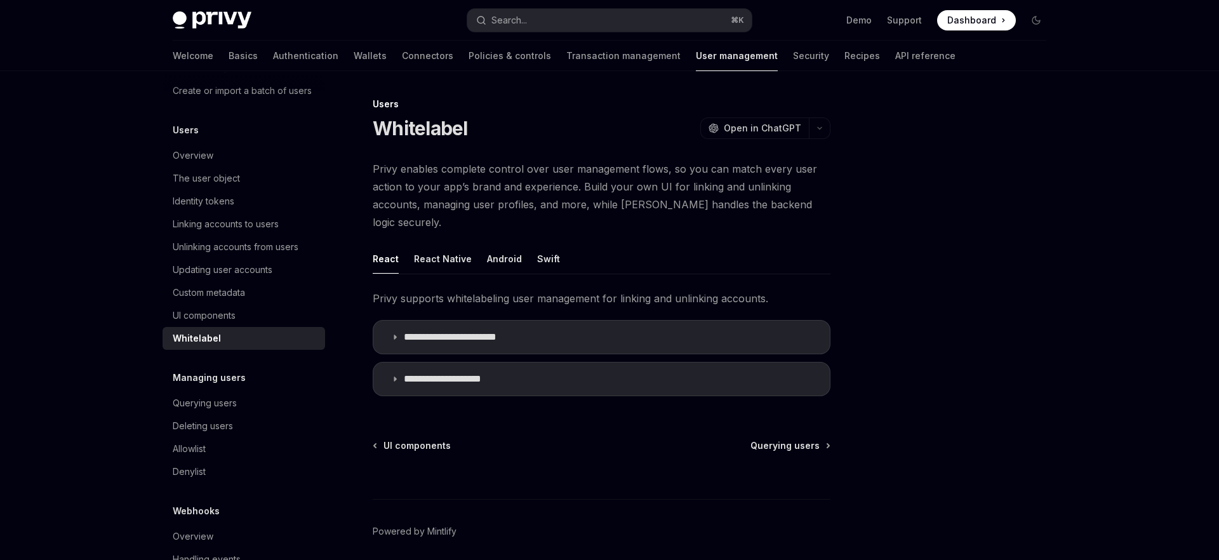
scroll to position [159, 0]
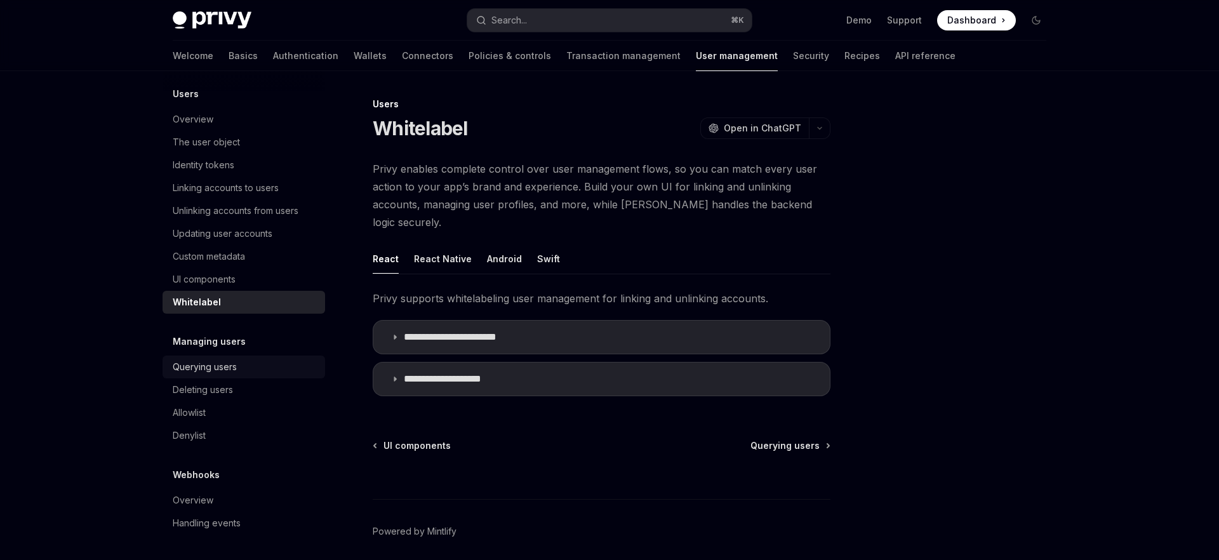
click at [269, 363] on div "Querying users" at bounding box center [245, 366] width 145 height 15
type textarea "*"
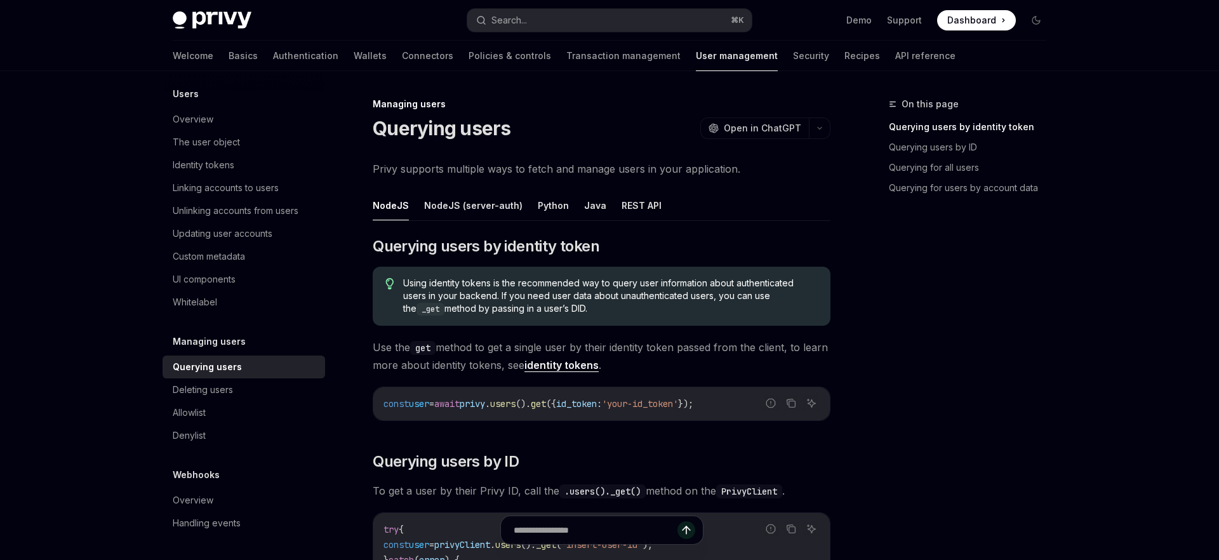
click at [417, 310] on span "Using identity tokens is the recommended way to query user information about au…" at bounding box center [610, 296] width 415 height 39
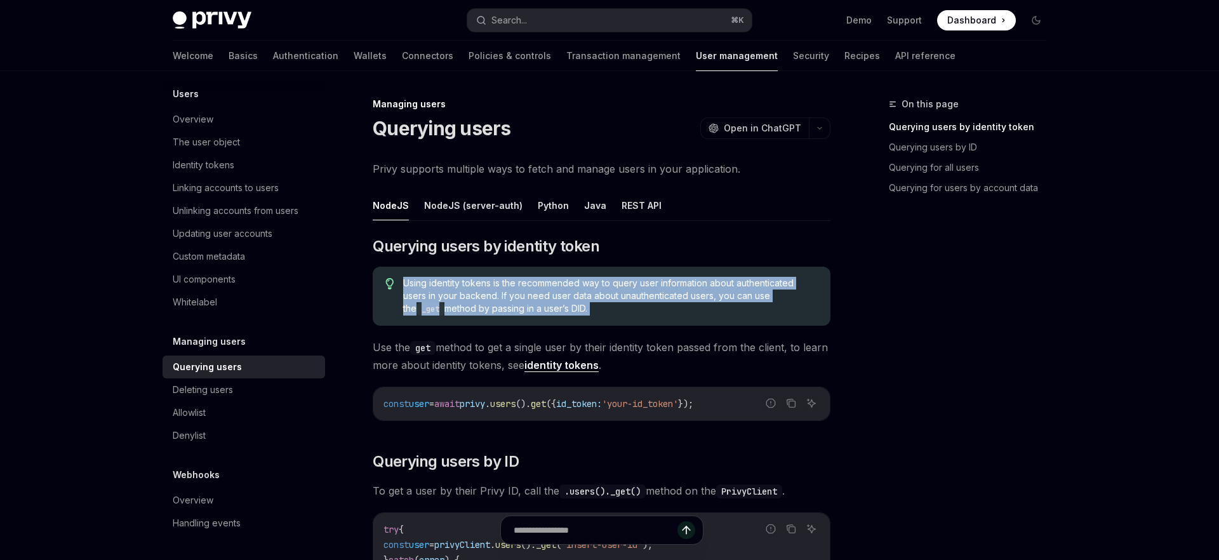
click at [417, 310] on span "Using identity tokens is the recommended way to query user information about au…" at bounding box center [610, 296] width 415 height 39
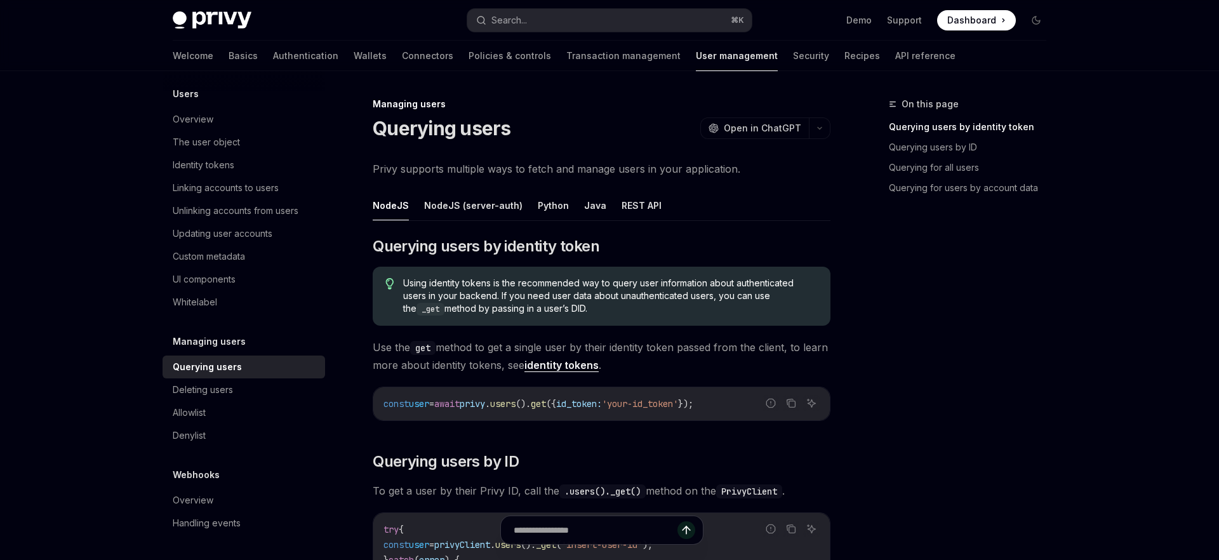
click at [495, 299] on span "Using identity tokens is the recommended way to query user information about au…" at bounding box center [610, 296] width 415 height 39
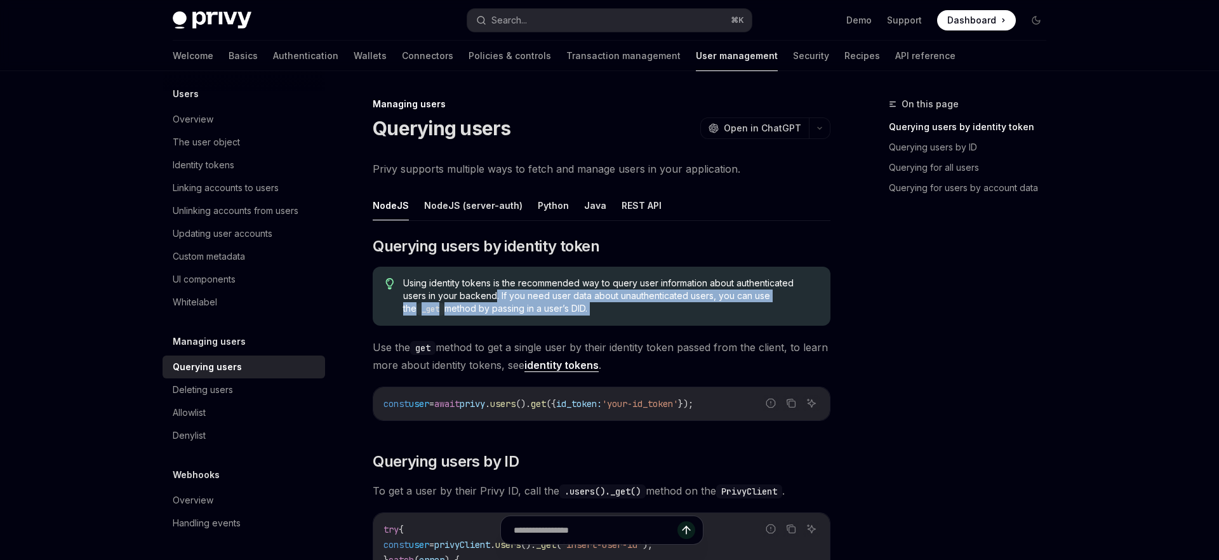
drag, startPoint x: 495, startPoint y: 299, endPoint x: 606, endPoint y: 312, distance: 111.2
click at [606, 312] on span "Using identity tokens is the recommended way to query user information about au…" at bounding box center [610, 296] width 415 height 39
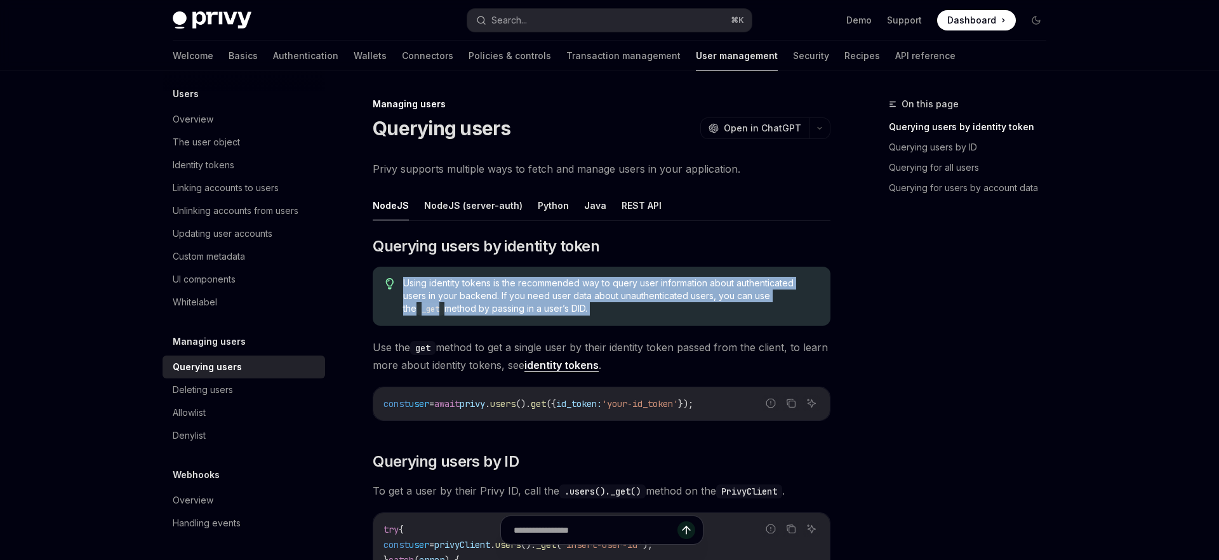
click at [606, 312] on span "Using identity tokens is the recommended way to query user information about au…" at bounding box center [610, 296] width 415 height 39
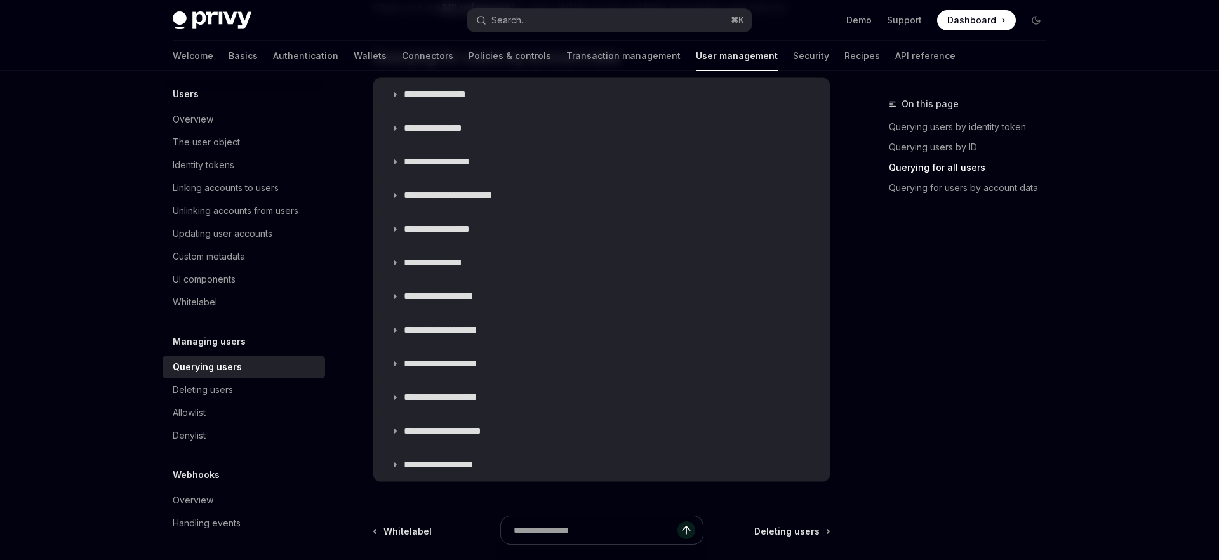
scroll to position [942, 0]
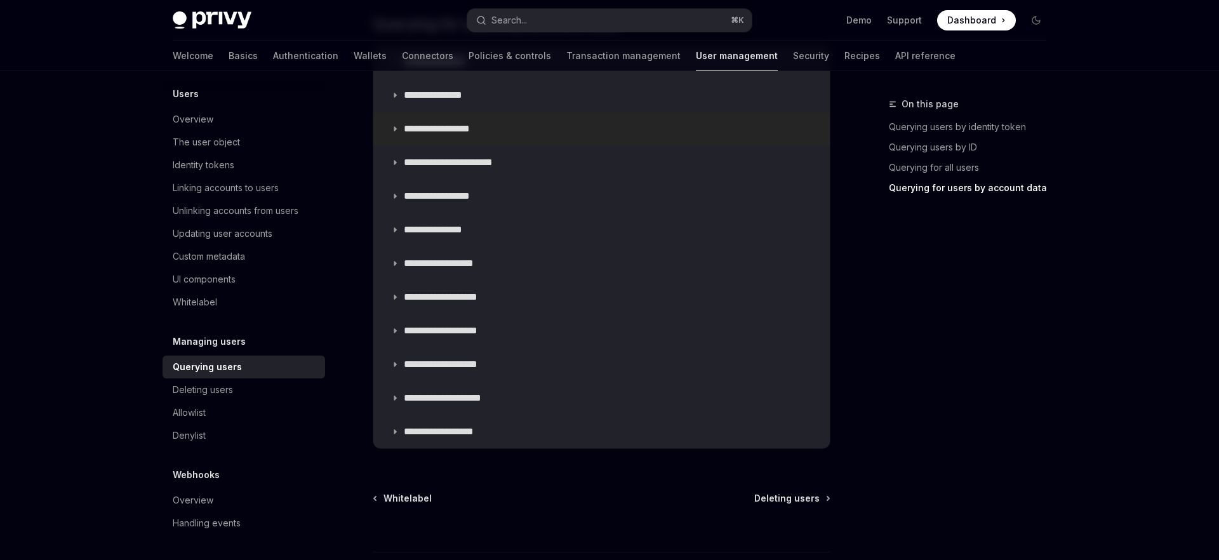
click at [395, 126] on icon at bounding box center [395, 129] width 8 height 8
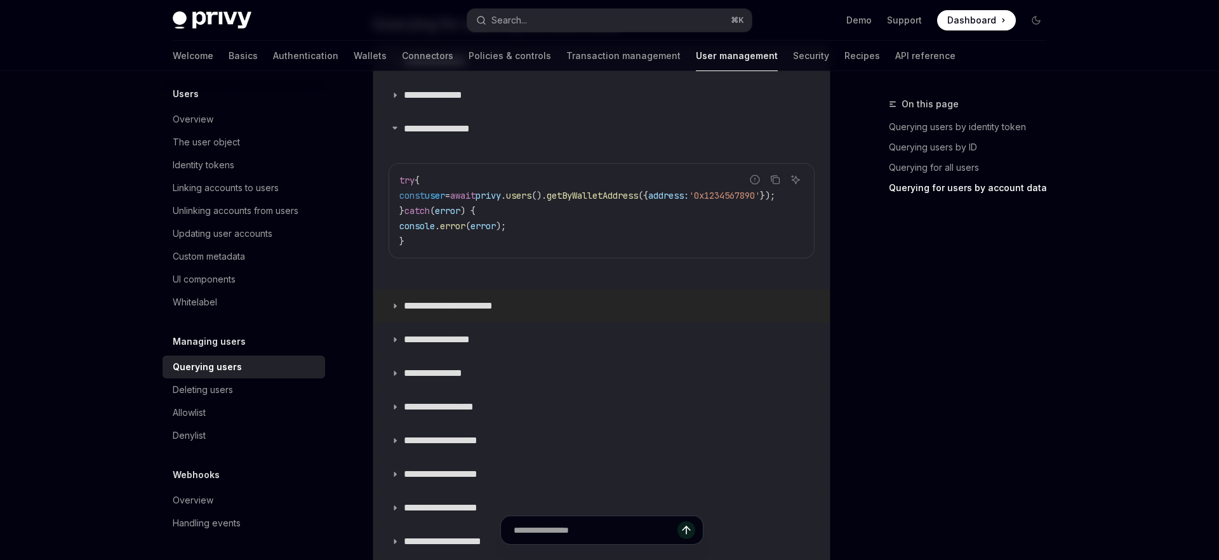
click at [391, 315] on summary "**********" at bounding box center [601, 306] width 457 height 33
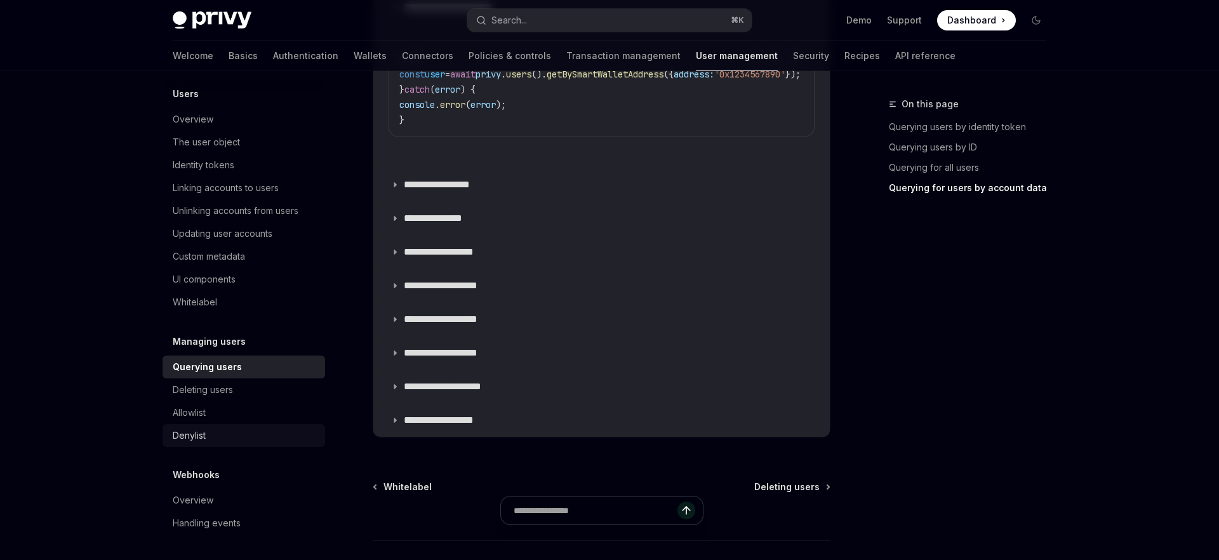
scroll to position [1276, 0]
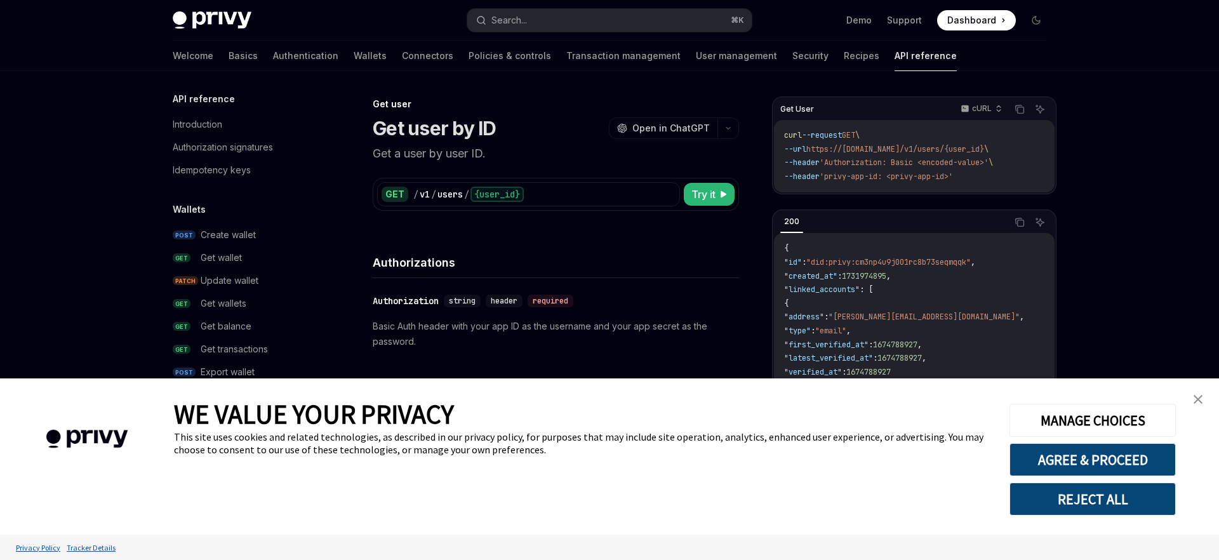
scroll to position [891, 0]
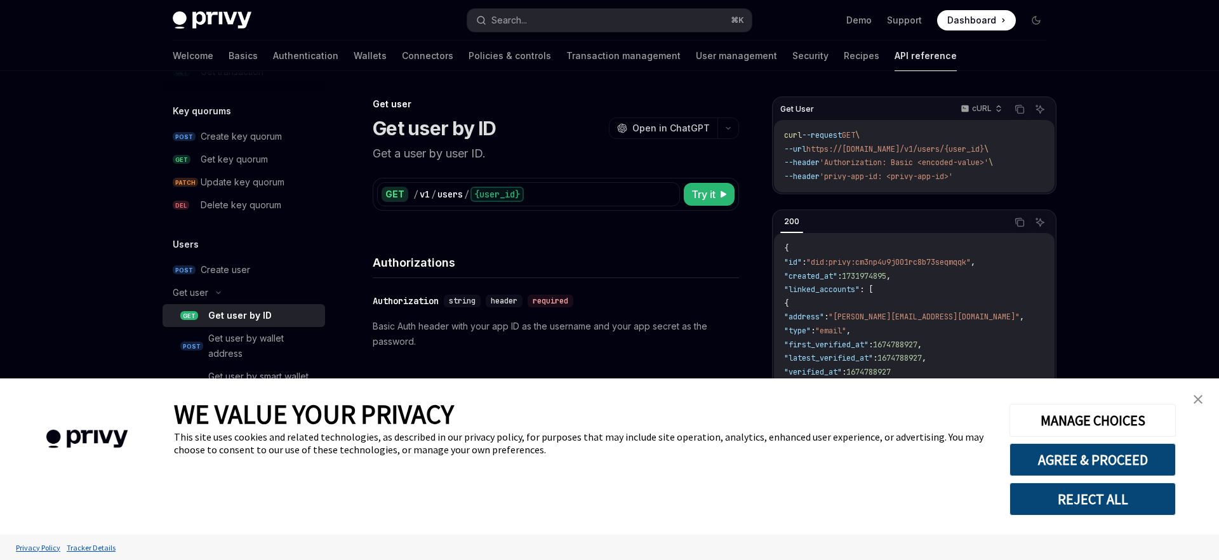
click at [1197, 406] on link "close banner" at bounding box center [1198, 399] width 25 height 25
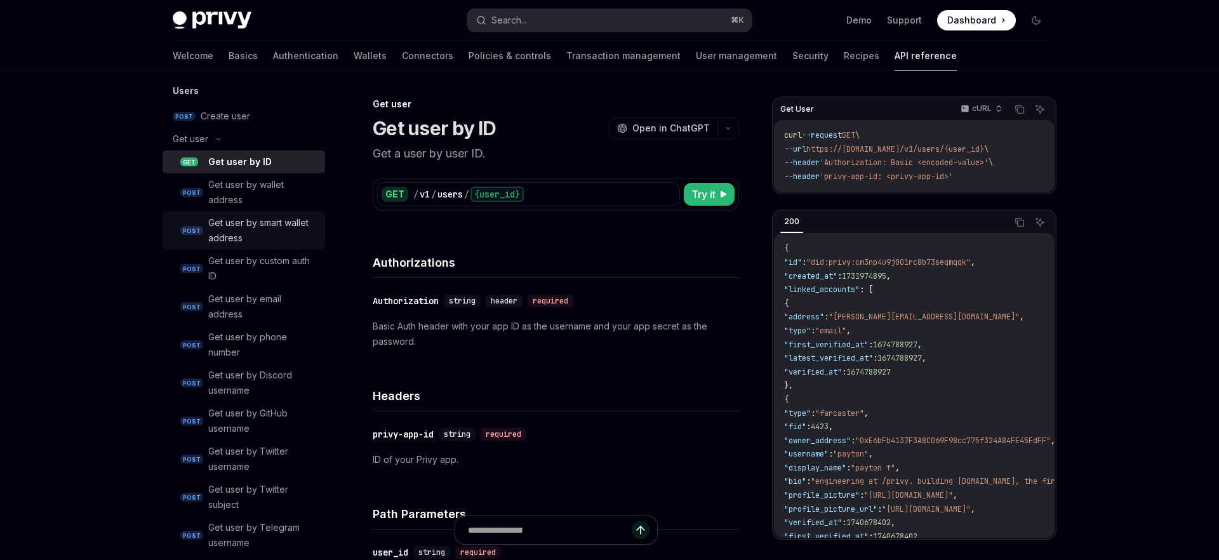
scroll to position [1240, 0]
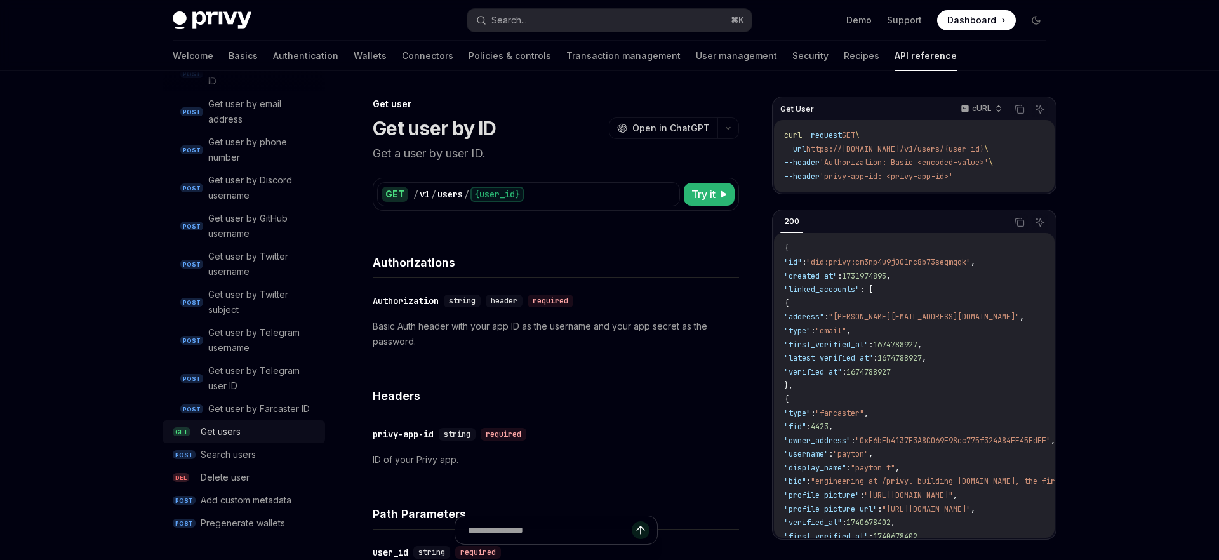
click at [249, 423] on link "GET Get users" at bounding box center [244, 431] width 163 height 23
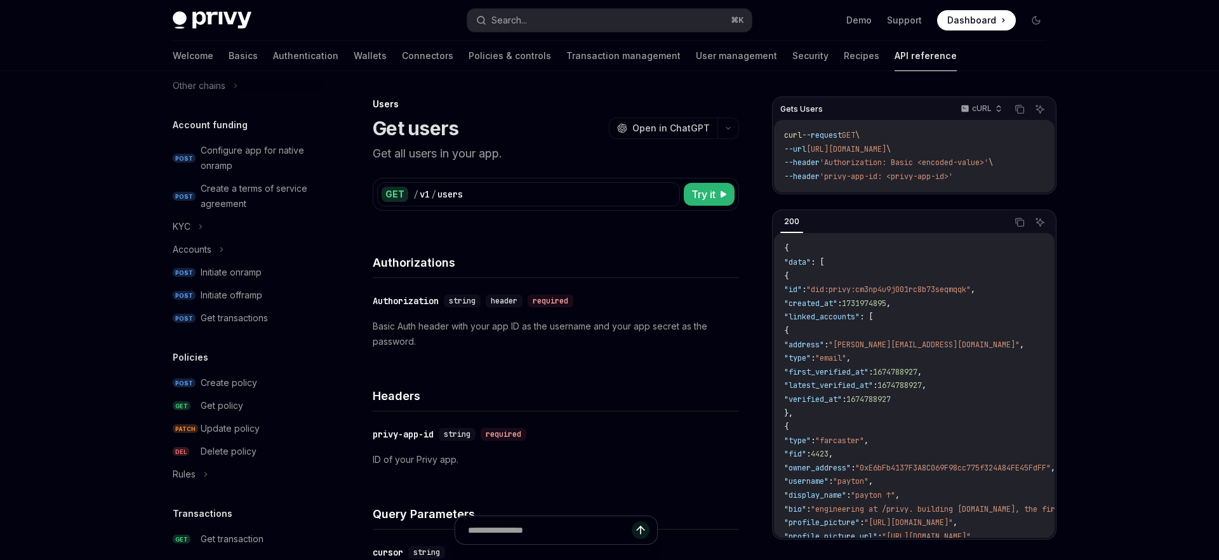
scroll to position [113, 0]
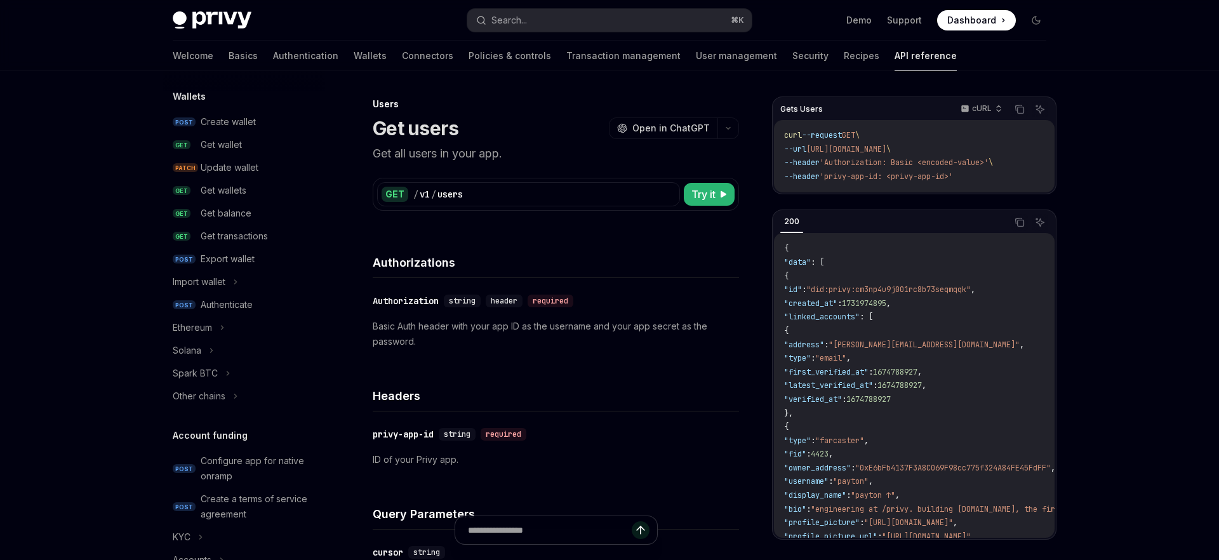
type textarea "*"
